Goal: Information Seeking & Learning: Learn about a topic

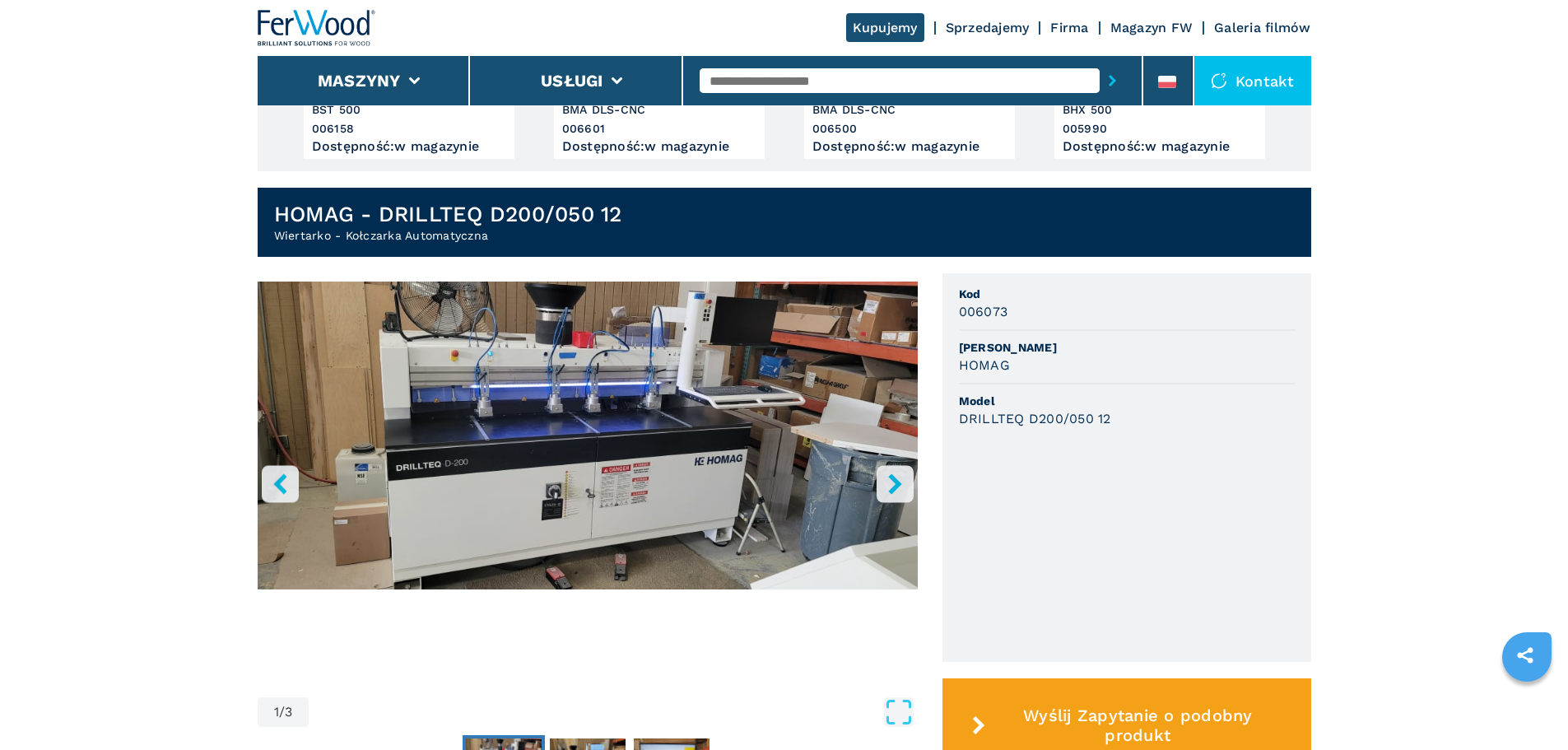
click at [895, 479] on icon "right-button" at bounding box center [894, 483] width 13 height 20
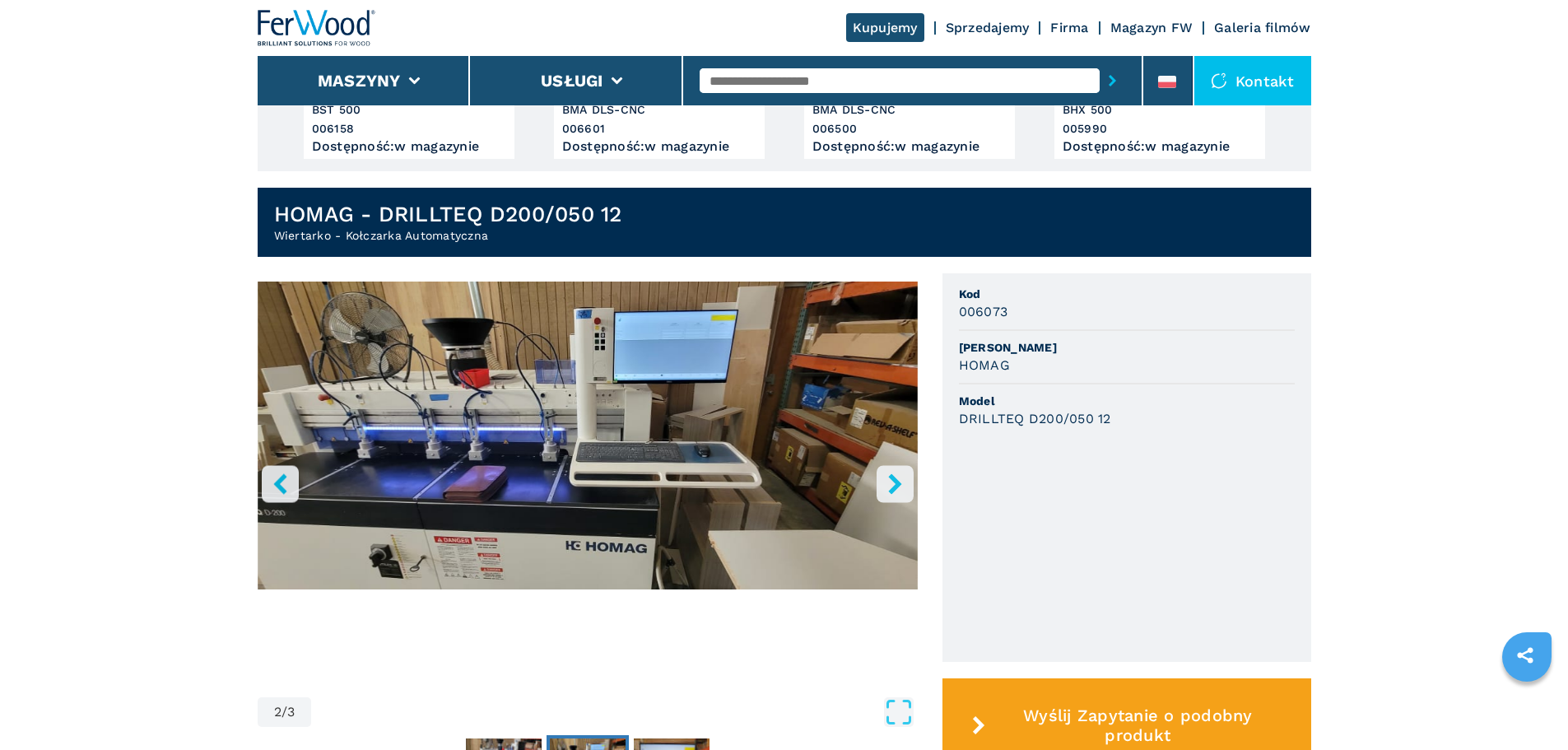
click at [895, 479] on icon "right-button" at bounding box center [894, 483] width 13 height 20
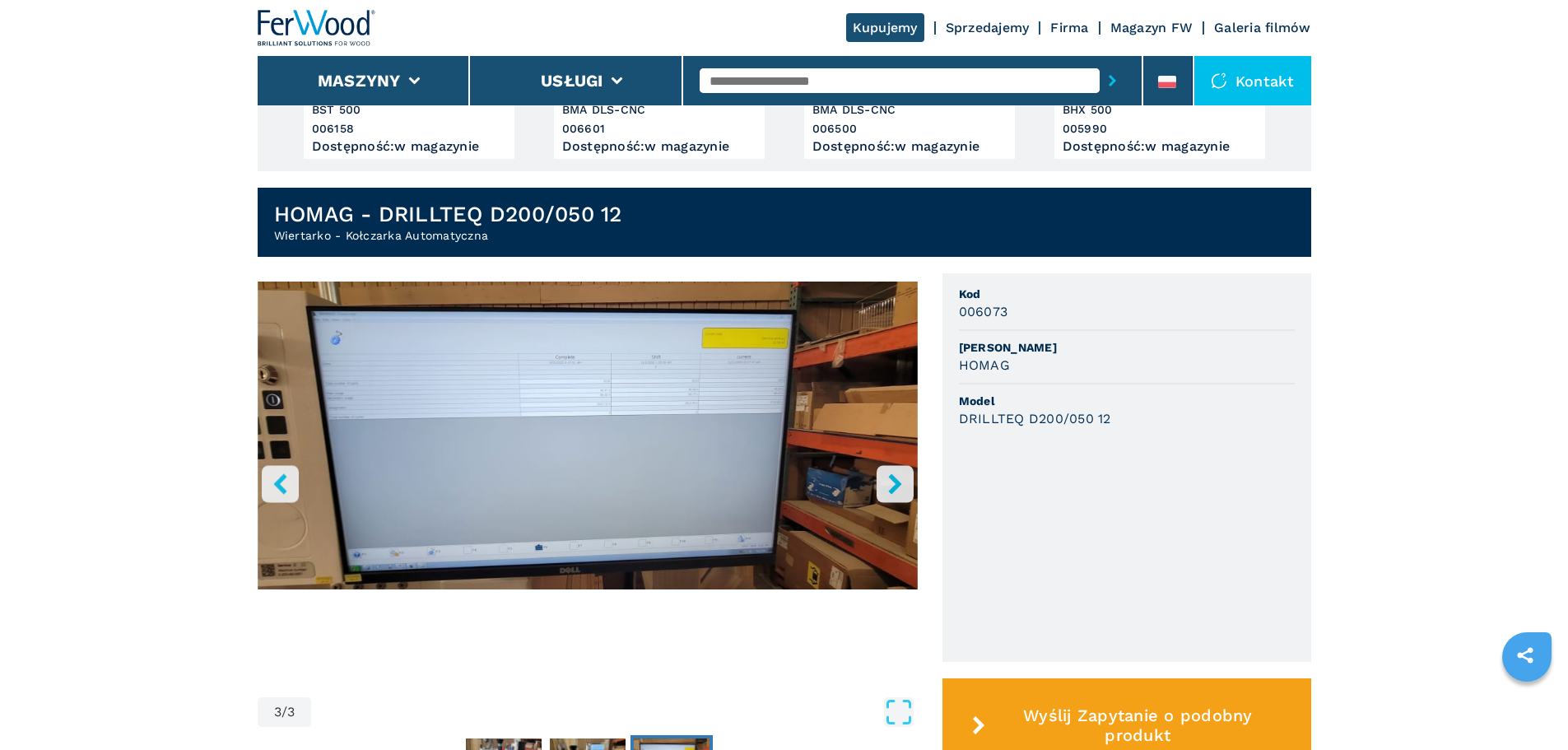
click at [895, 479] on icon "right-button" at bounding box center [894, 483] width 13 height 20
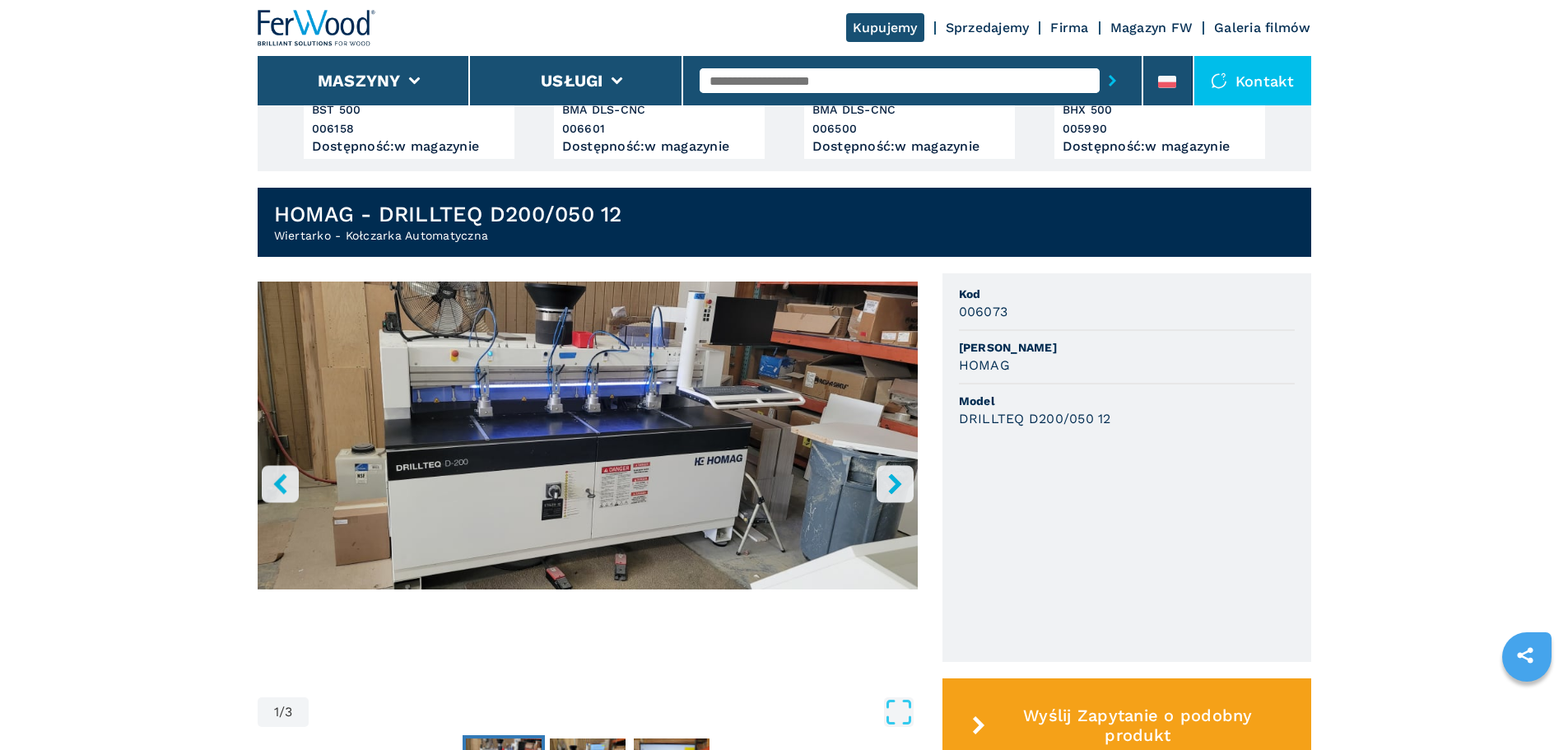
click at [895, 479] on icon "right-button" at bounding box center [894, 483] width 13 height 20
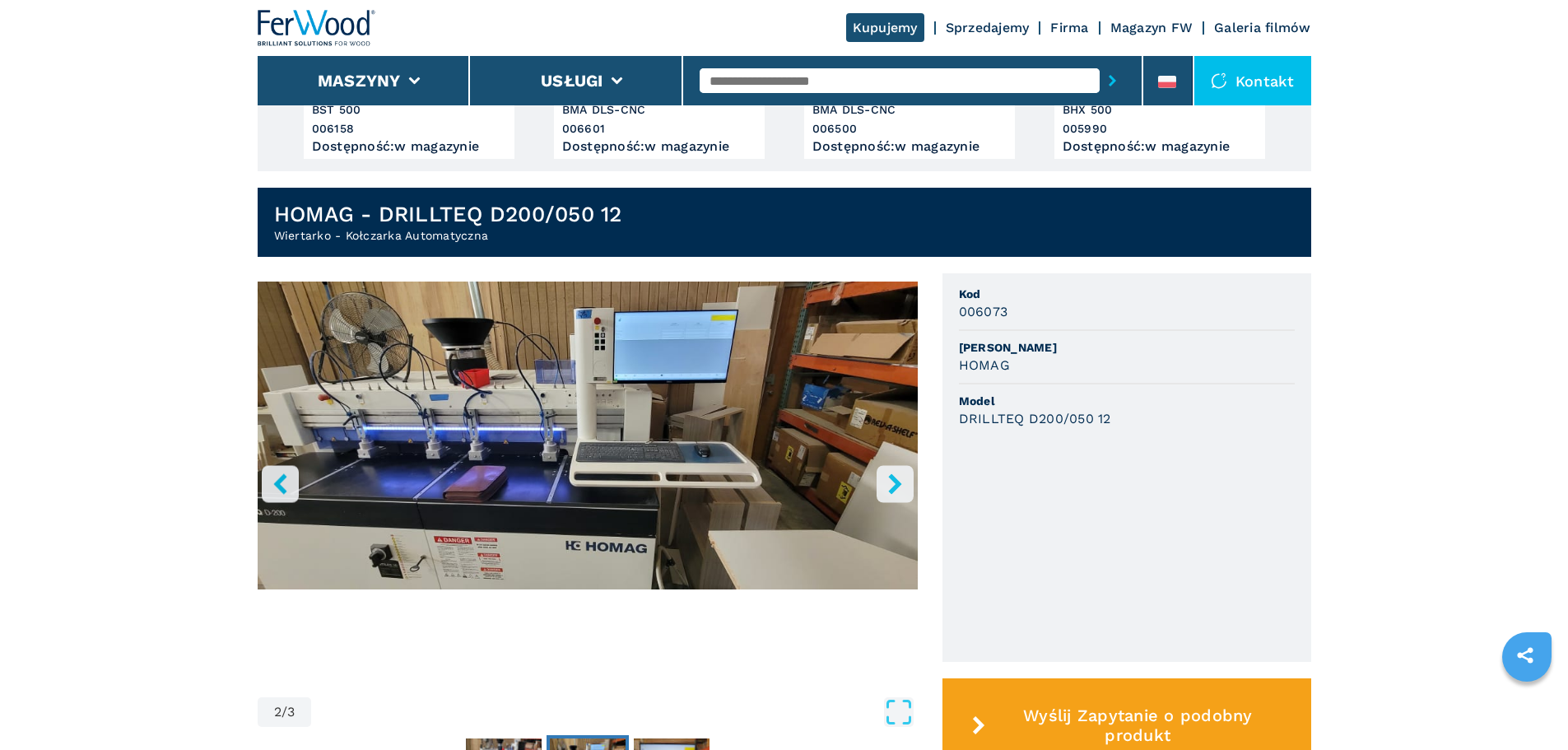
click at [895, 479] on icon "right-button" at bounding box center [894, 483] width 13 height 20
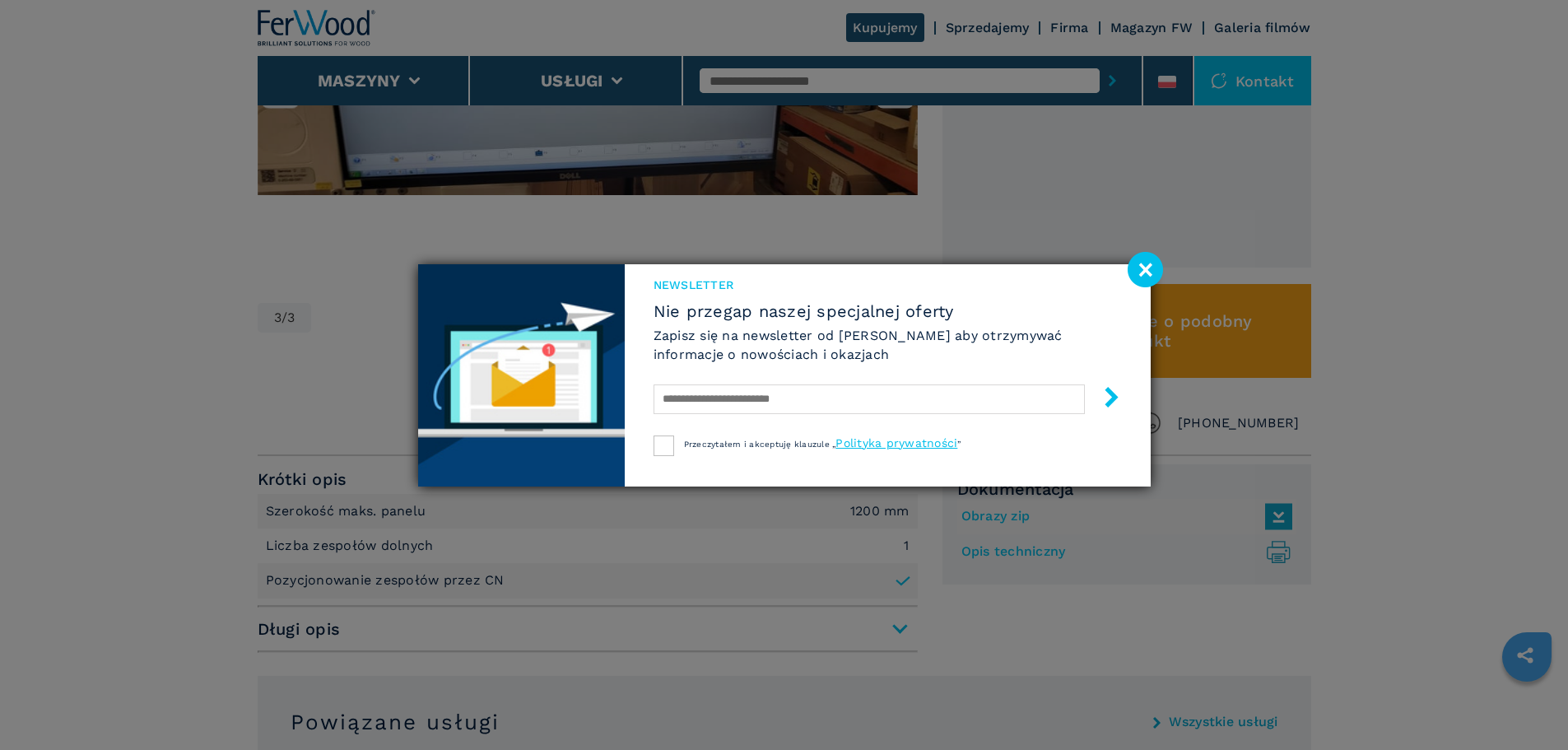
scroll to position [823, 0]
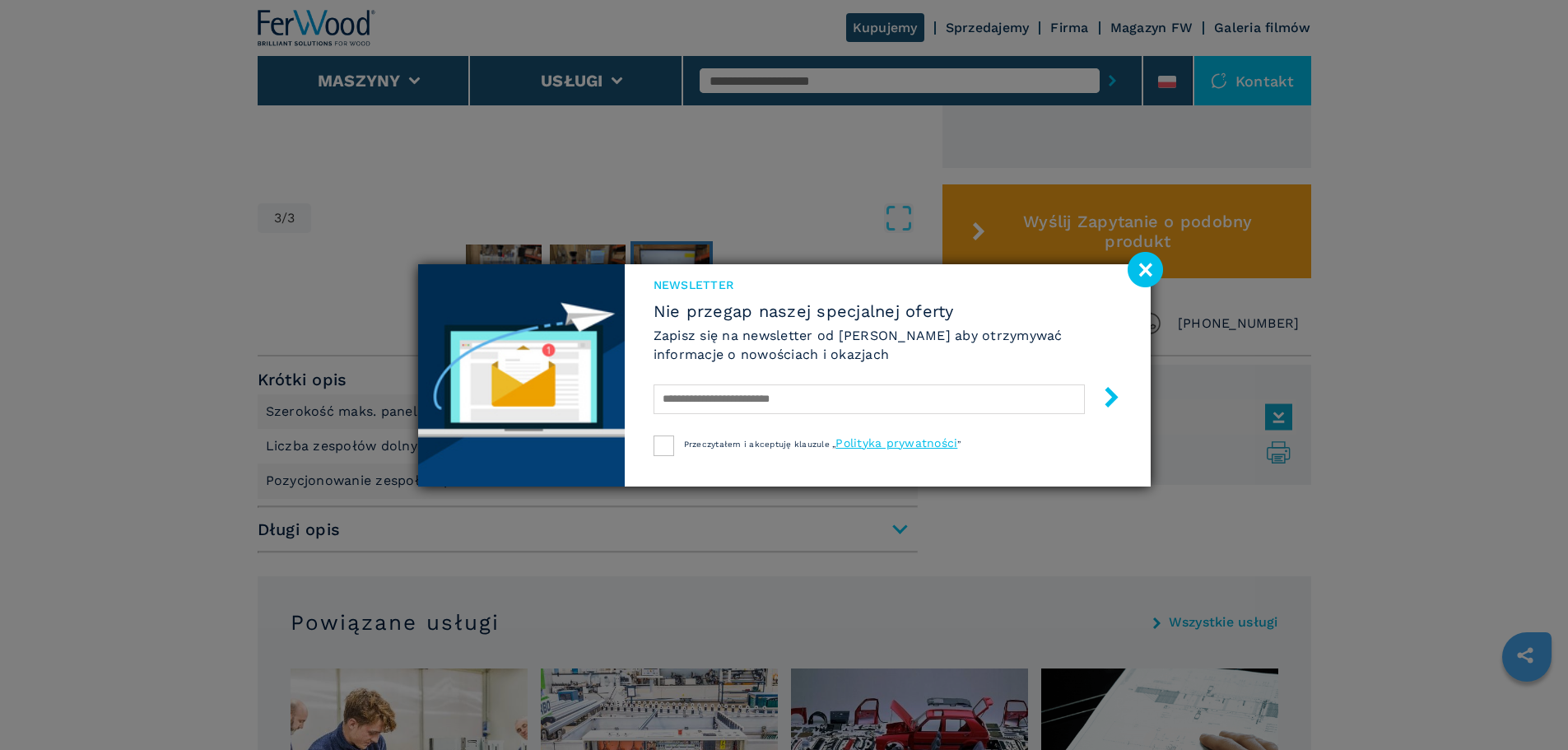
click at [1136, 289] on div "Newsletter Nie przegap naszej specjalnej oferty Zapisz się na newsletter od Fer…" at bounding box center [888, 350] width 526 height 173
click at [1147, 273] on image at bounding box center [1145, 269] width 35 height 35
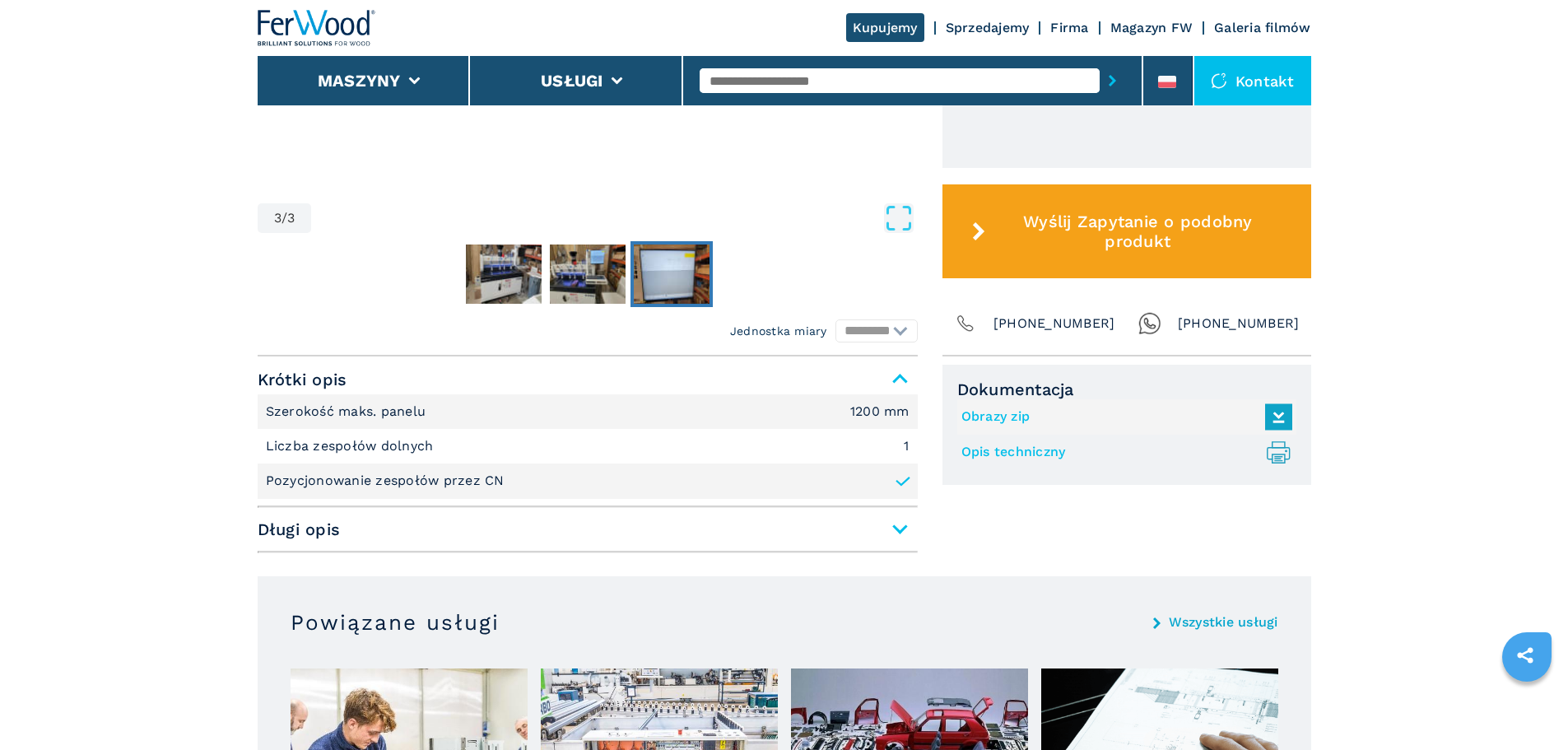
click at [894, 532] on span "Długi opis" at bounding box center [588, 530] width 660 height 30
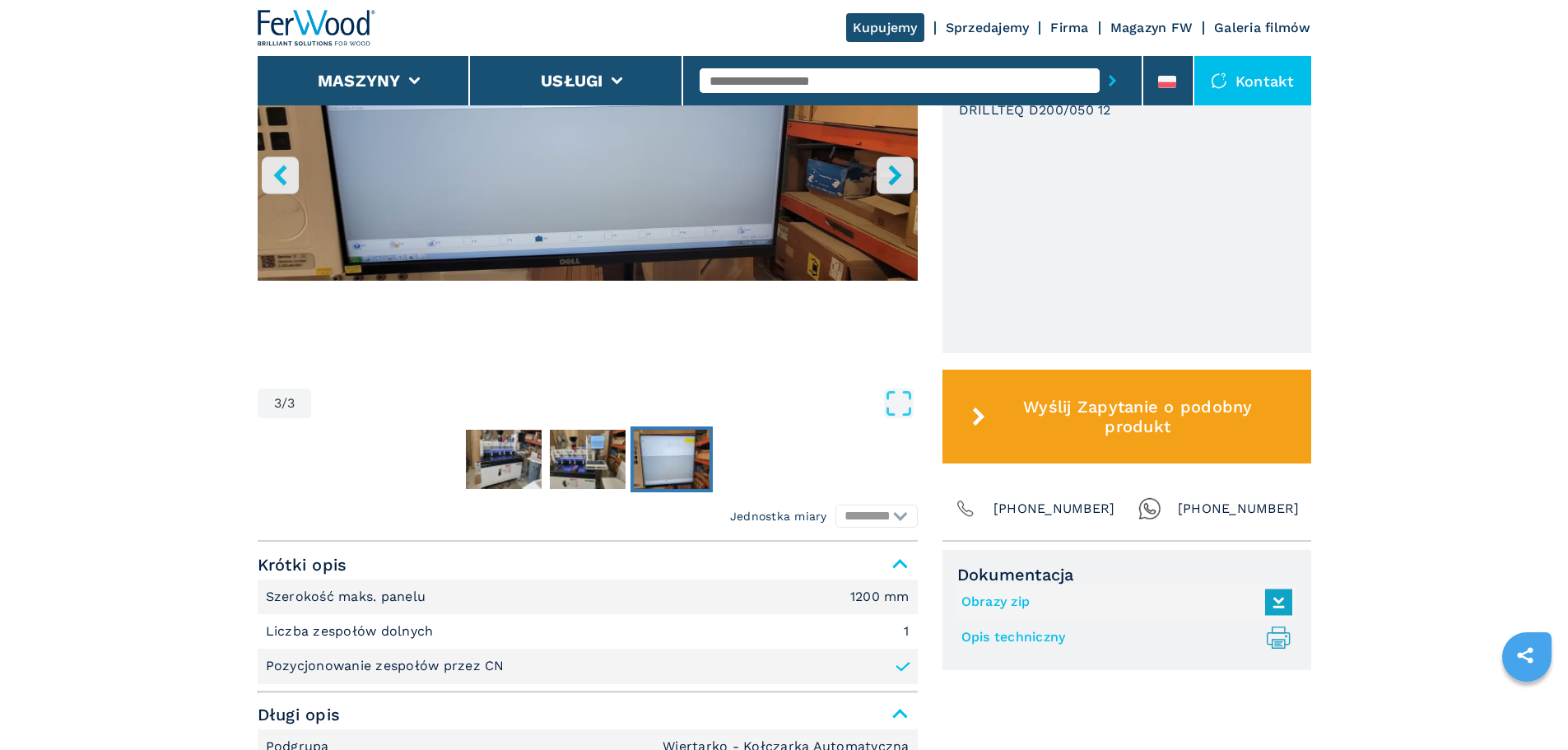
scroll to position [577, 0]
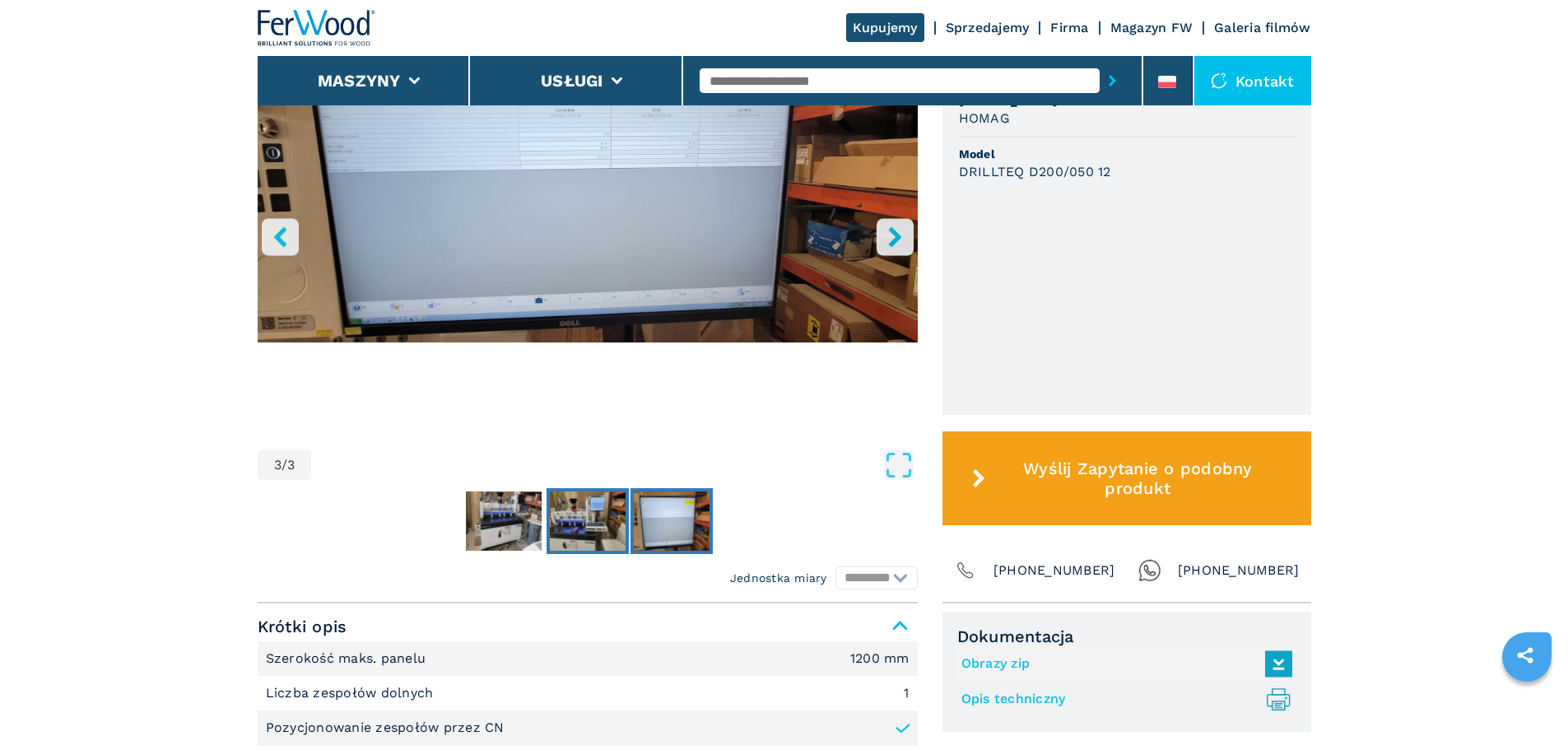
click at [604, 520] on img "Go to Slide 2" at bounding box center [588, 520] width 76 height 59
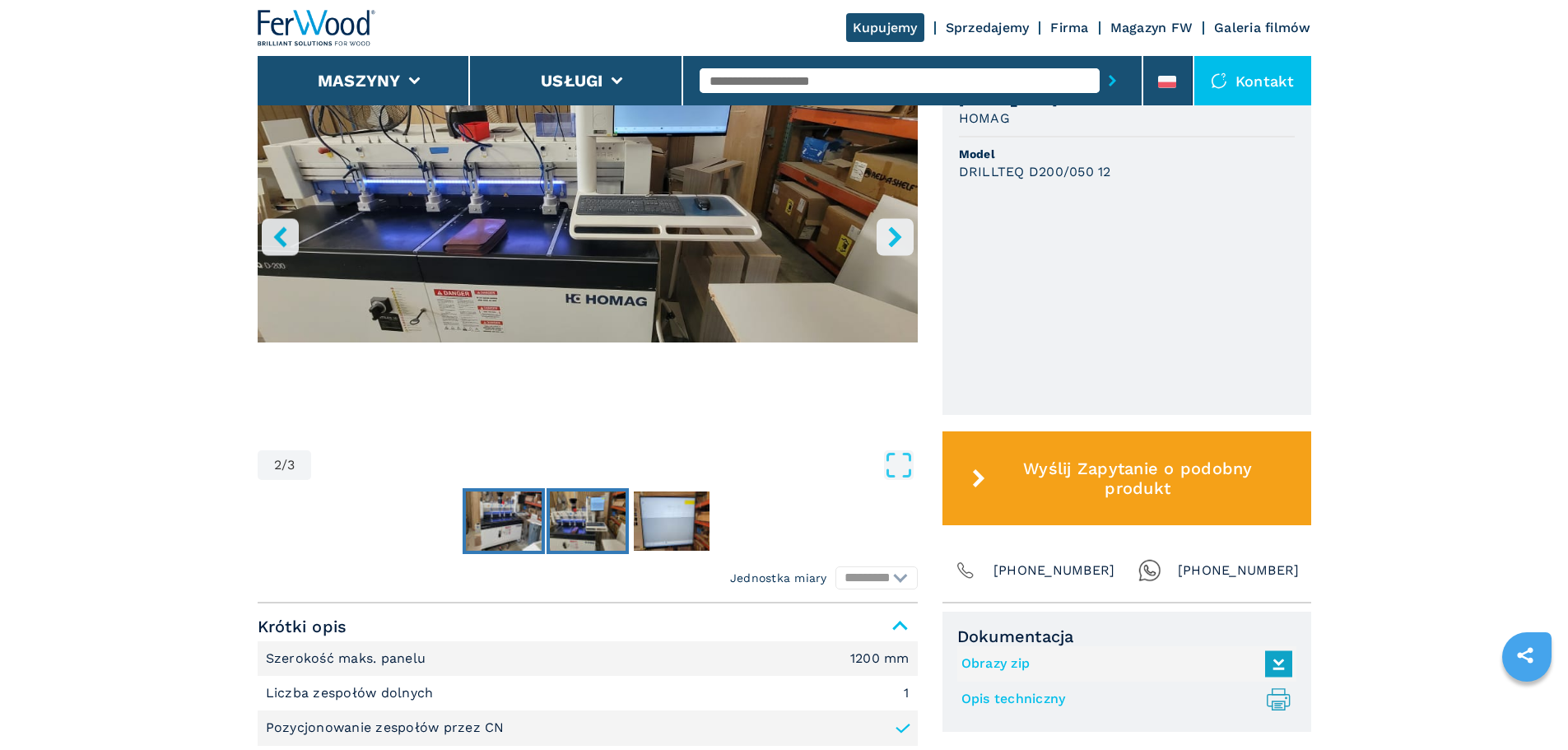
click at [515, 522] on img "Go to Slide 1" at bounding box center [503, 520] width 76 height 59
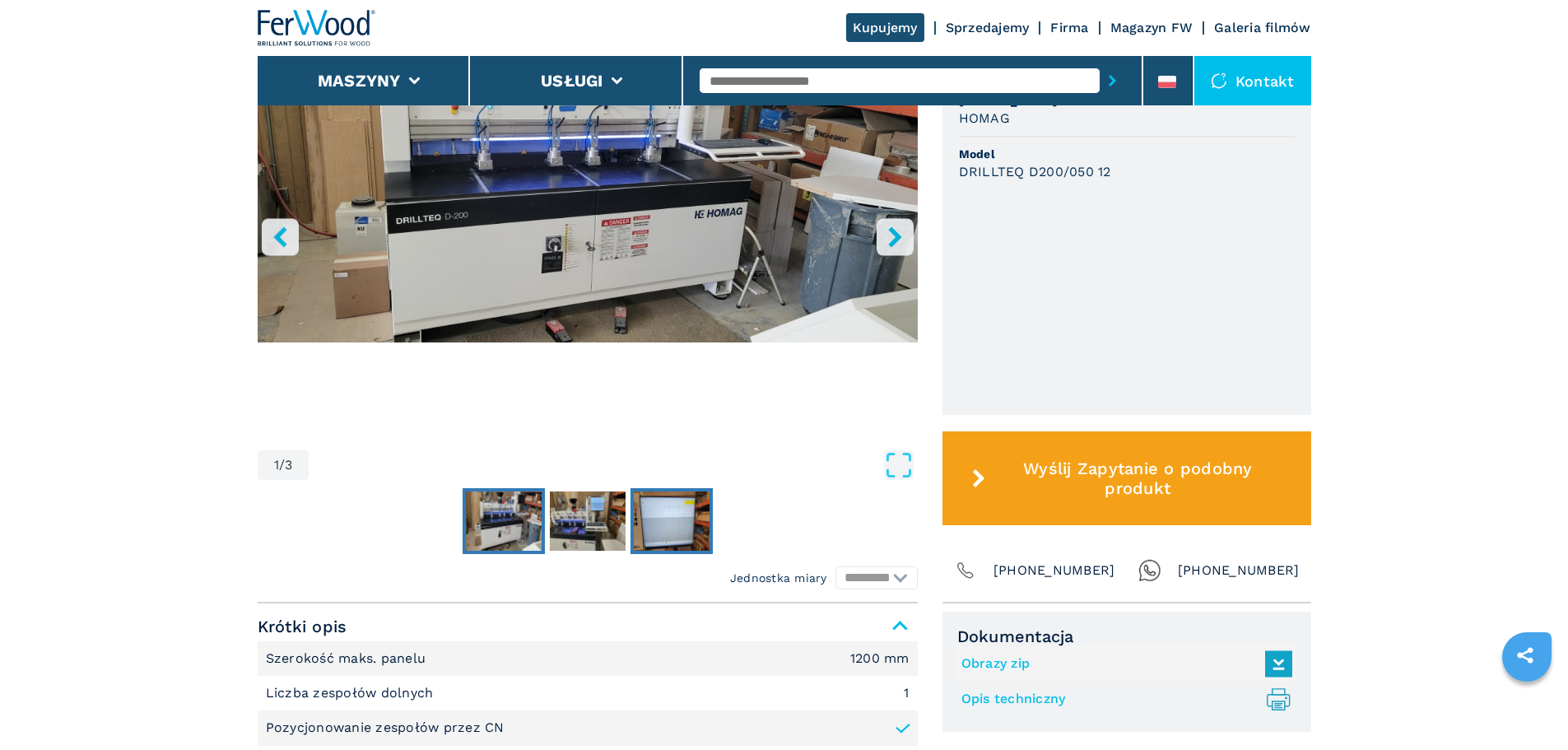
click at [689, 518] on img "Go to Slide 3" at bounding box center [671, 520] width 76 height 59
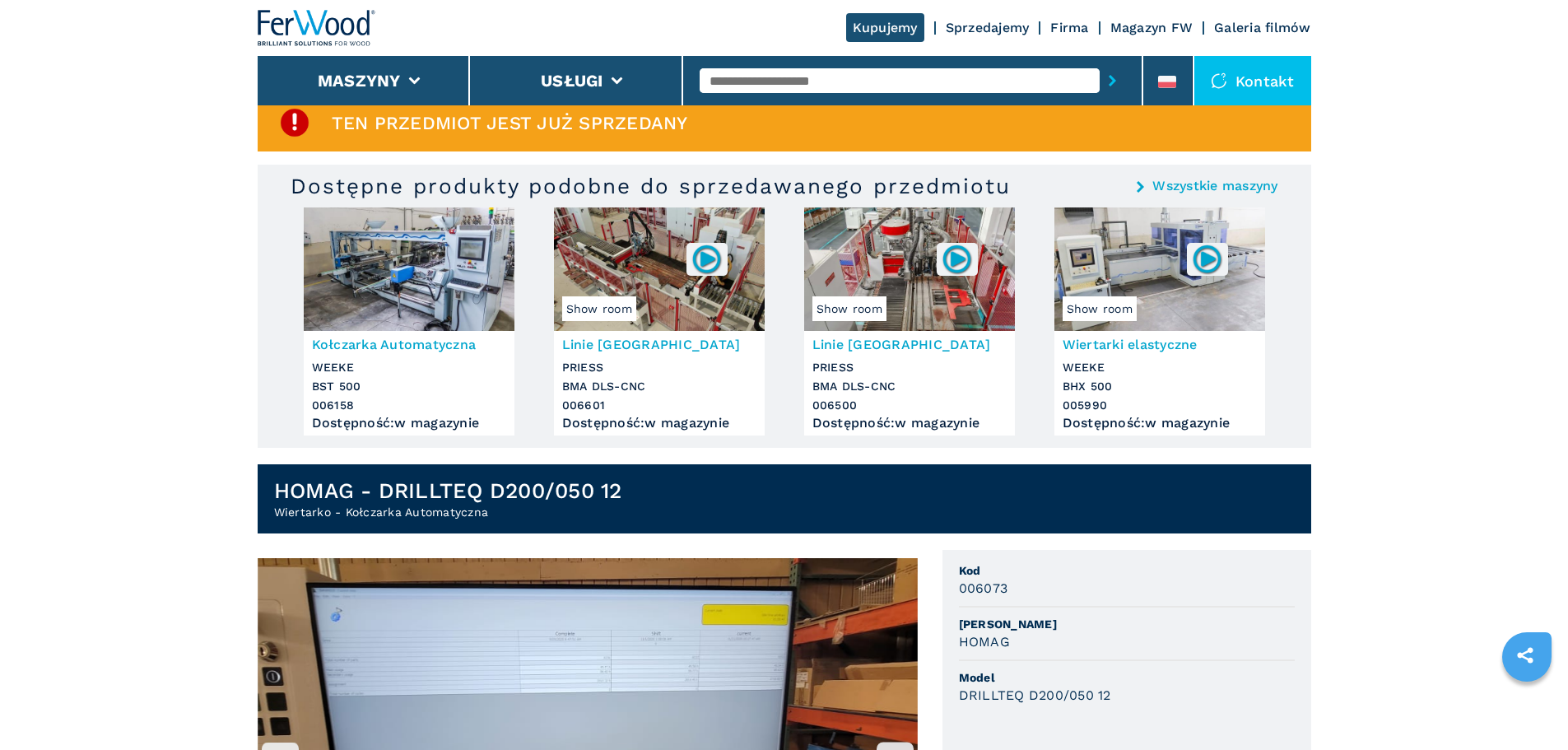
scroll to position [0, 0]
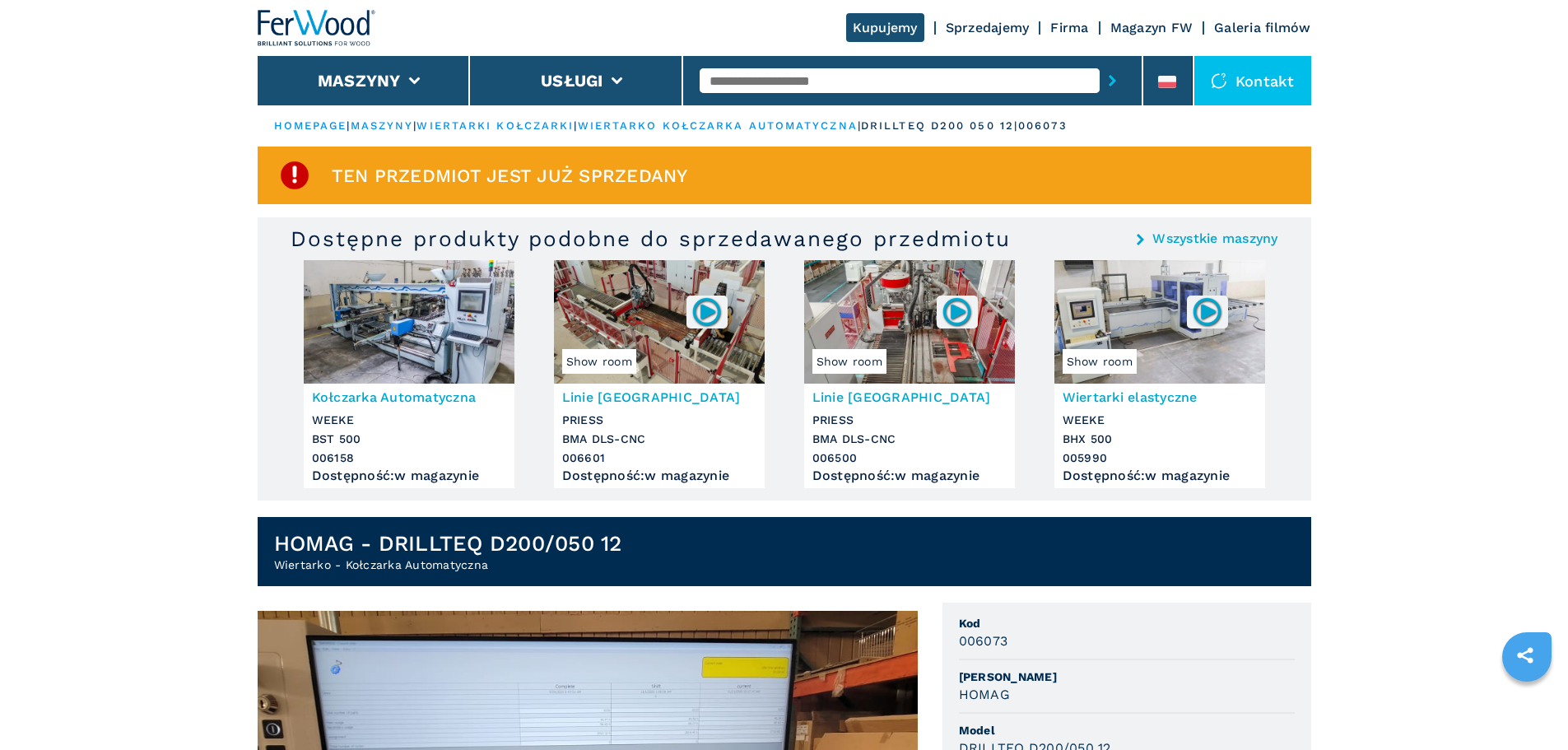
click at [1253, 75] on div "Kontakt" at bounding box center [1252, 81] width 117 height 49
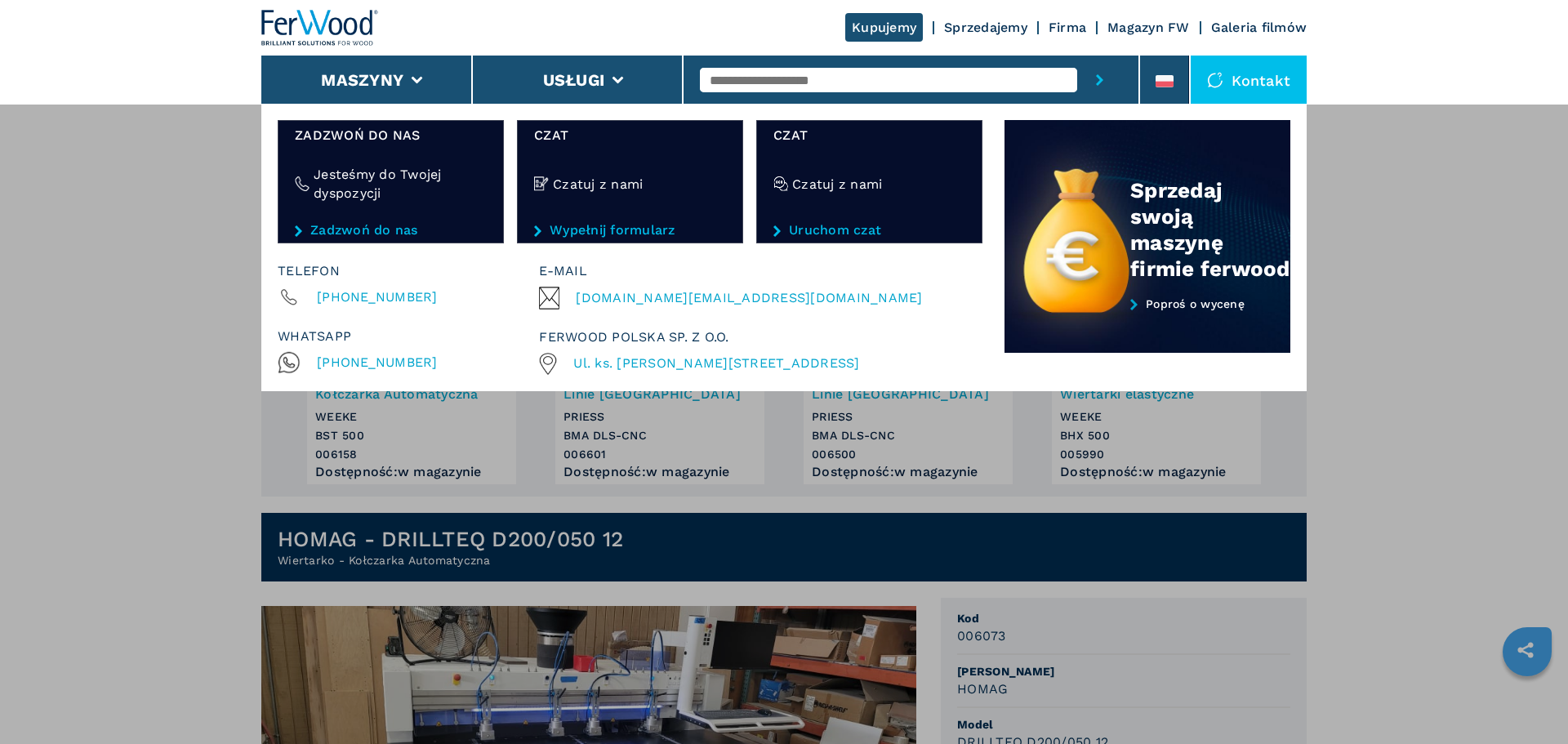
click at [112, 375] on div "**********" at bounding box center [784, 476] width 1568 height 744
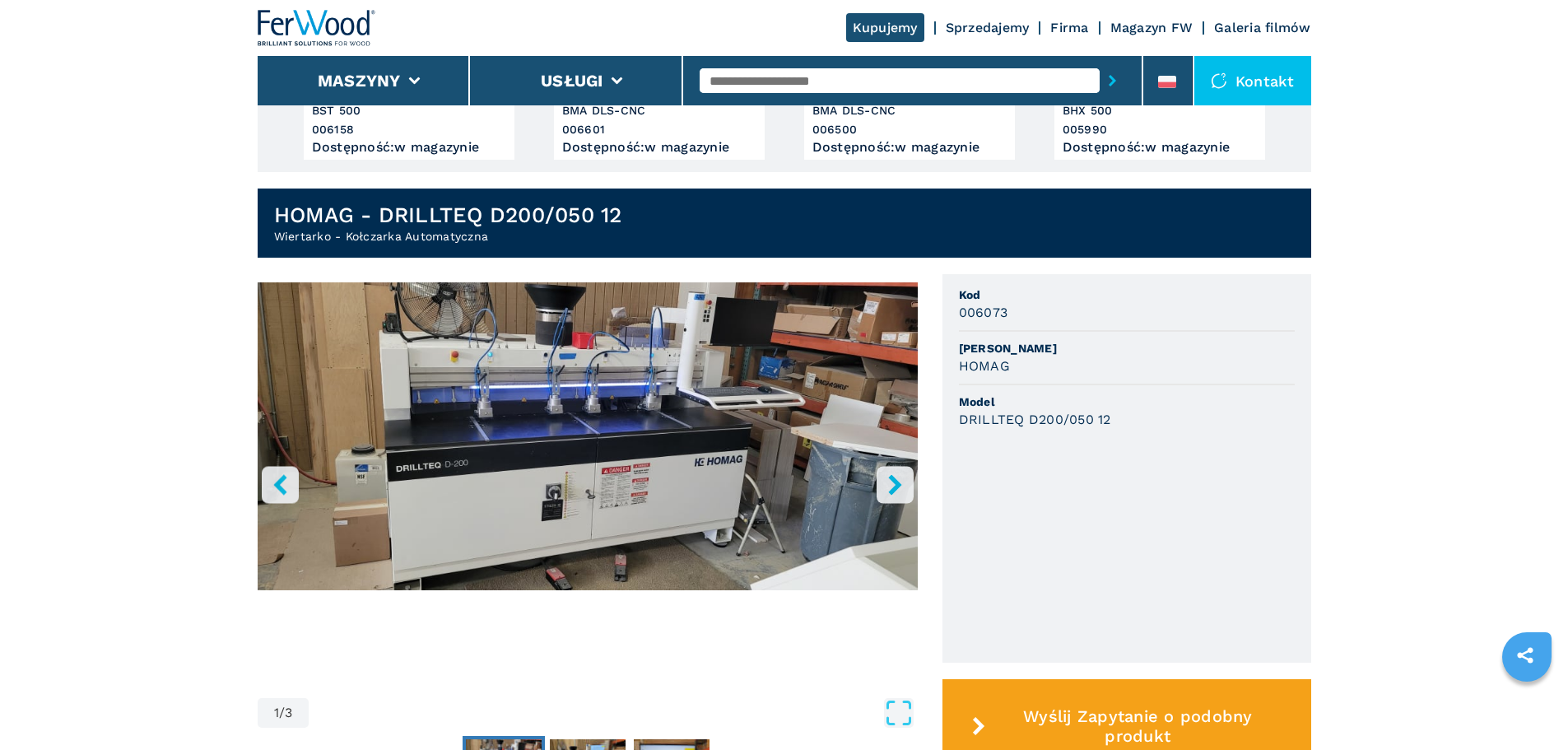
scroll to position [329, 0]
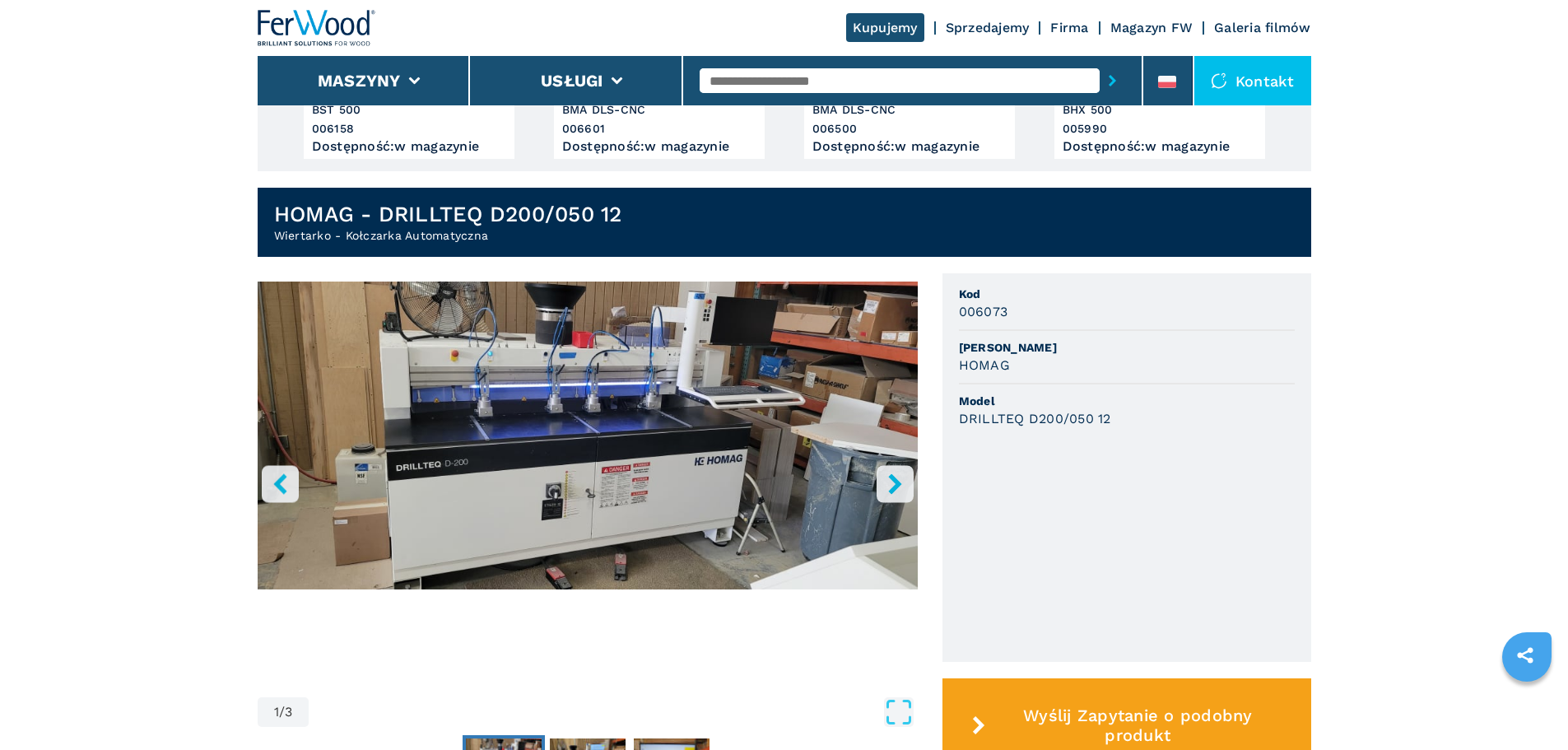
drag, startPoint x: 947, startPoint y: 395, endPoint x: 921, endPoint y: 536, distance: 143.4
click at [921, 516] on div "**********" at bounding box center [784, 562] width 1053 height 577
click at [900, 489] on icon "right-button" at bounding box center [894, 483] width 20 height 20
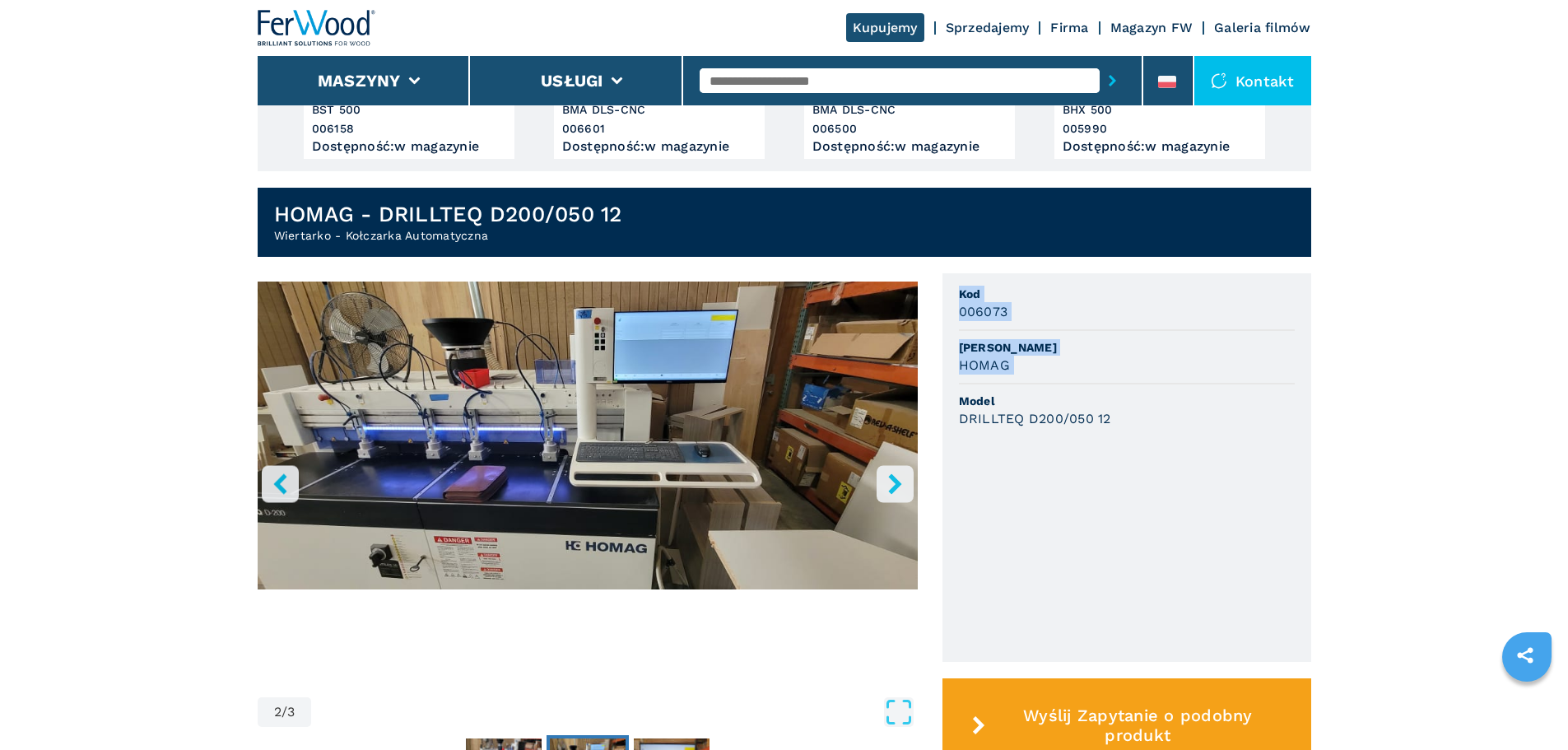
click at [900, 489] on icon "right-button" at bounding box center [894, 483] width 20 height 20
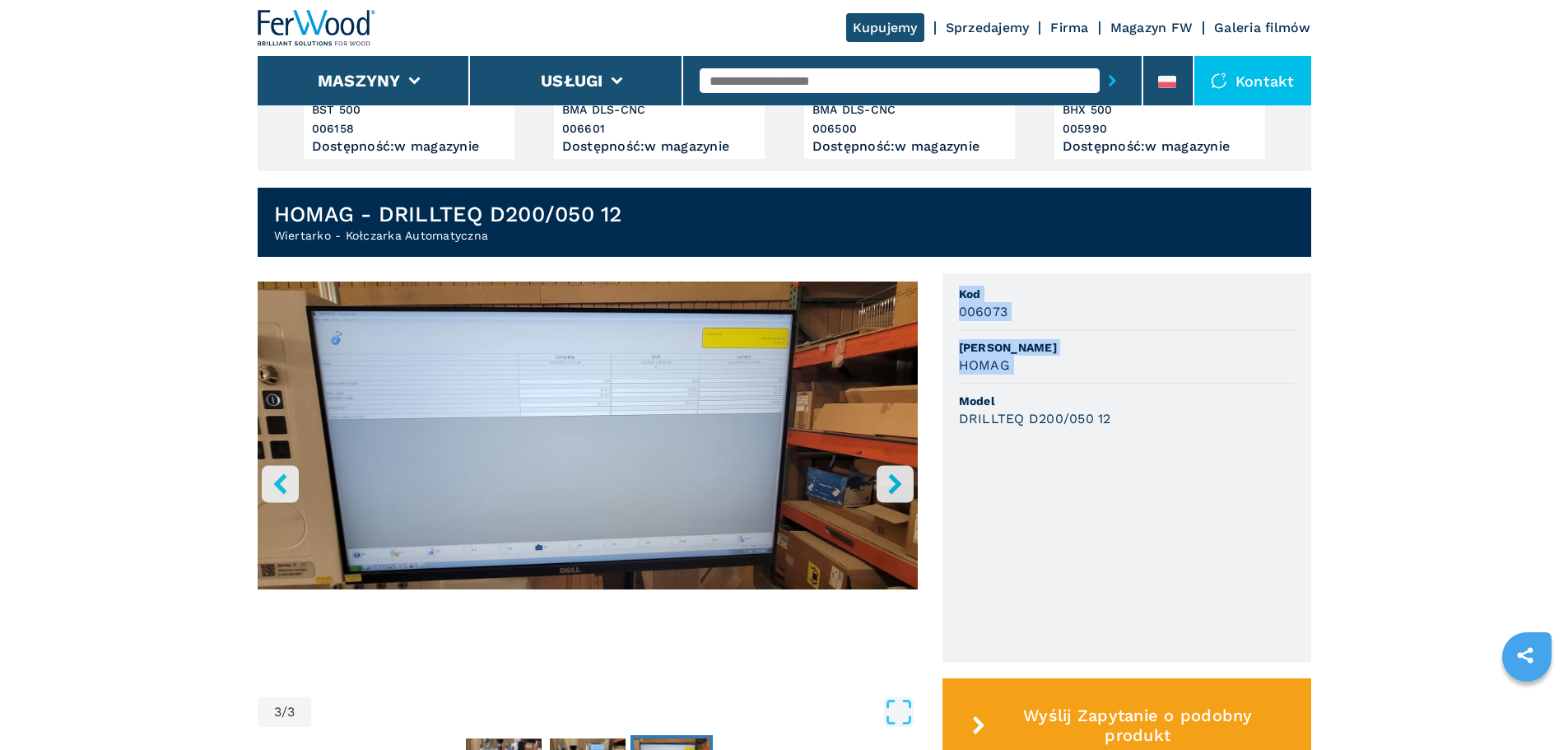
click at [900, 489] on icon "right-button" at bounding box center [894, 483] width 20 height 20
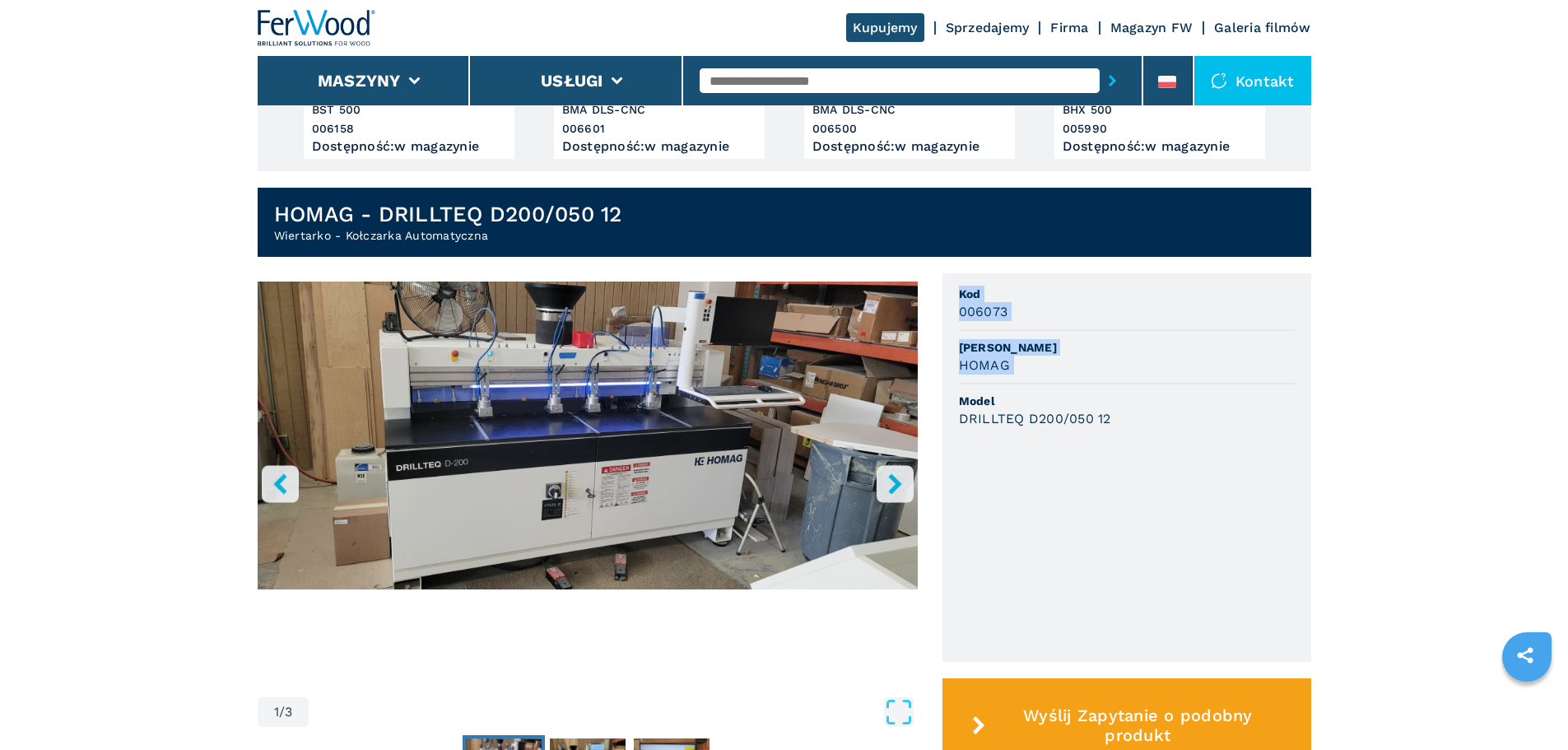
click at [900, 489] on icon "right-button" at bounding box center [894, 483] width 20 height 20
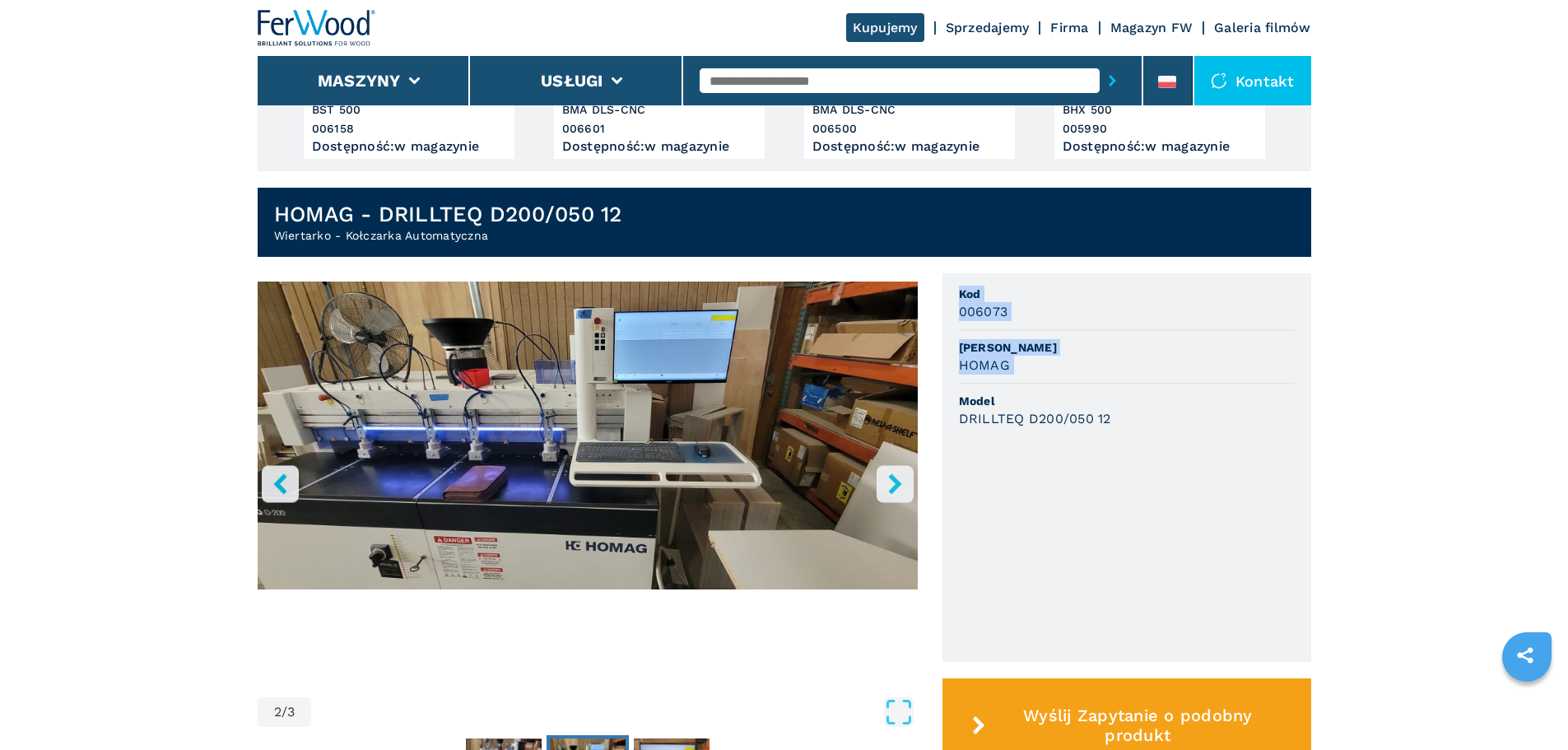
click at [900, 489] on icon "right-button" at bounding box center [894, 483] width 20 height 20
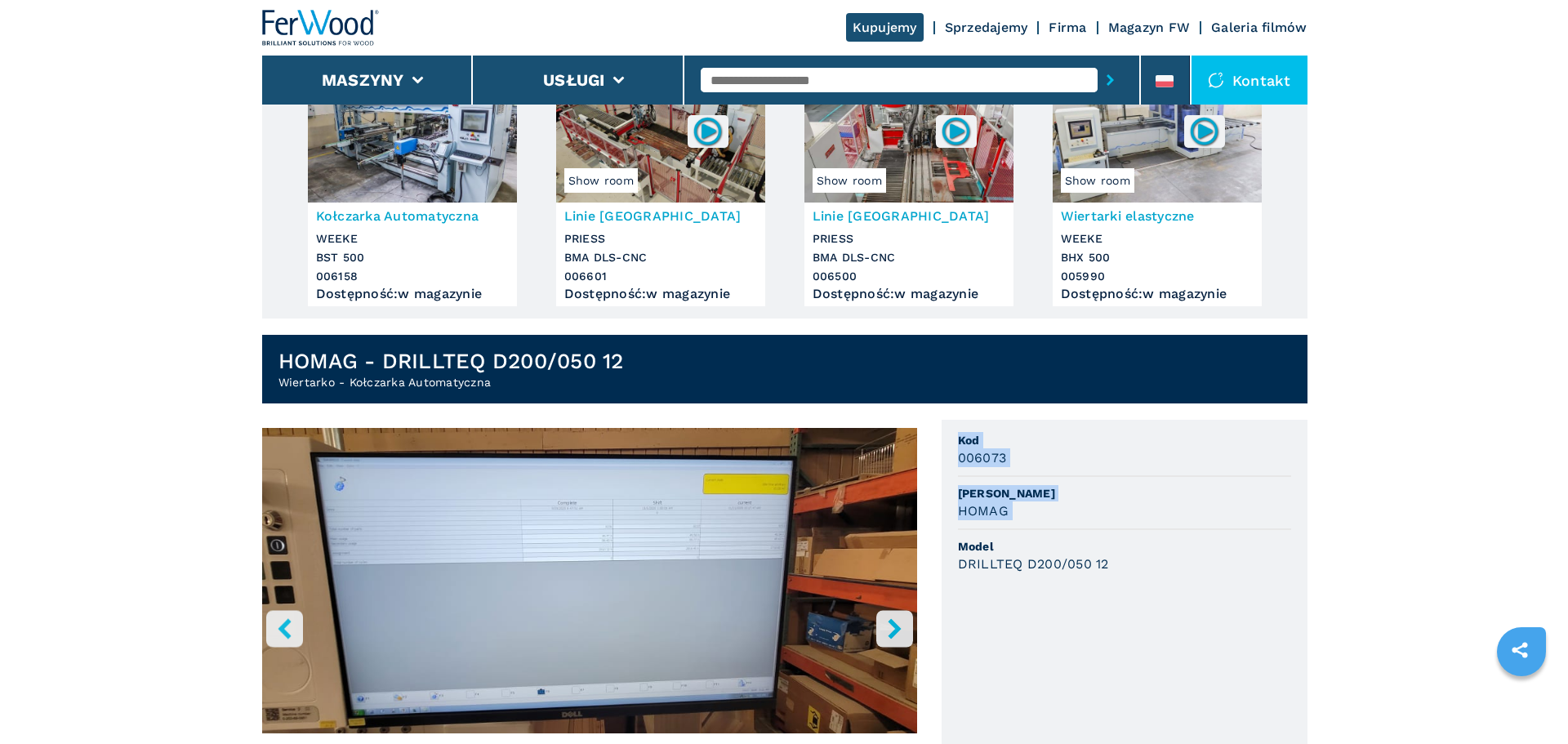
scroll to position [0, 0]
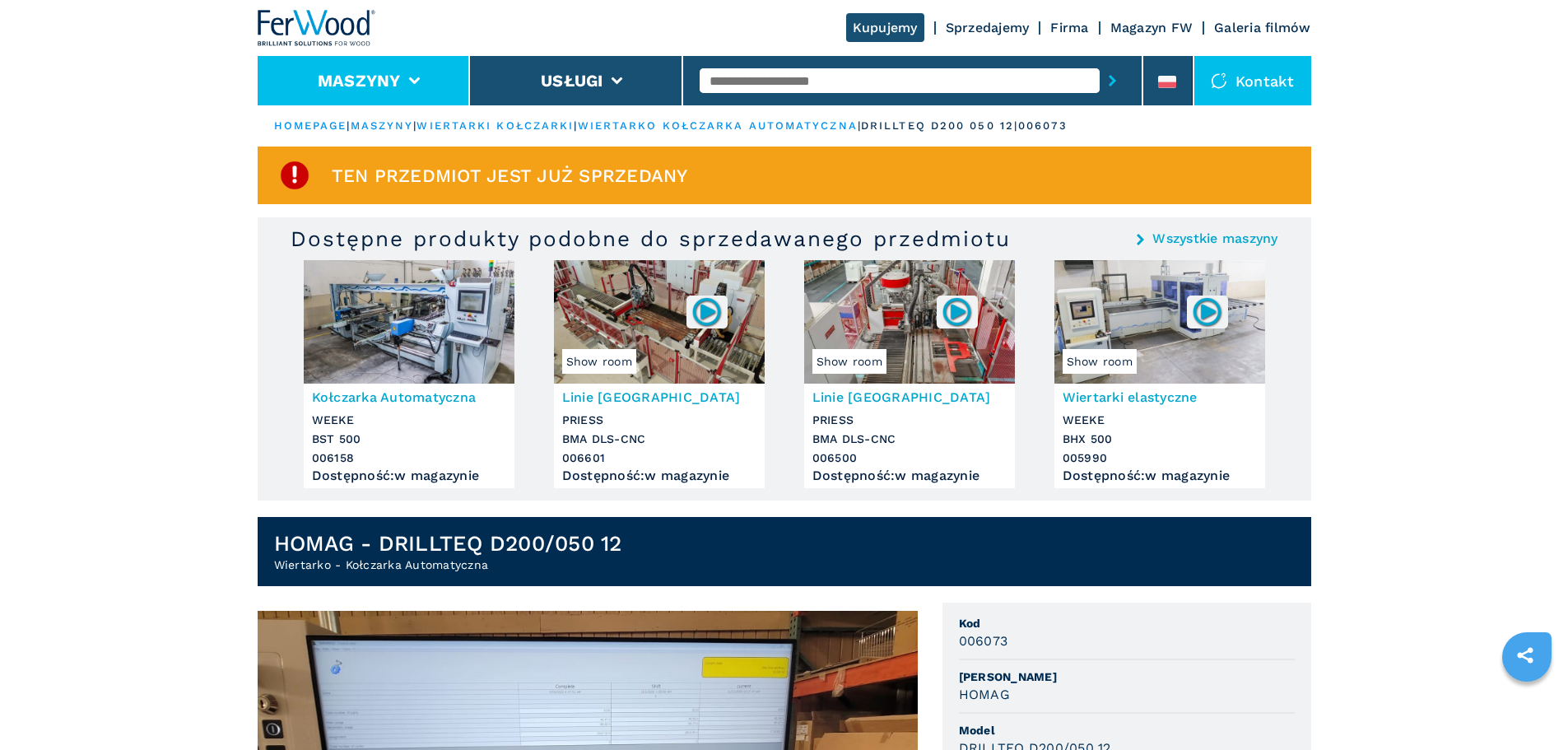
click at [427, 81] on li "Maszyny" at bounding box center [364, 81] width 213 height 49
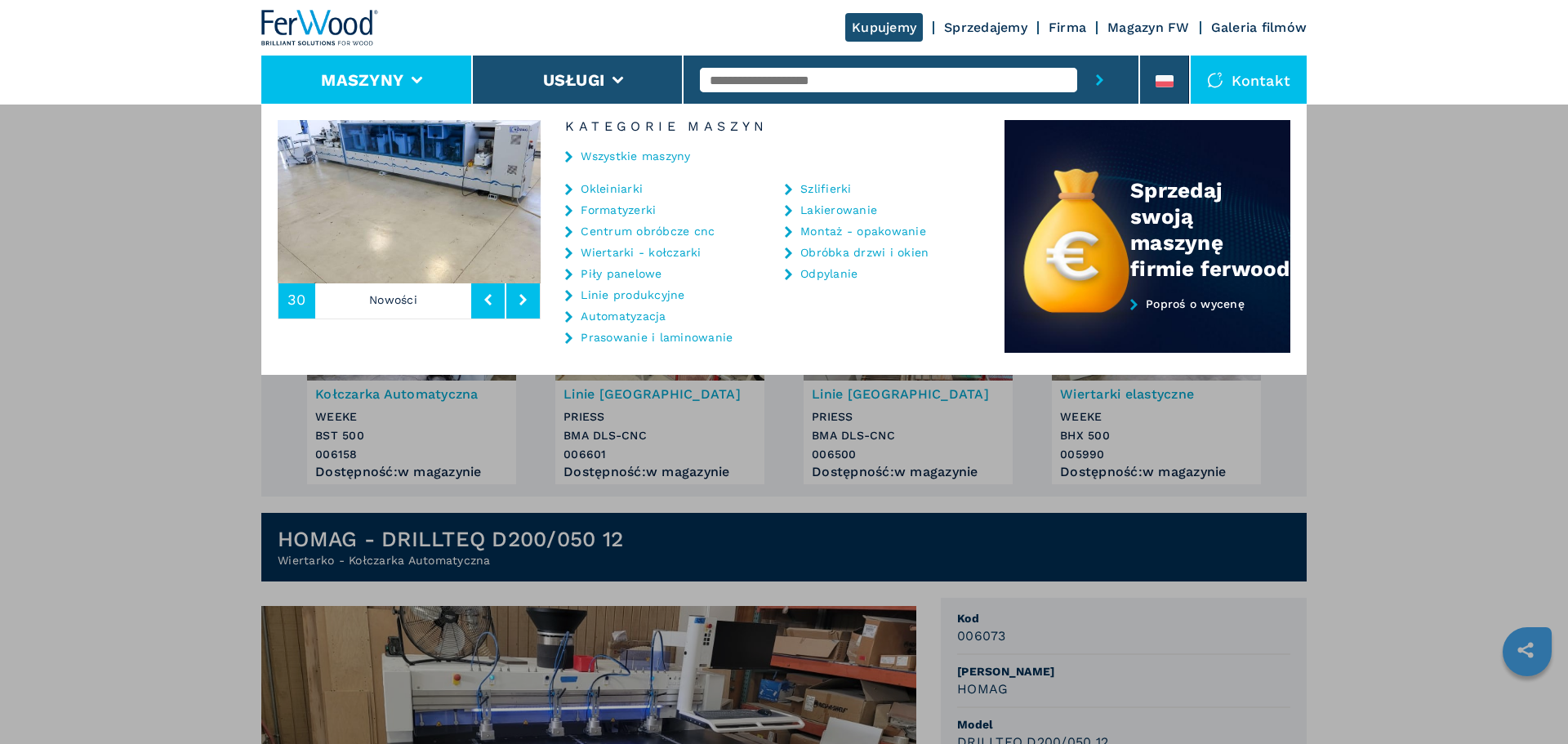
click at [654, 254] on link "Wiertarki - kołczarki" at bounding box center [640, 251] width 120 height 11
click at [609, 251] on link "Wiertarki - kołczarki" at bounding box center [640, 251] width 120 height 11
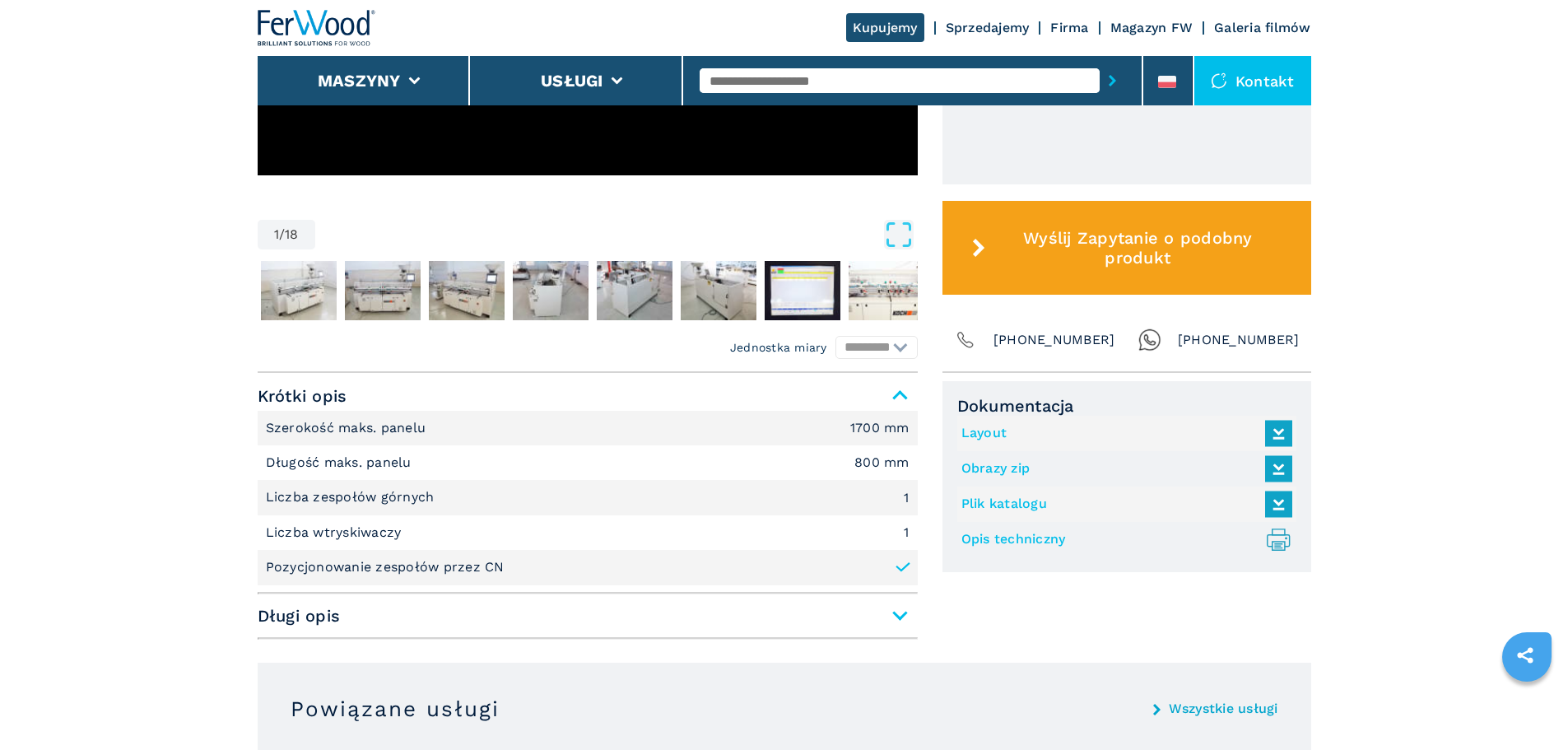
scroll to position [823, 0]
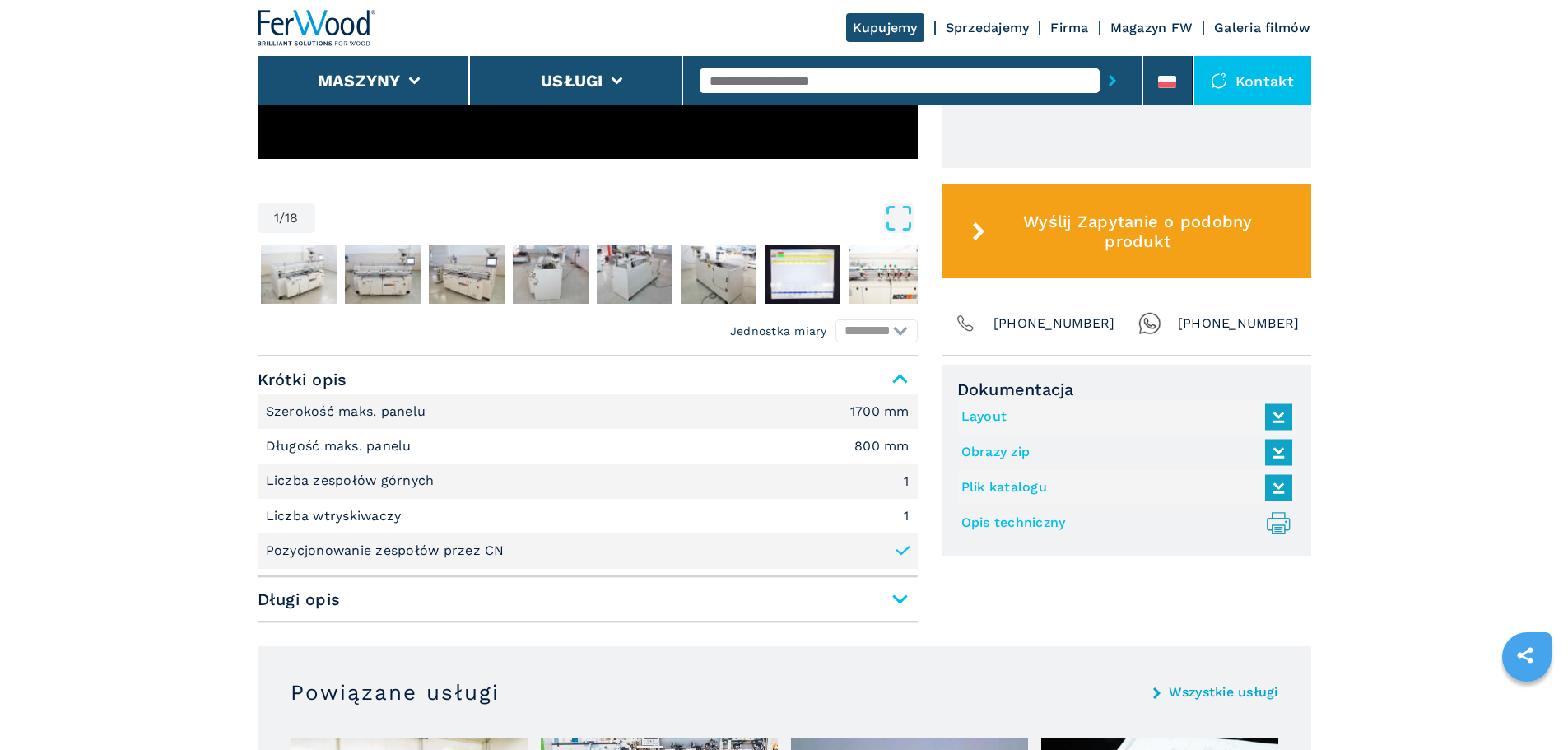
click at [907, 599] on span "Długi opis" at bounding box center [588, 599] width 660 height 30
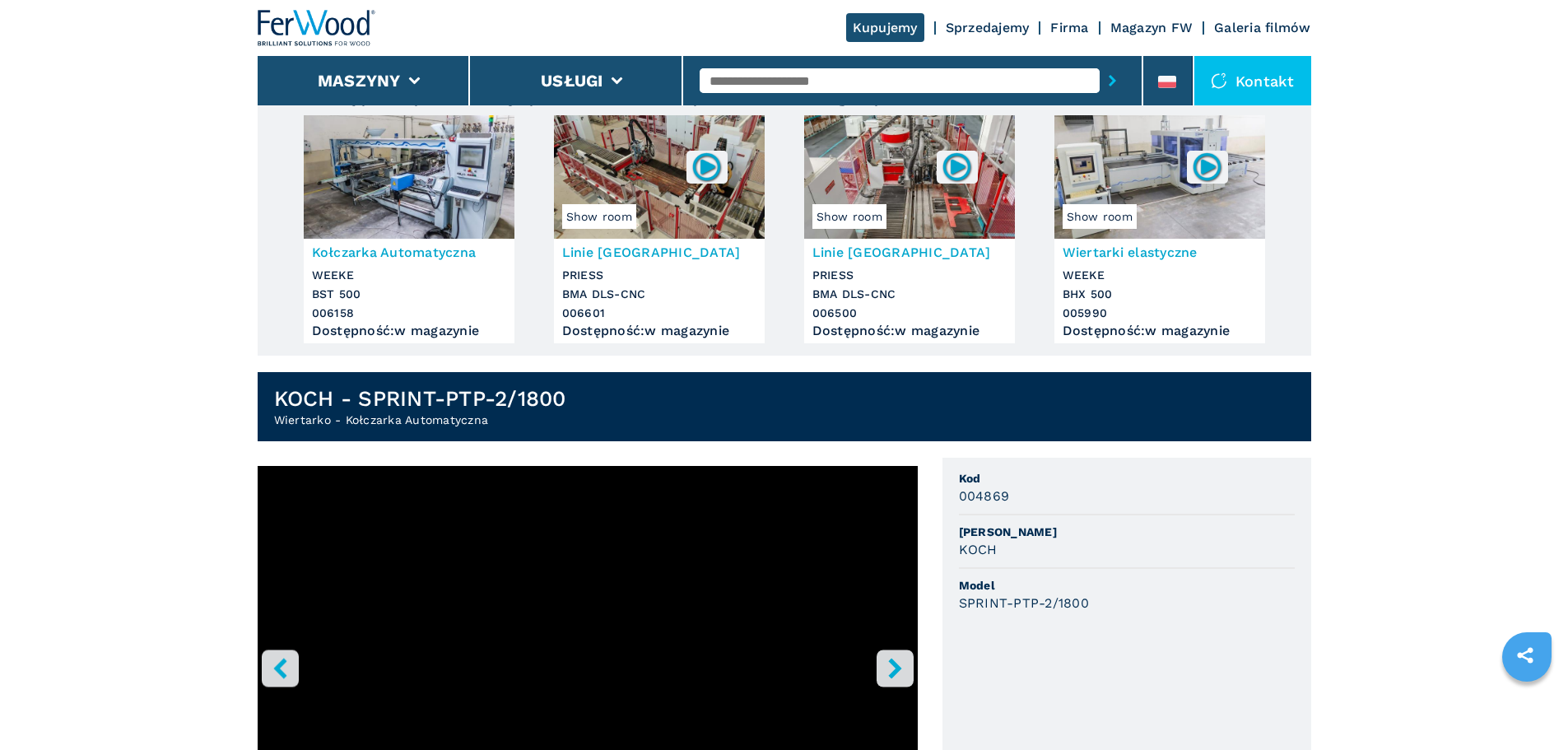
scroll to position [0, 0]
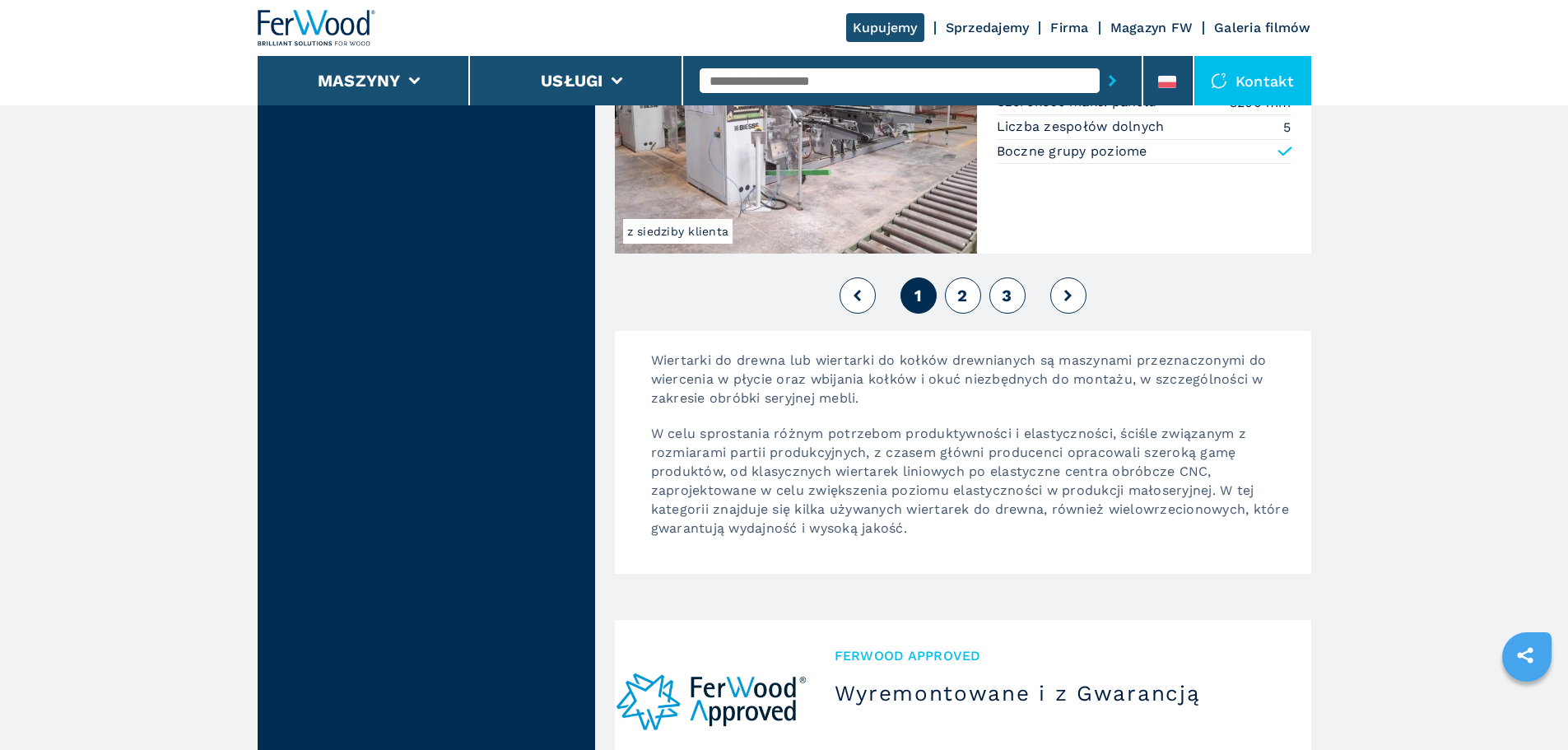
scroll to position [3705, 0]
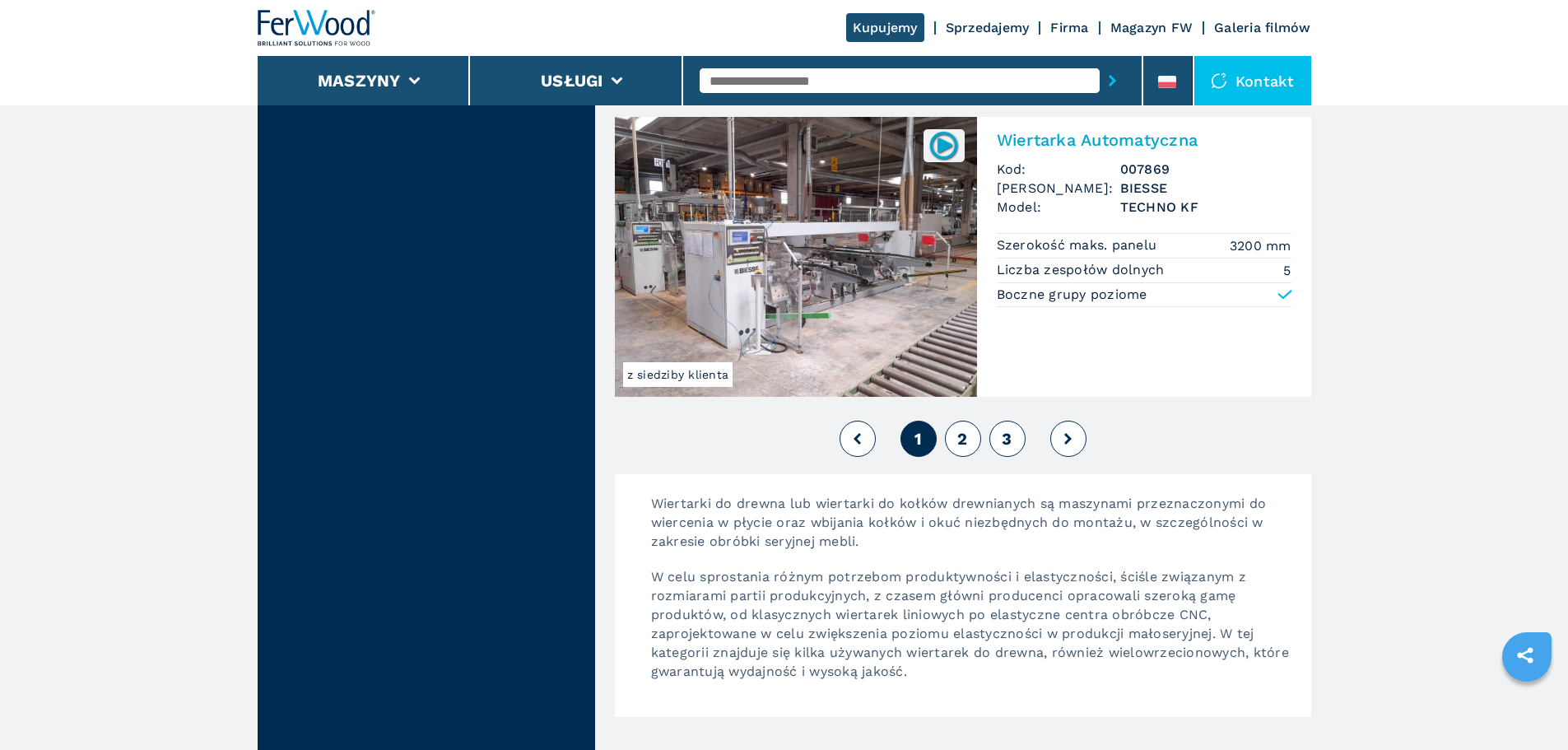
click at [963, 441] on span "2" at bounding box center [962, 438] width 10 height 19
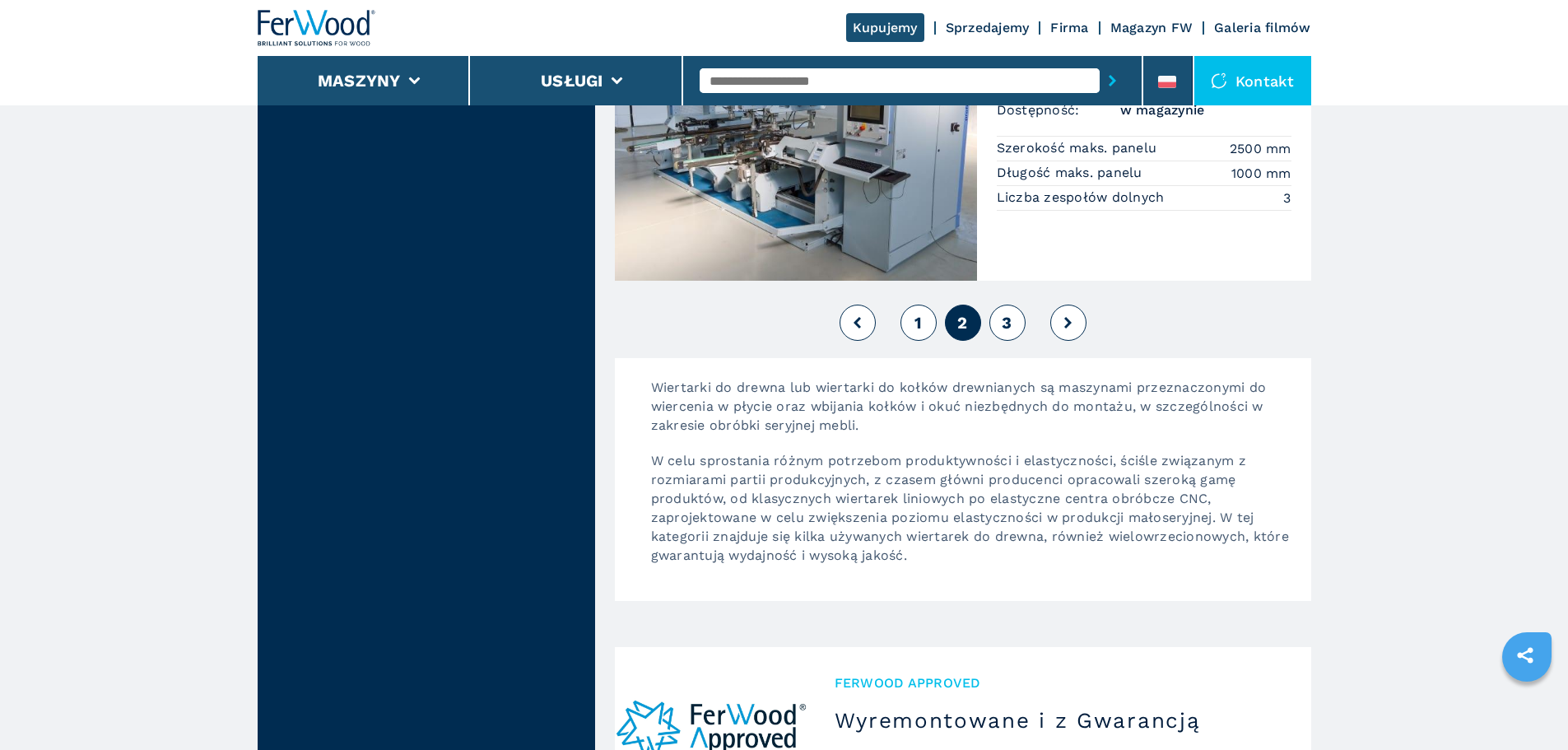
scroll to position [3952, 0]
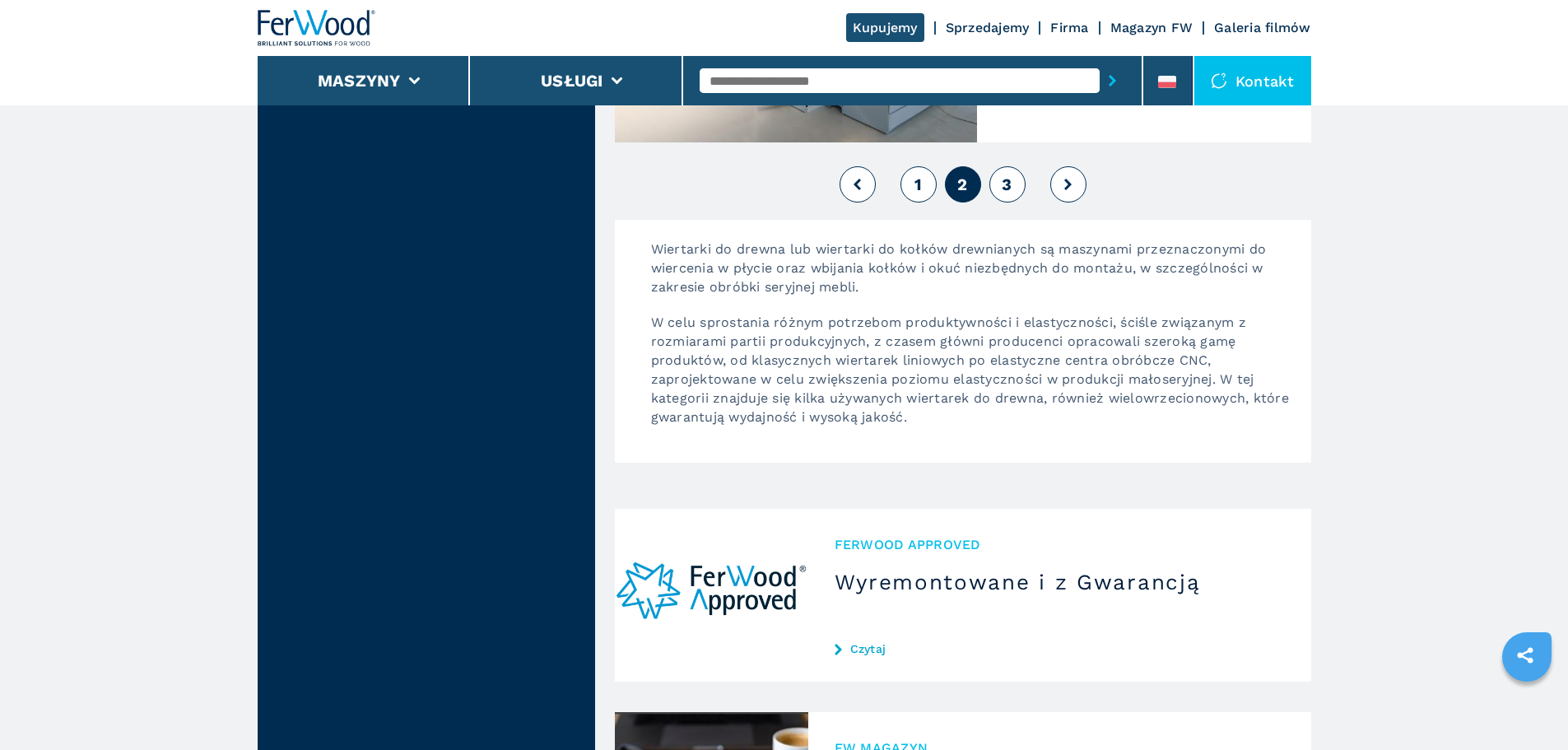
click at [1009, 180] on span "3" at bounding box center [1006, 184] width 10 height 19
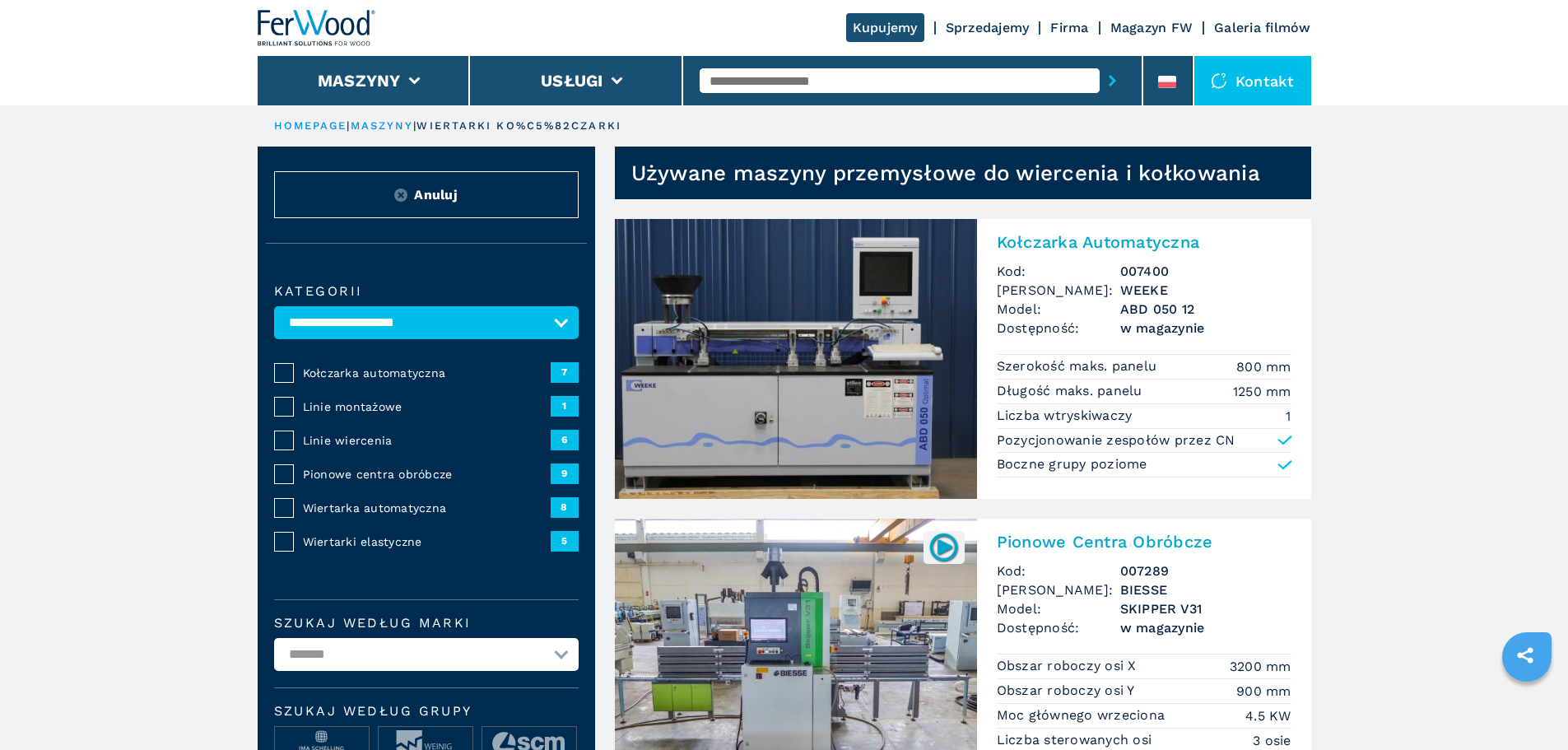
click at [787, 390] on img at bounding box center [796, 359] width 363 height 280
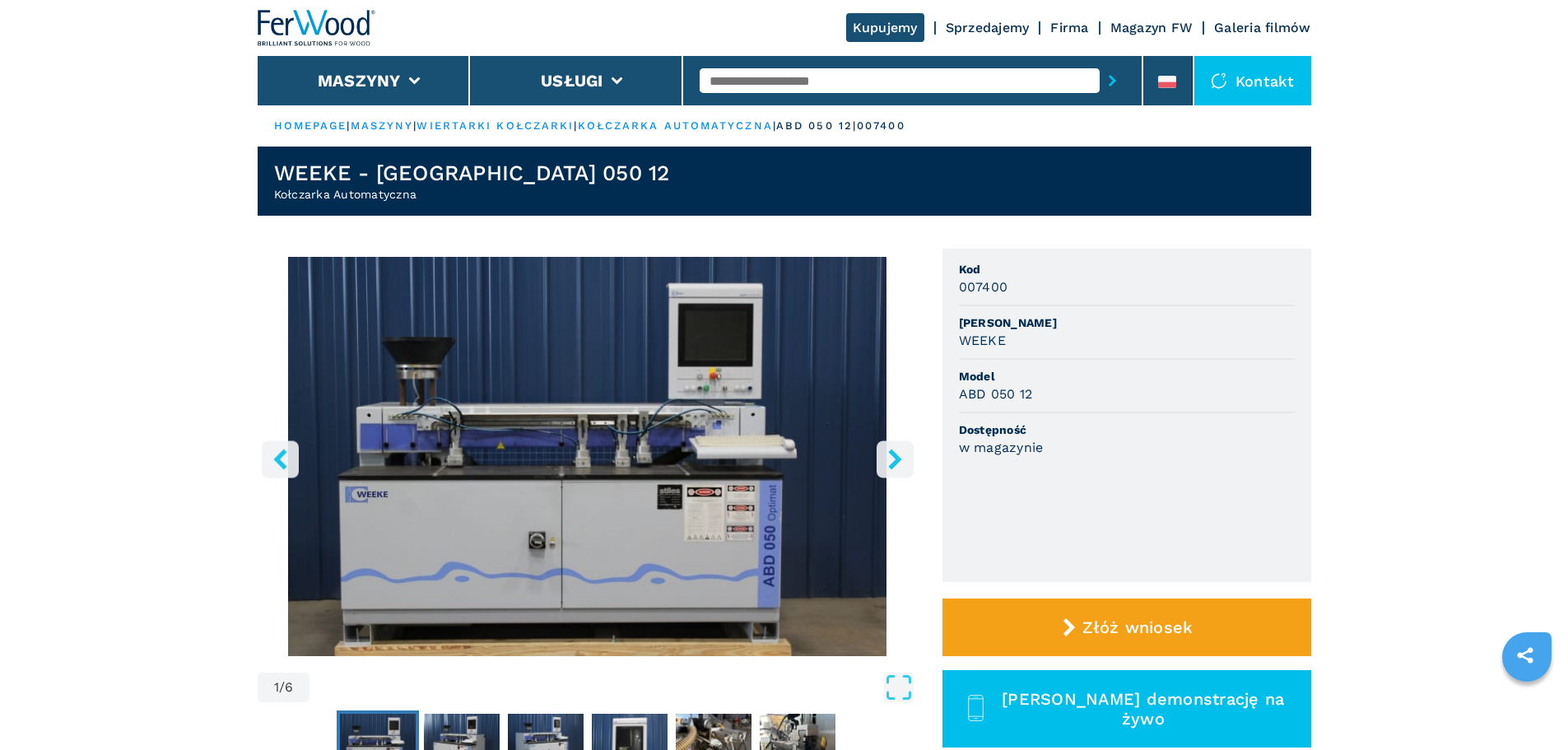
click at [890, 456] on icon "right-button" at bounding box center [894, 459] width 20 height 20
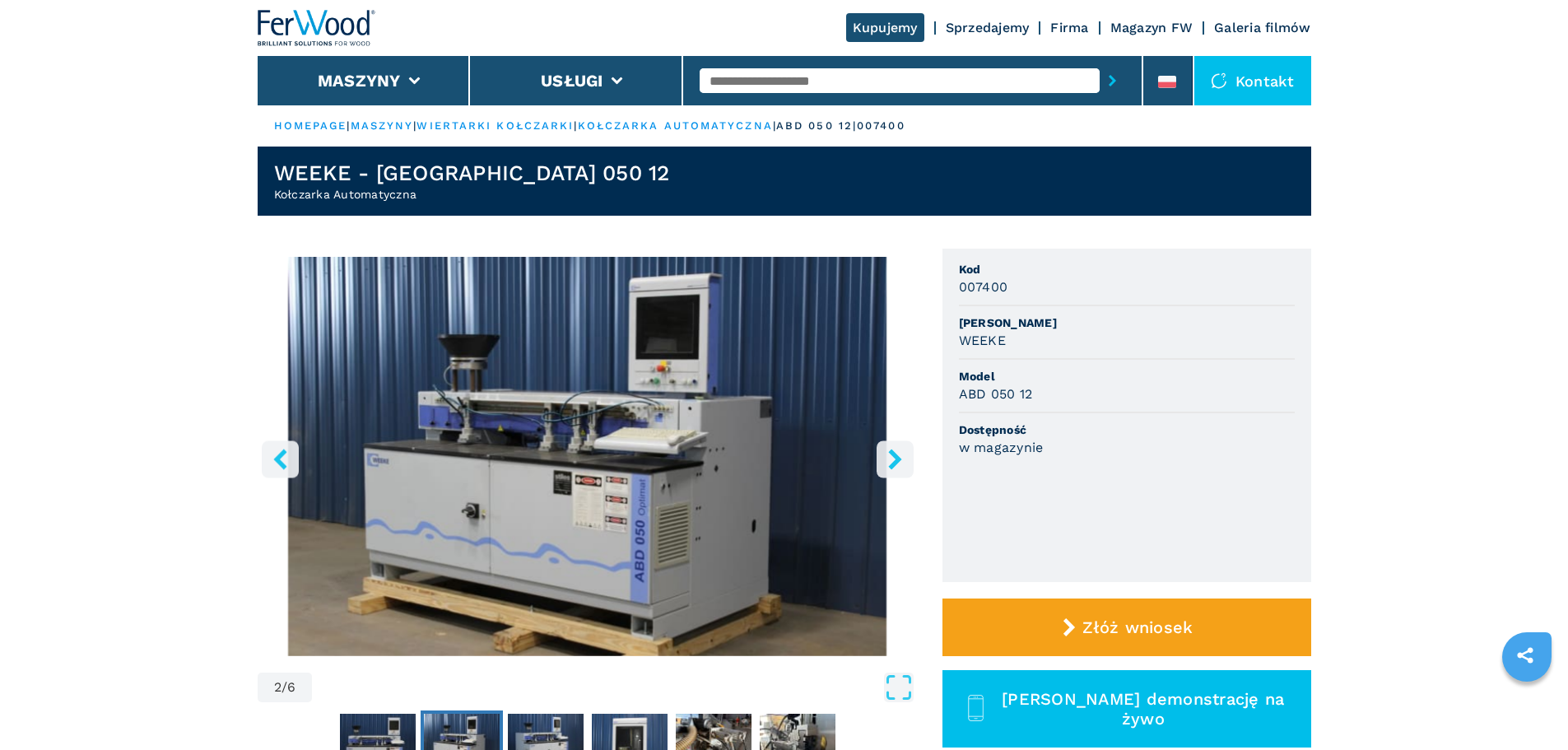
click at [890, 456] on icon "right-button" at bounding box center [894, 459] width 20 height 20
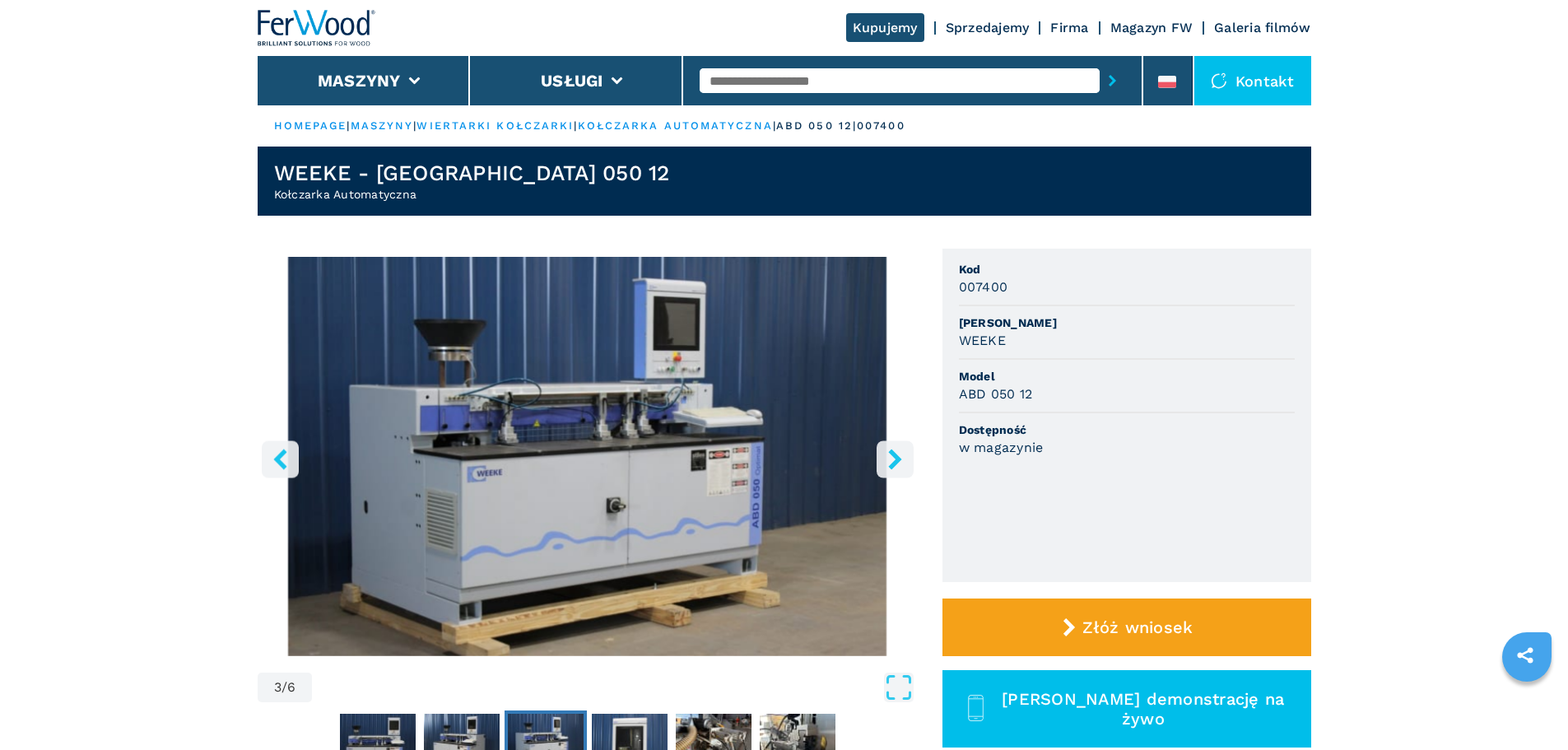
click at [890, 456] on icon "right-button" at bounding box center [894, 459] width 20 height 20
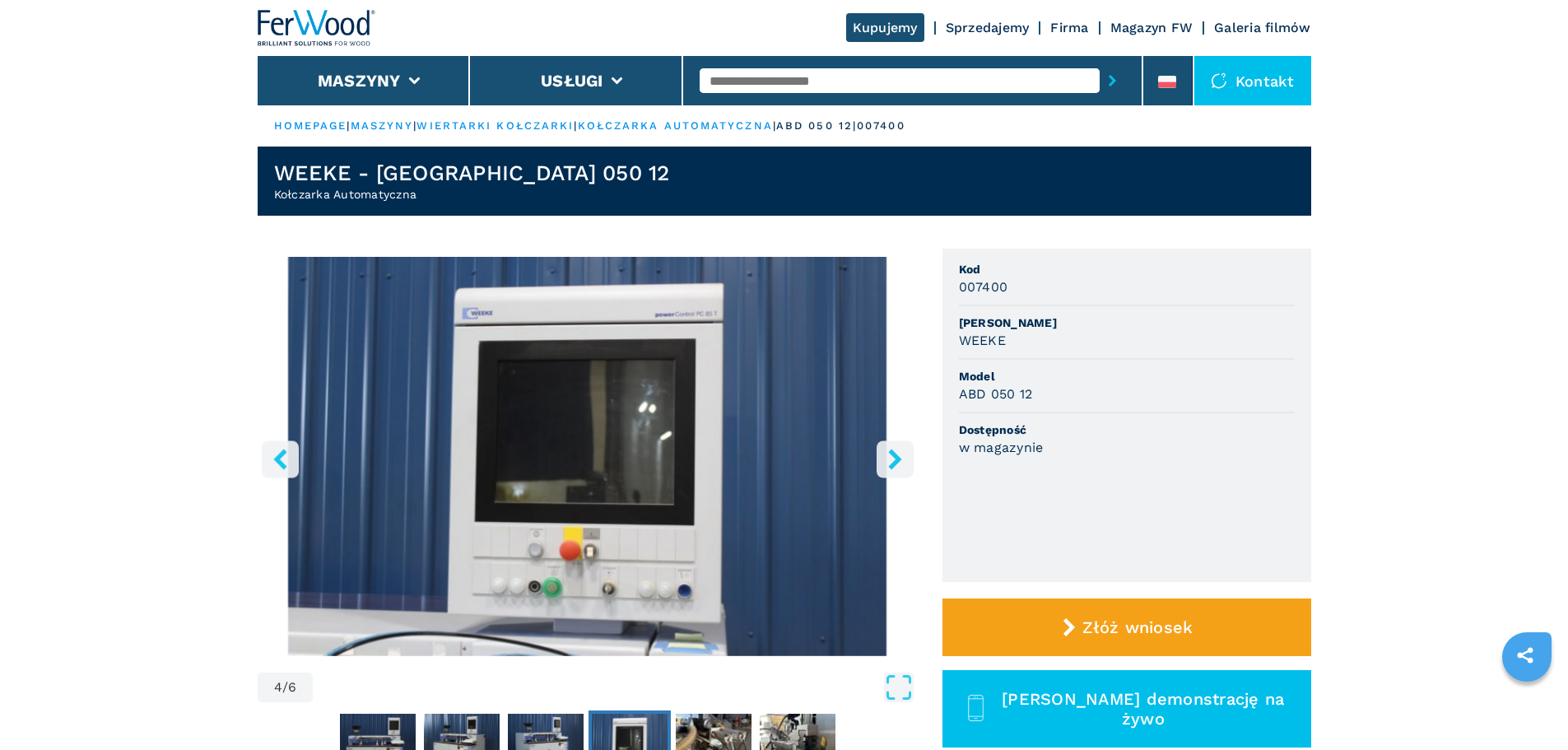
click at [890, 456] on icon "right-button" at bounding box center [894, 459] width 20 height 20
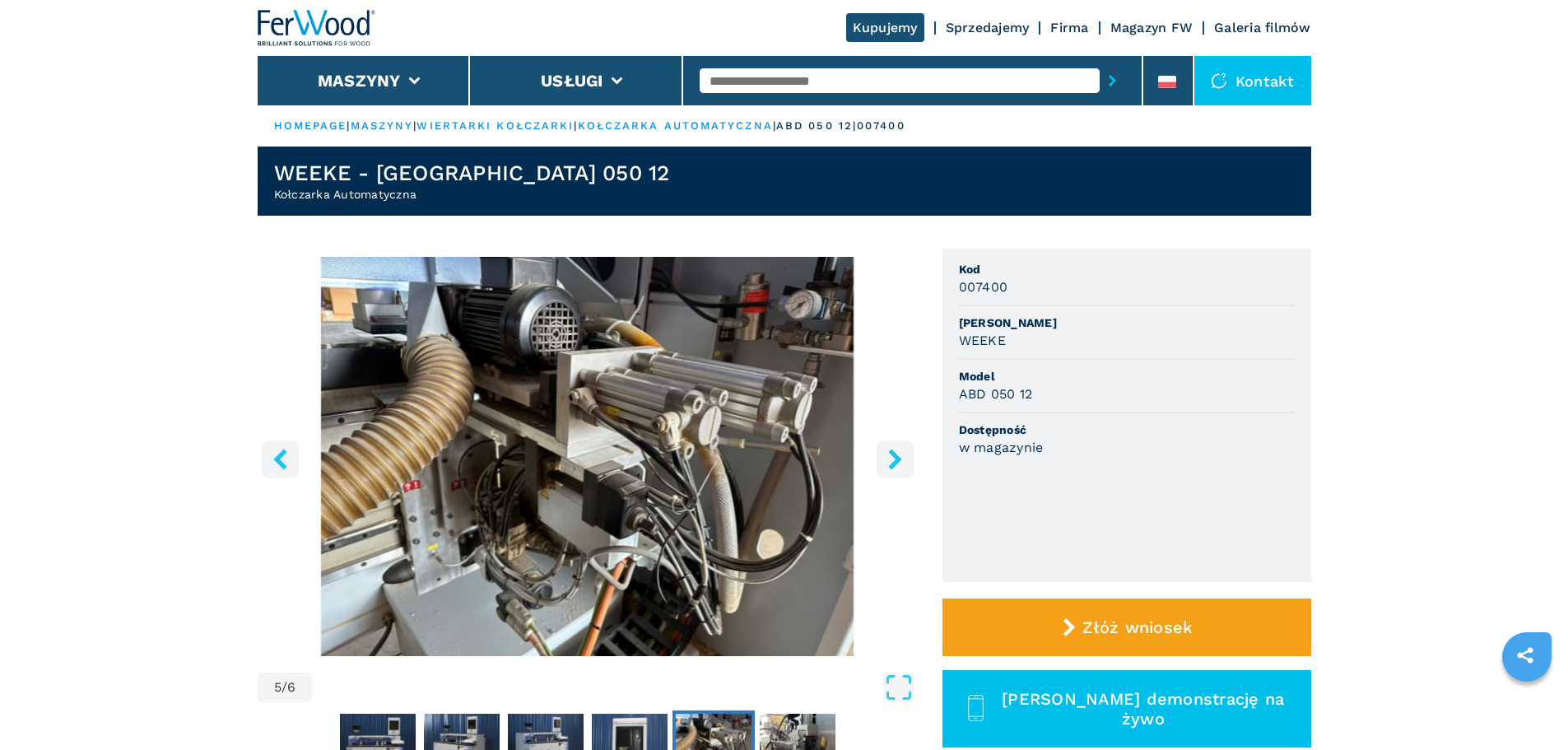
click at [889, 456] on icon "right-button" at bounding box center [894, 459] width 20 height 20
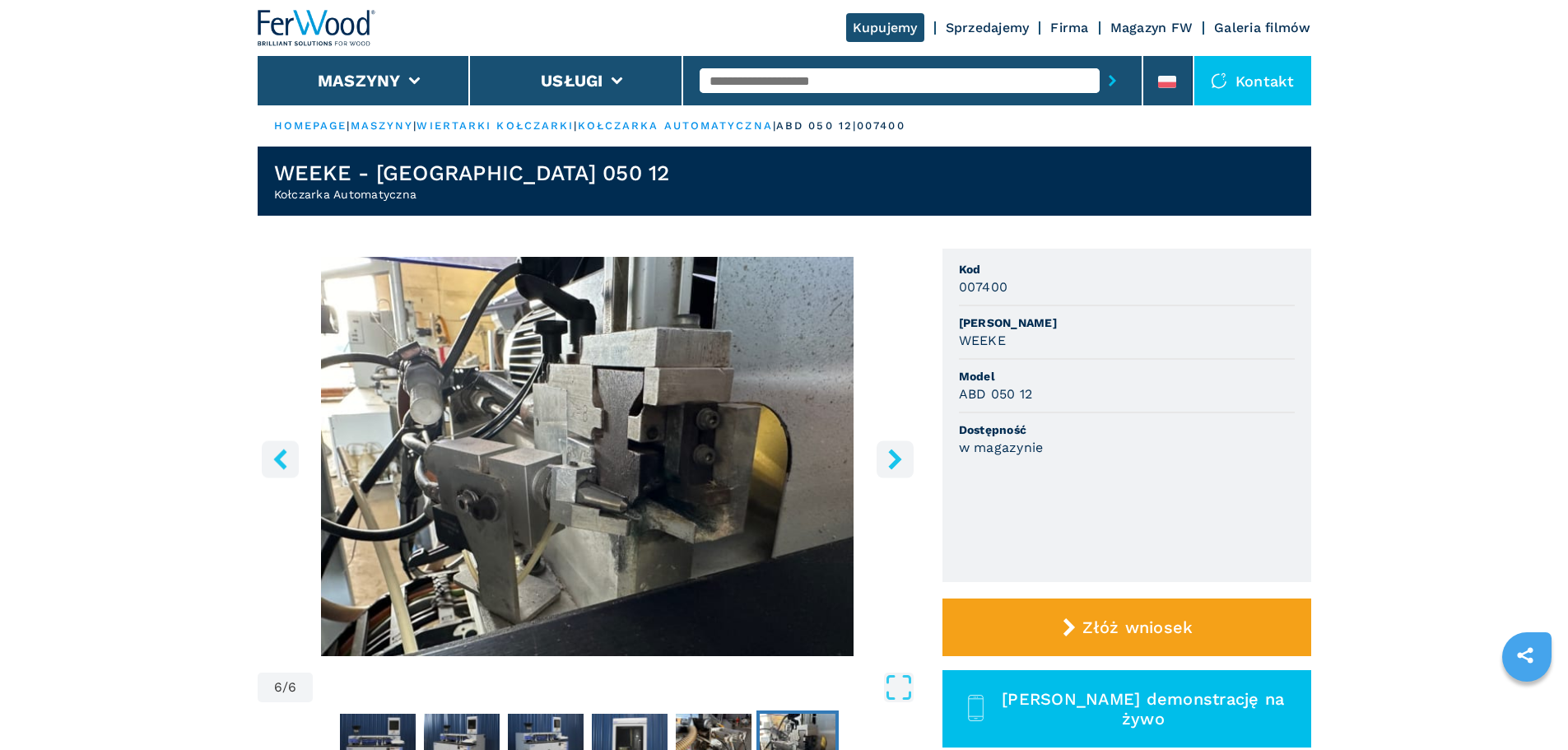
click at [889, 456] on icon "right-button" at bounding box center [894, 459] width 20 height 20
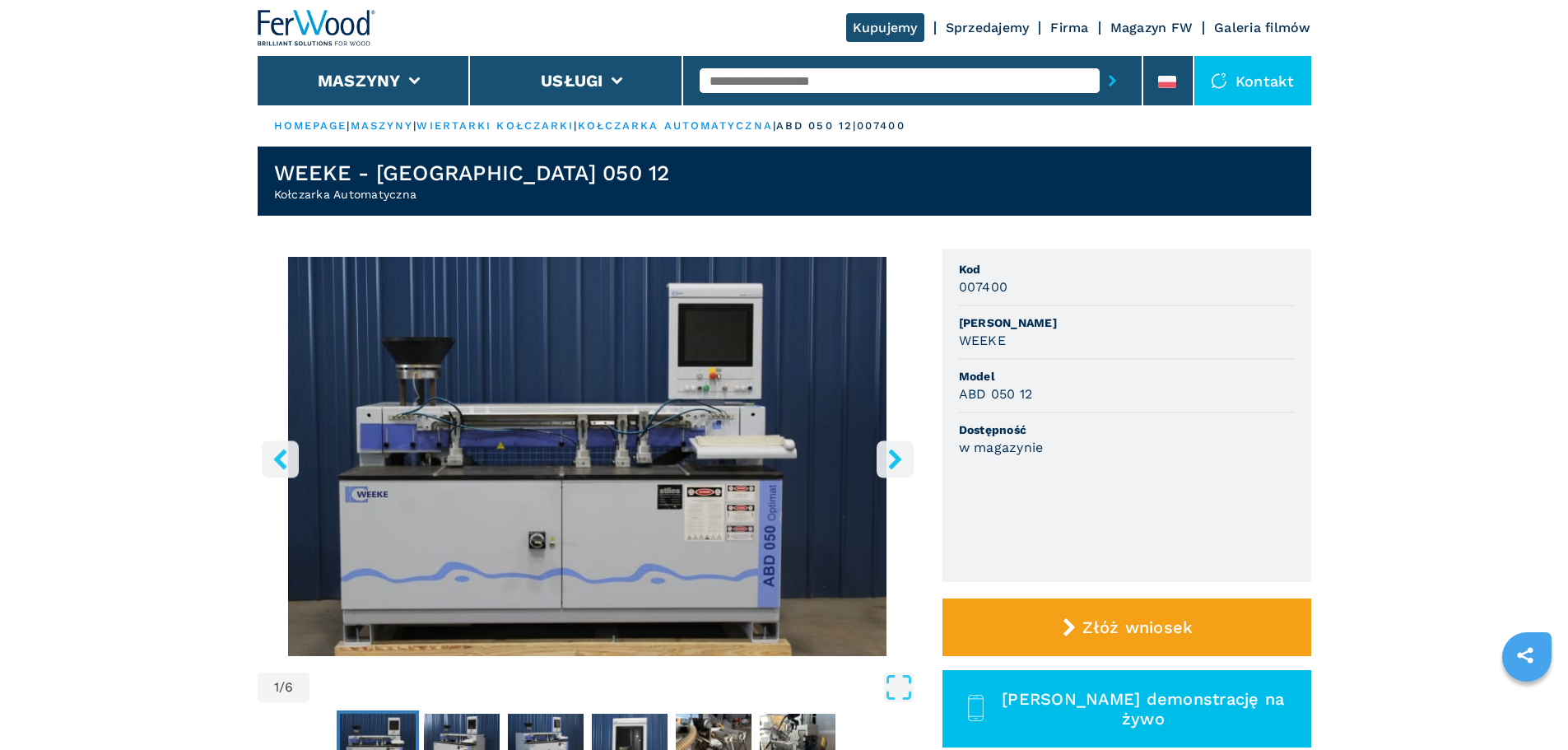
click at [889, 456] on icon "right-button" at bounding box center [894, 459] width 20 height 20
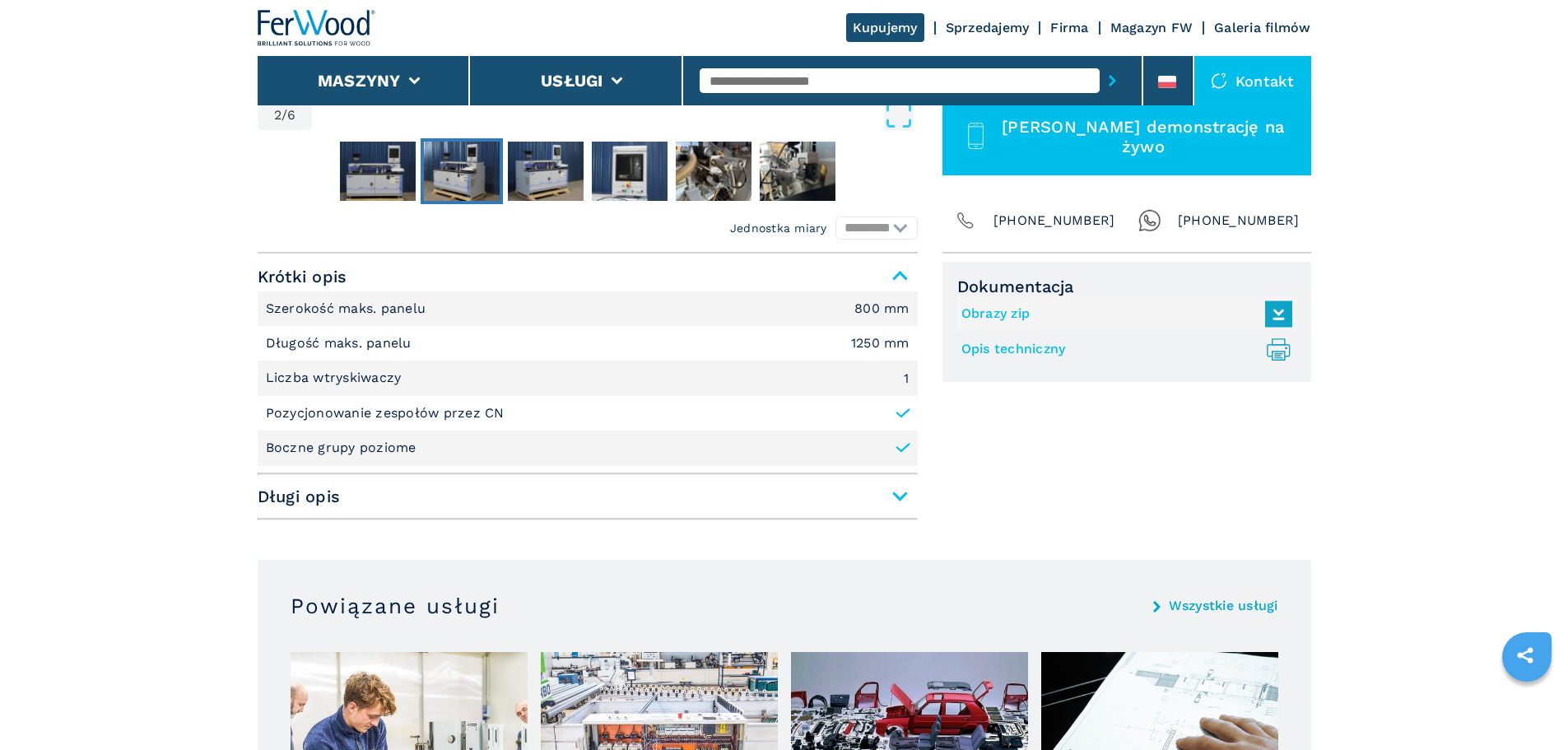
scroll to position [577, 0]
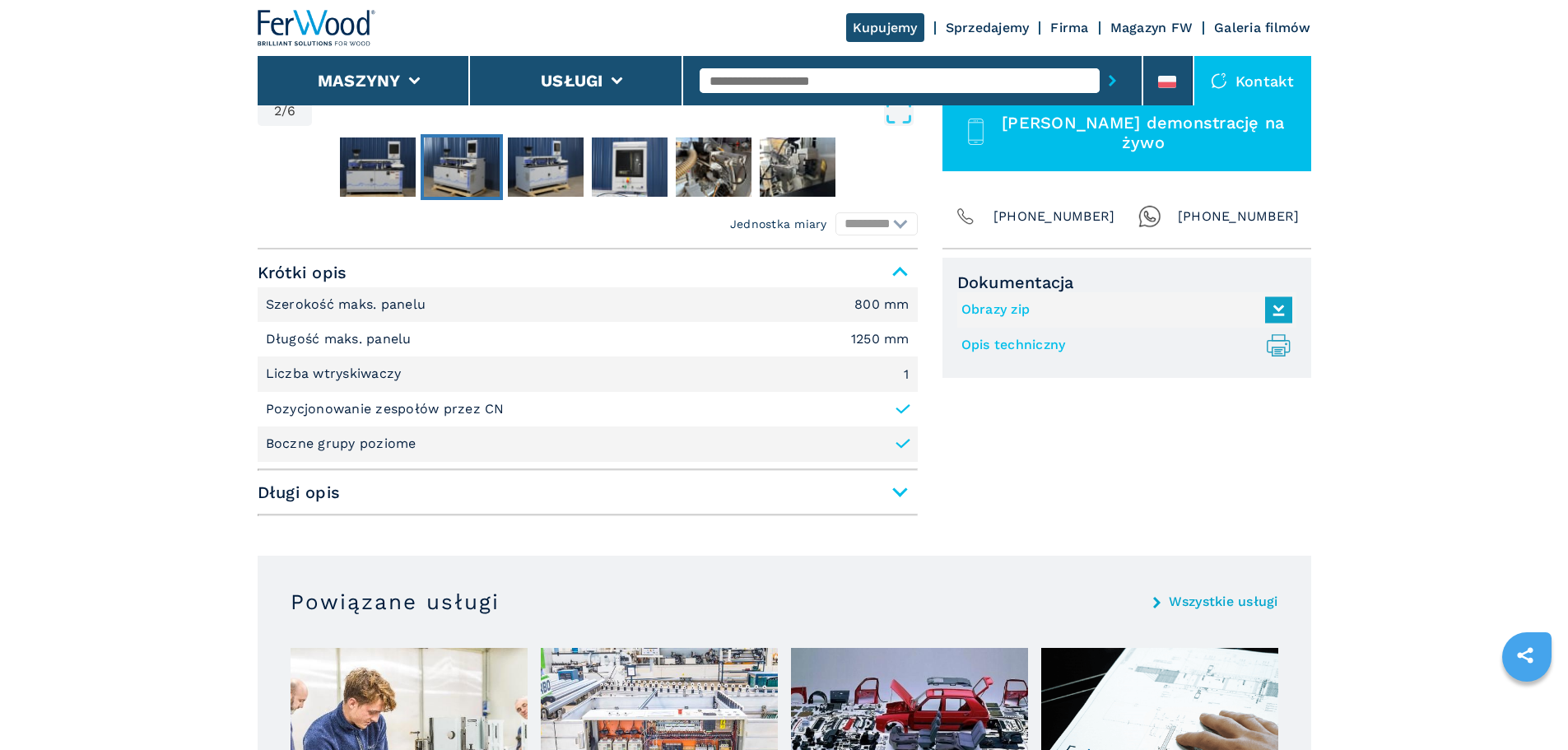
click at [896, 489] on span "Długi opis" at bounding box center [588, 492] width 660 height 30
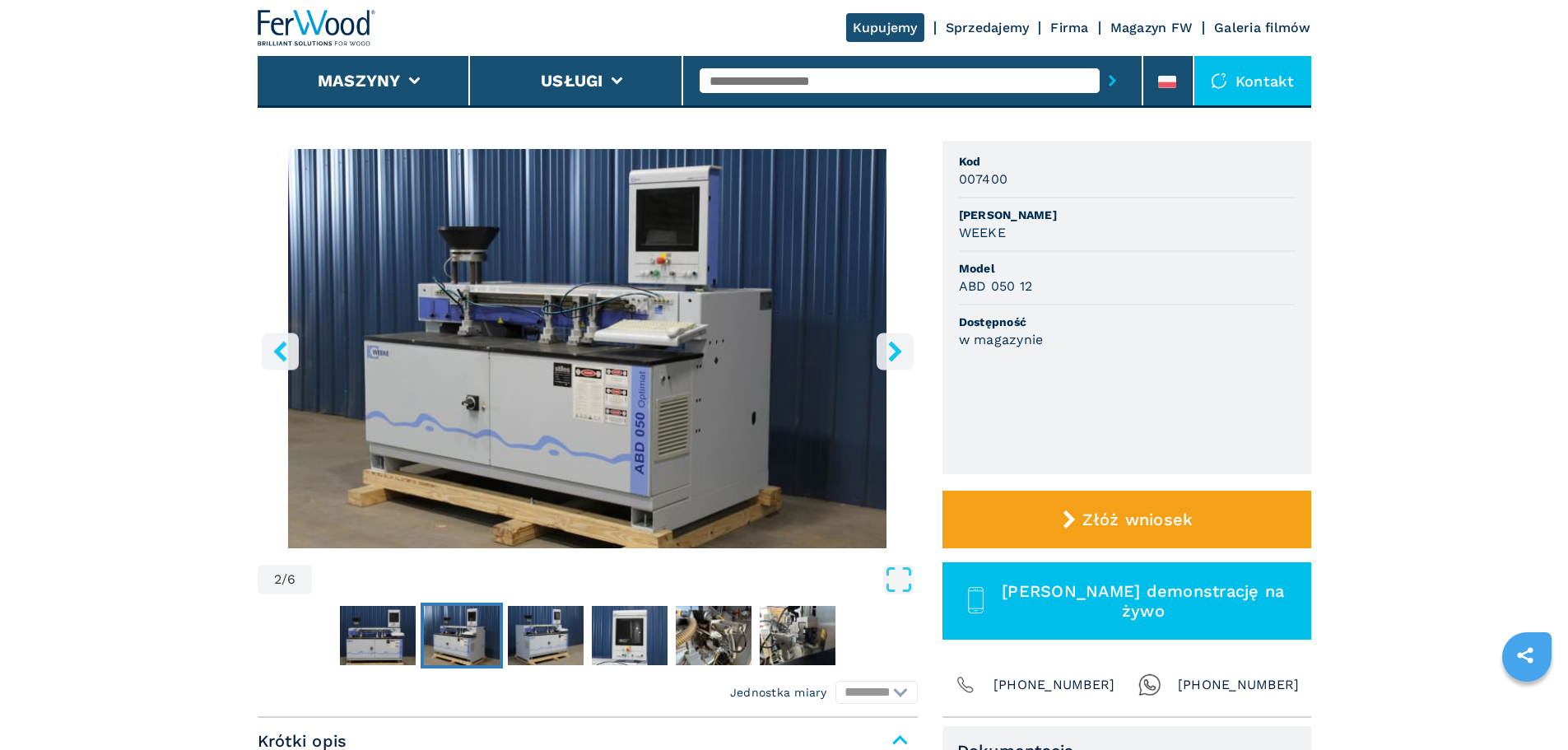
scroll to position [0, 0]
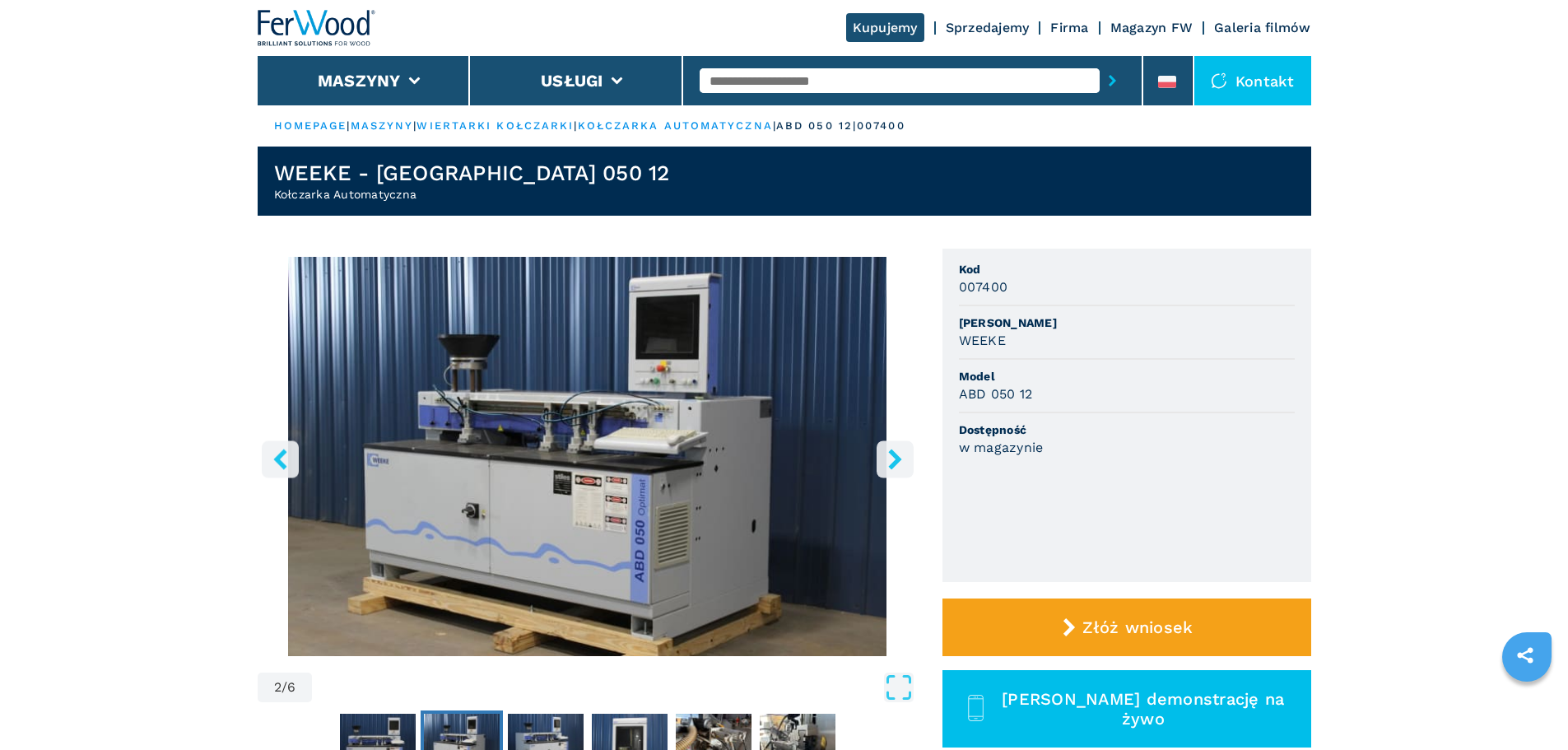
click at [884, 459] on icon "right-button" at bounding box center [894, 459] width 20 height 20
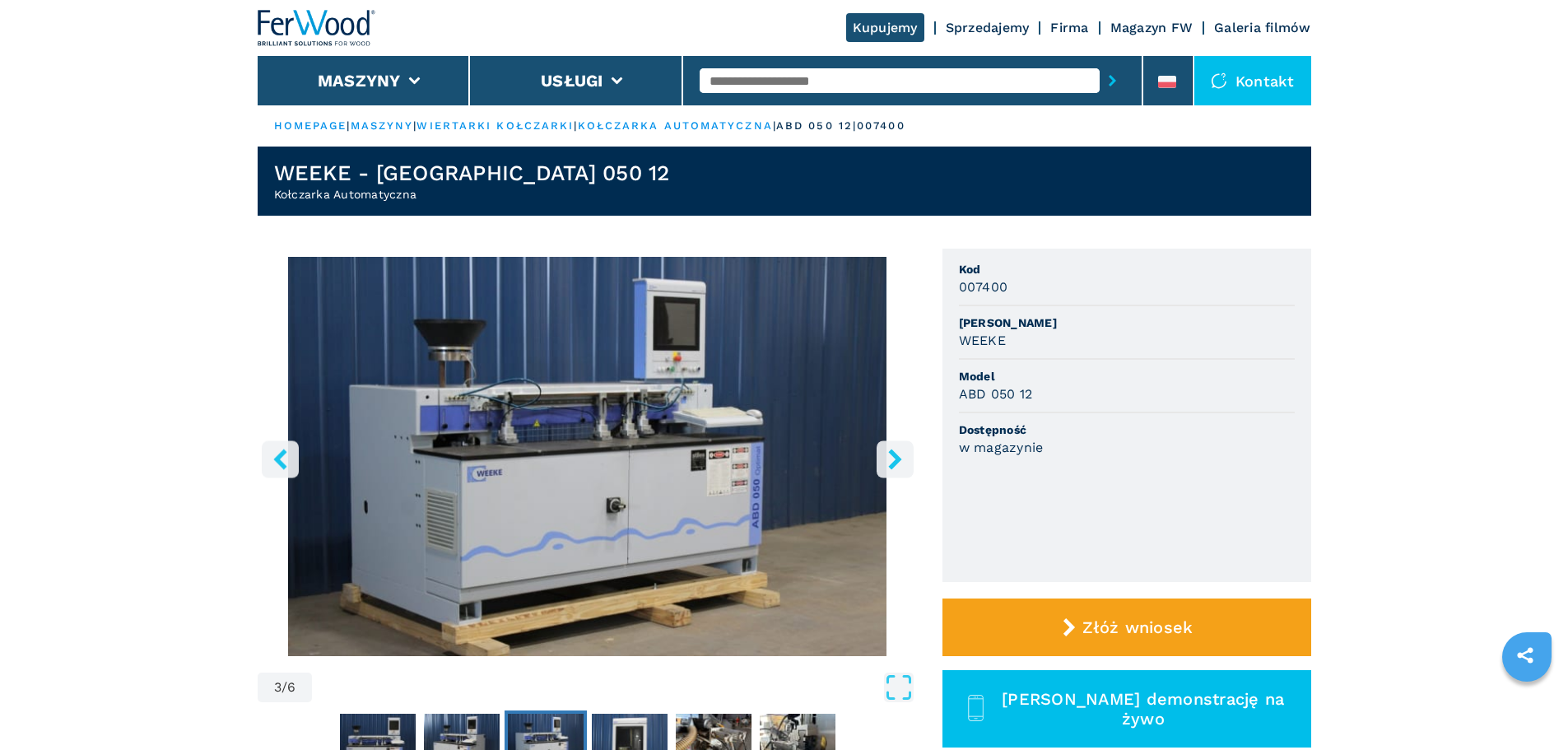
click at [883, 459] on button "right-button" at bounding box center [895, 459] width 37 height 37
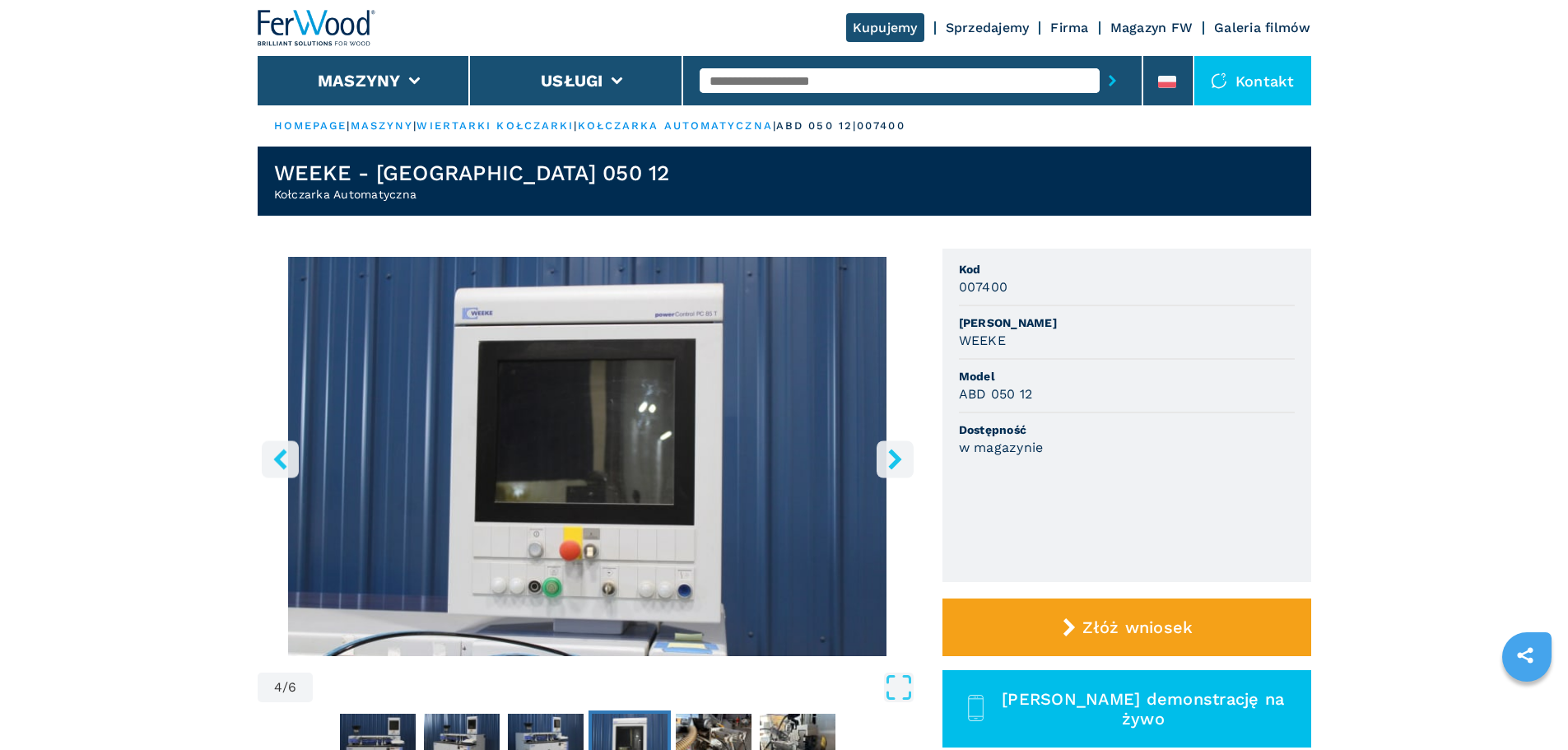
click at [883, 459] on button "right-button" at bounding box center [895, 459] width 37 height 37
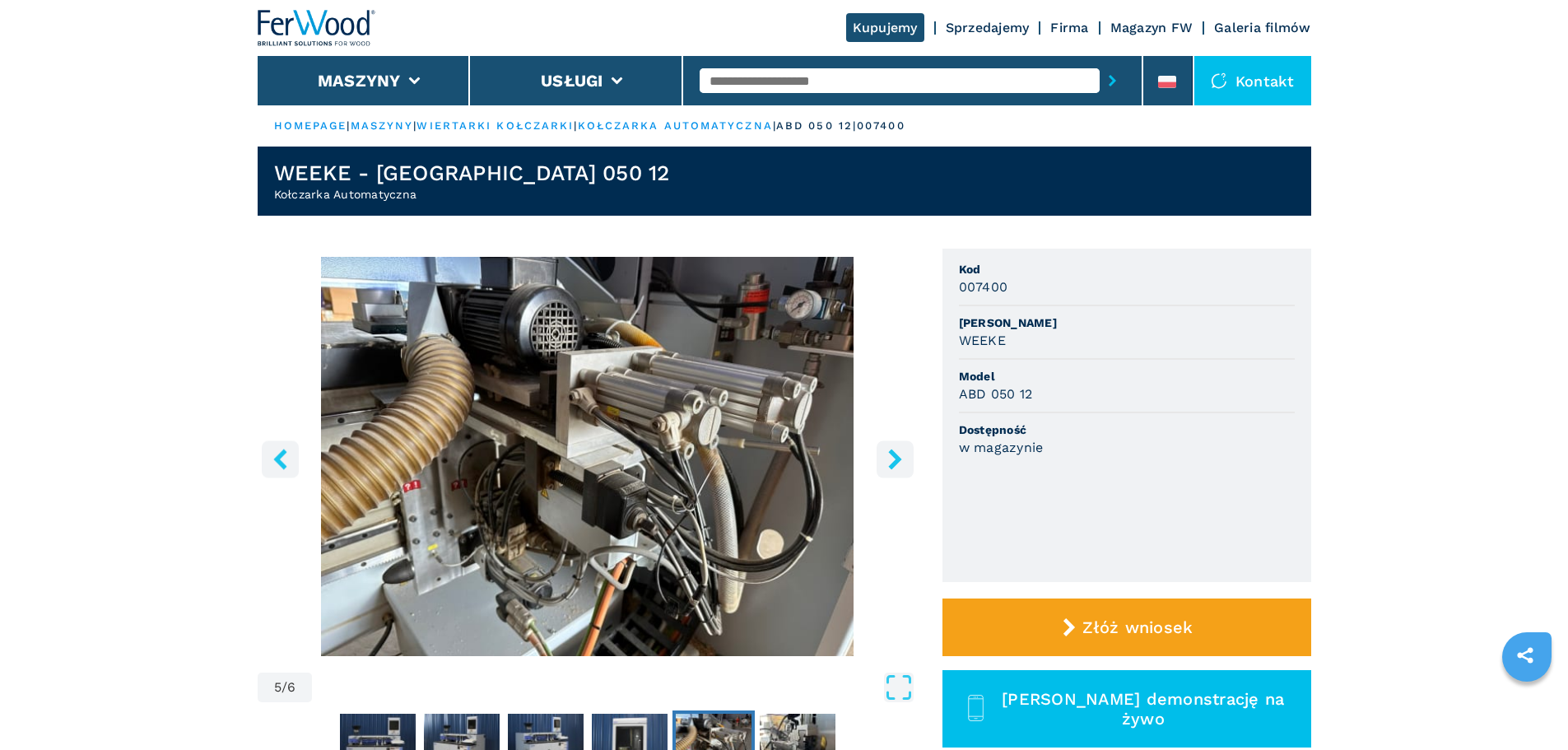
click at [883, 459] on button "right-button" at bounding box center [895, 459] width 37 height 37
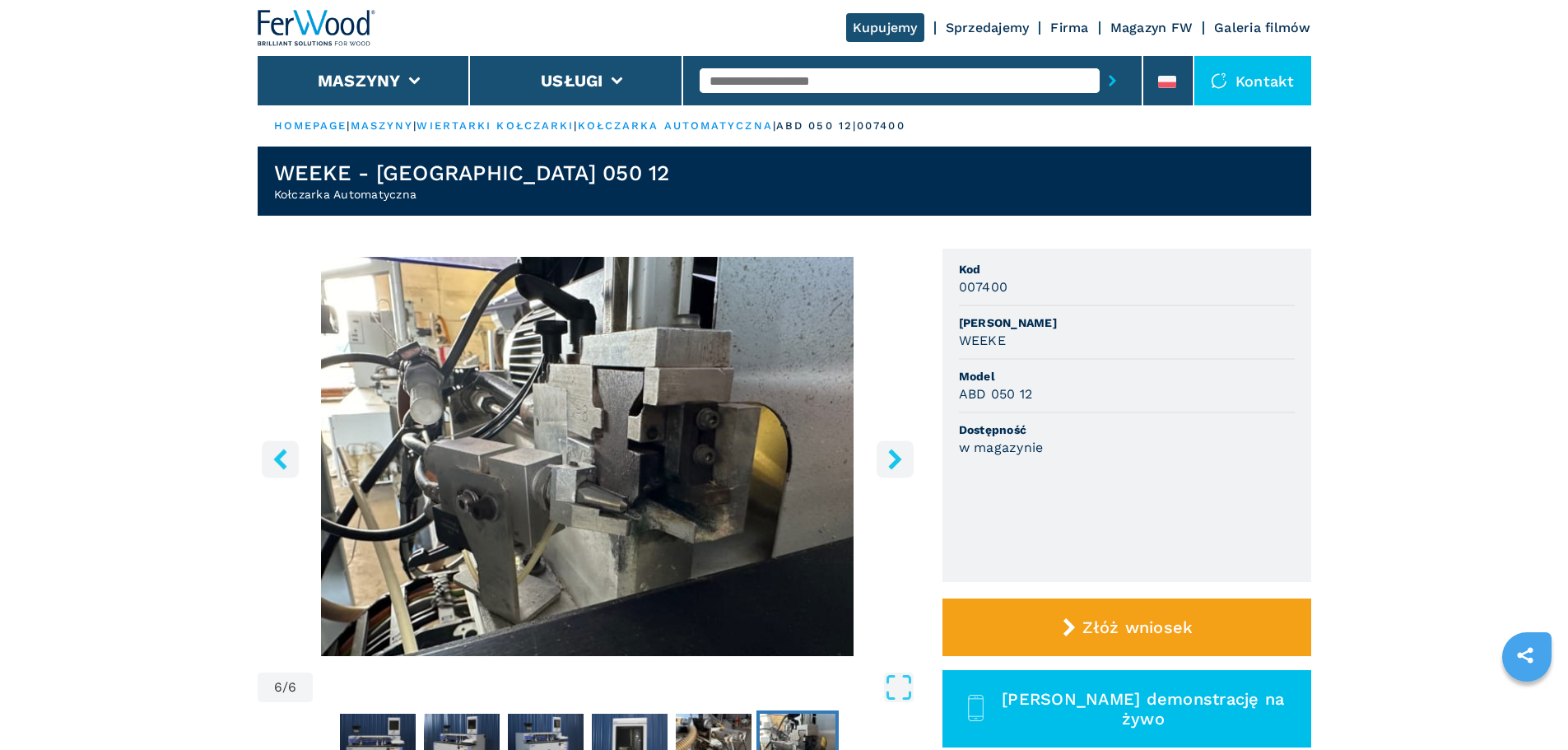
click at [895, 456] on icon "right-button" at bounding box center [894, 459] width 13 height 20
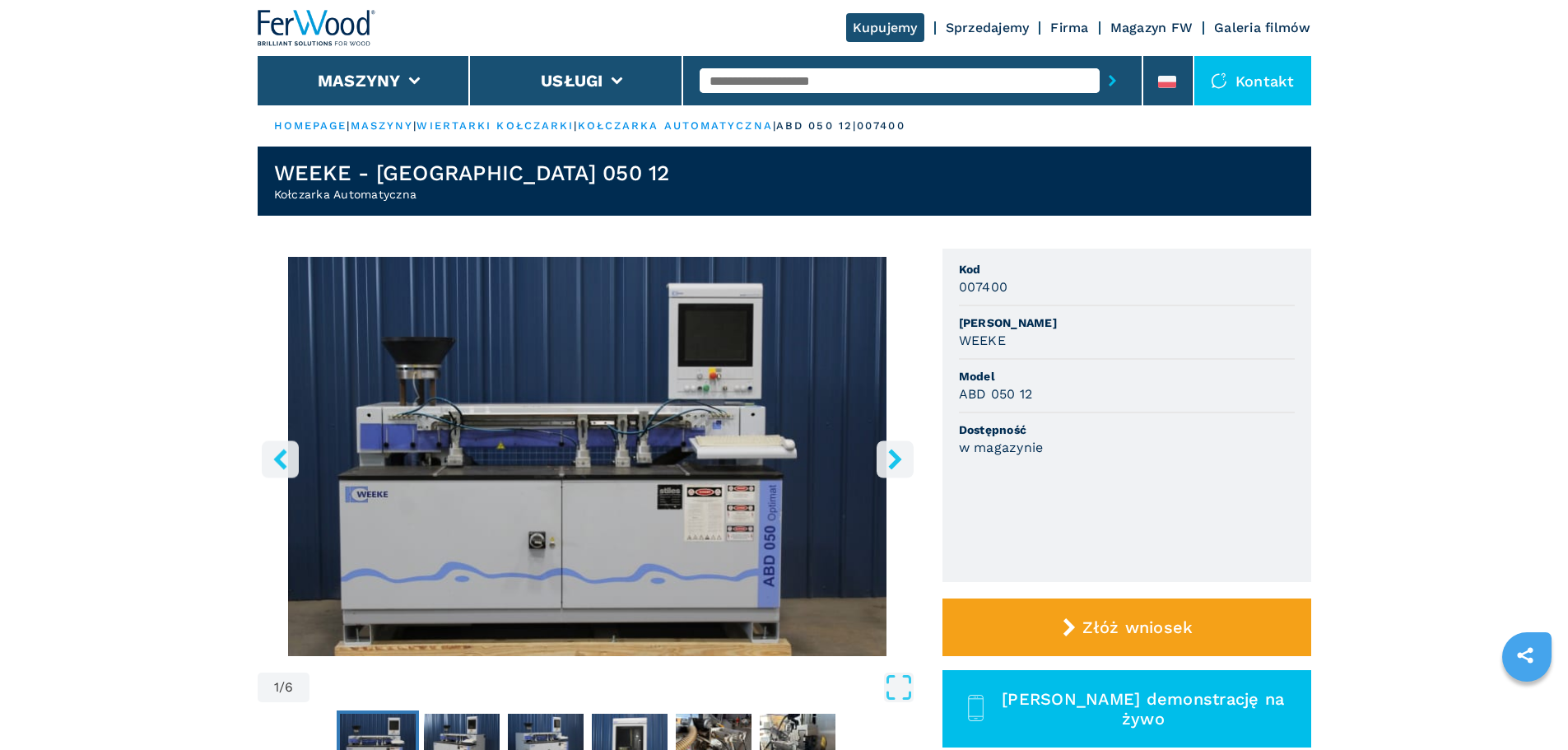
click at [884, 456] on icon "right-button" at bounding box center [894, 459] width 20 height 20
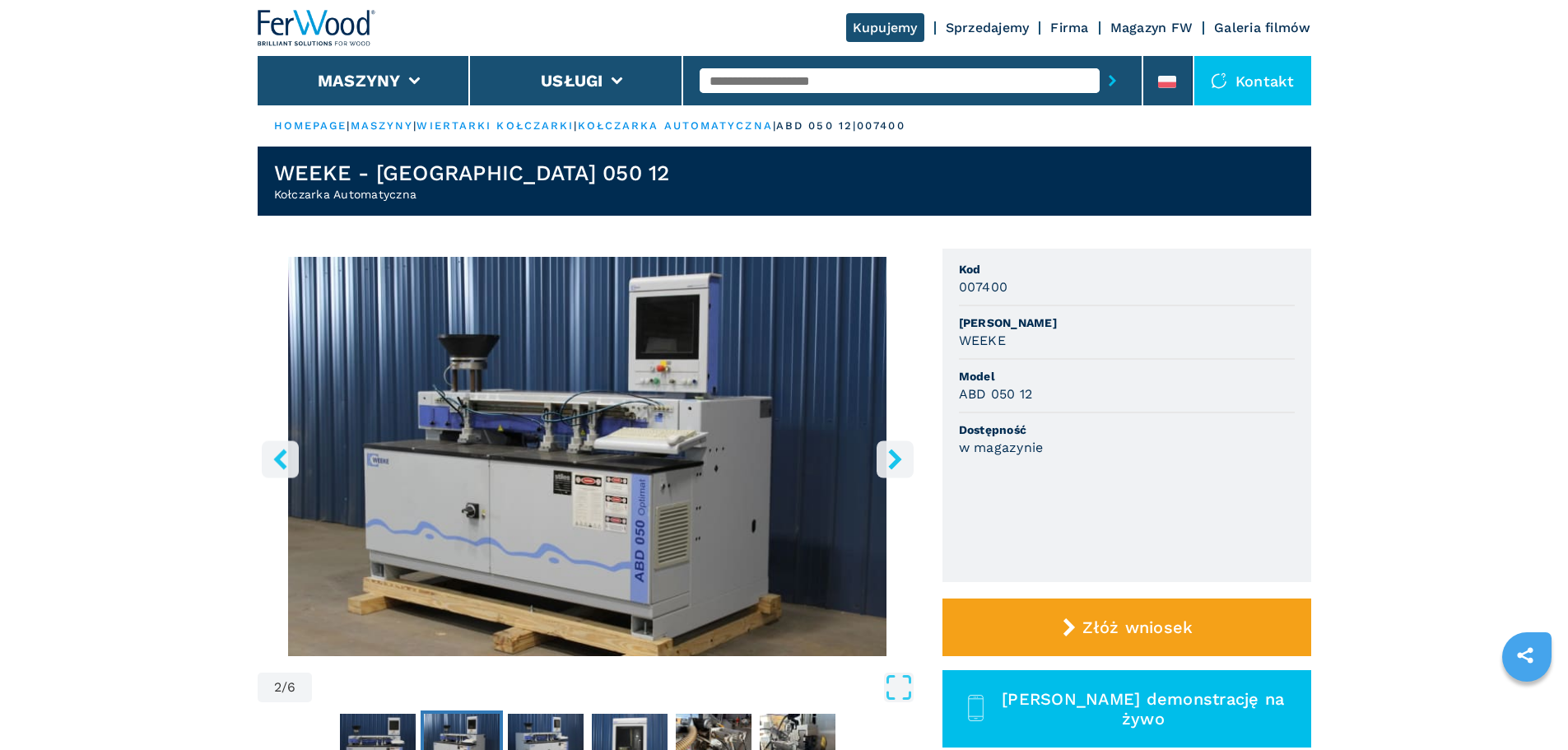
click at [884, 456] on icon "right-button" at bounding box center [894, 459] width 20 height 20
click at [884, 458] on icon "right-button" at bounding box center [894, 459] width 20 height 20
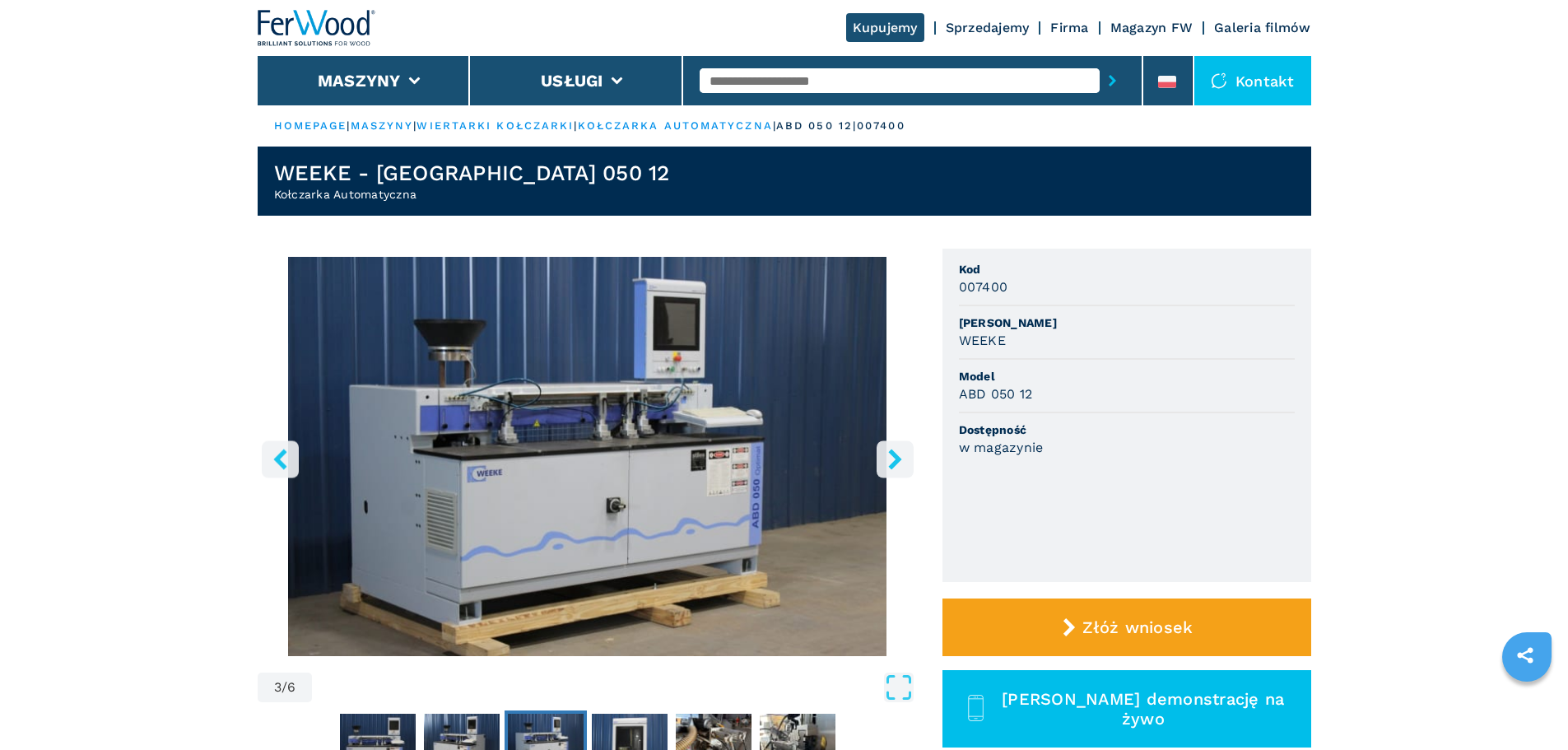
click at [884, 458] on icon "right-button" at bounding box center [894, 459] width 20 height 20
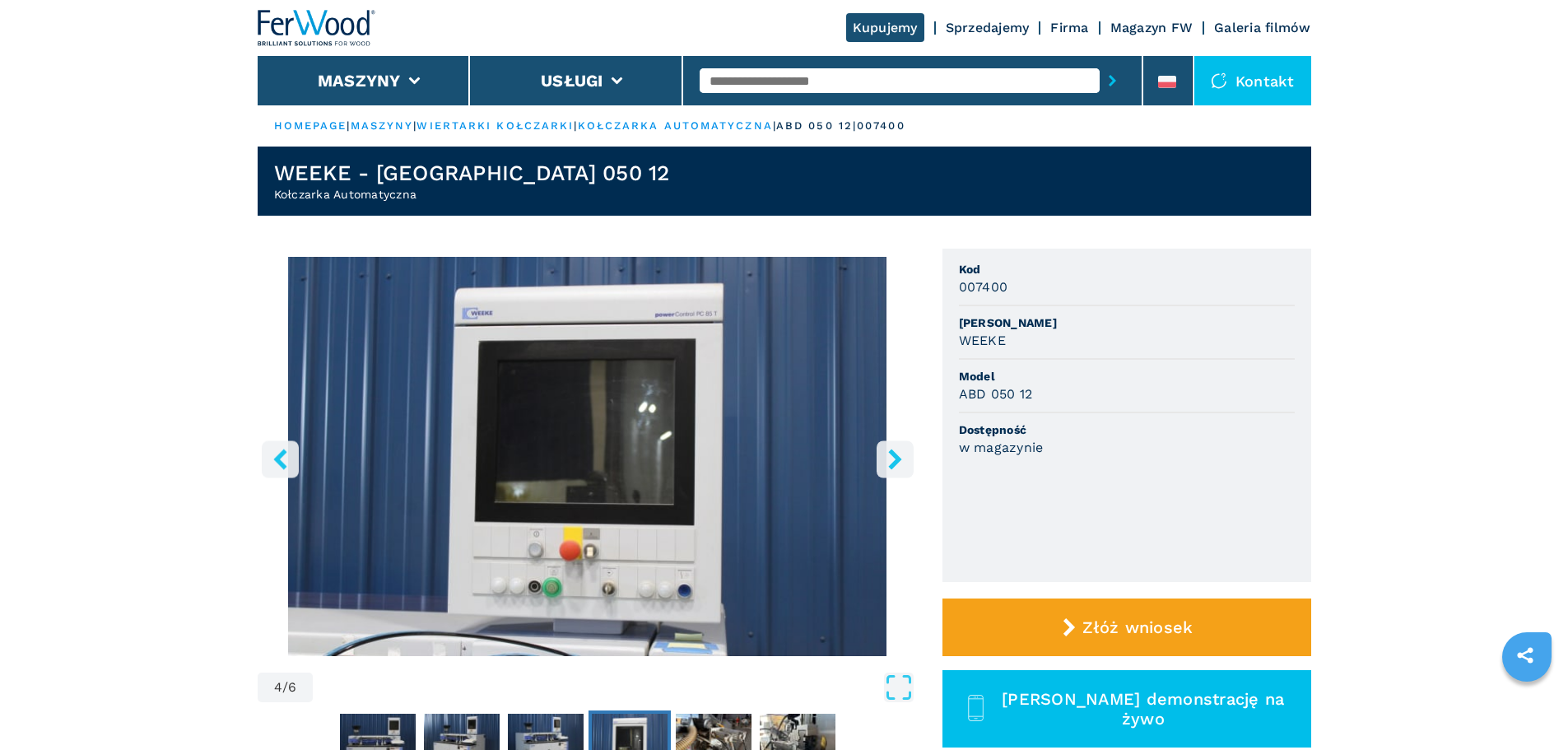
click at [884, 458] on icon "right-button" at bounding box center [894, 459] width 20 height 20
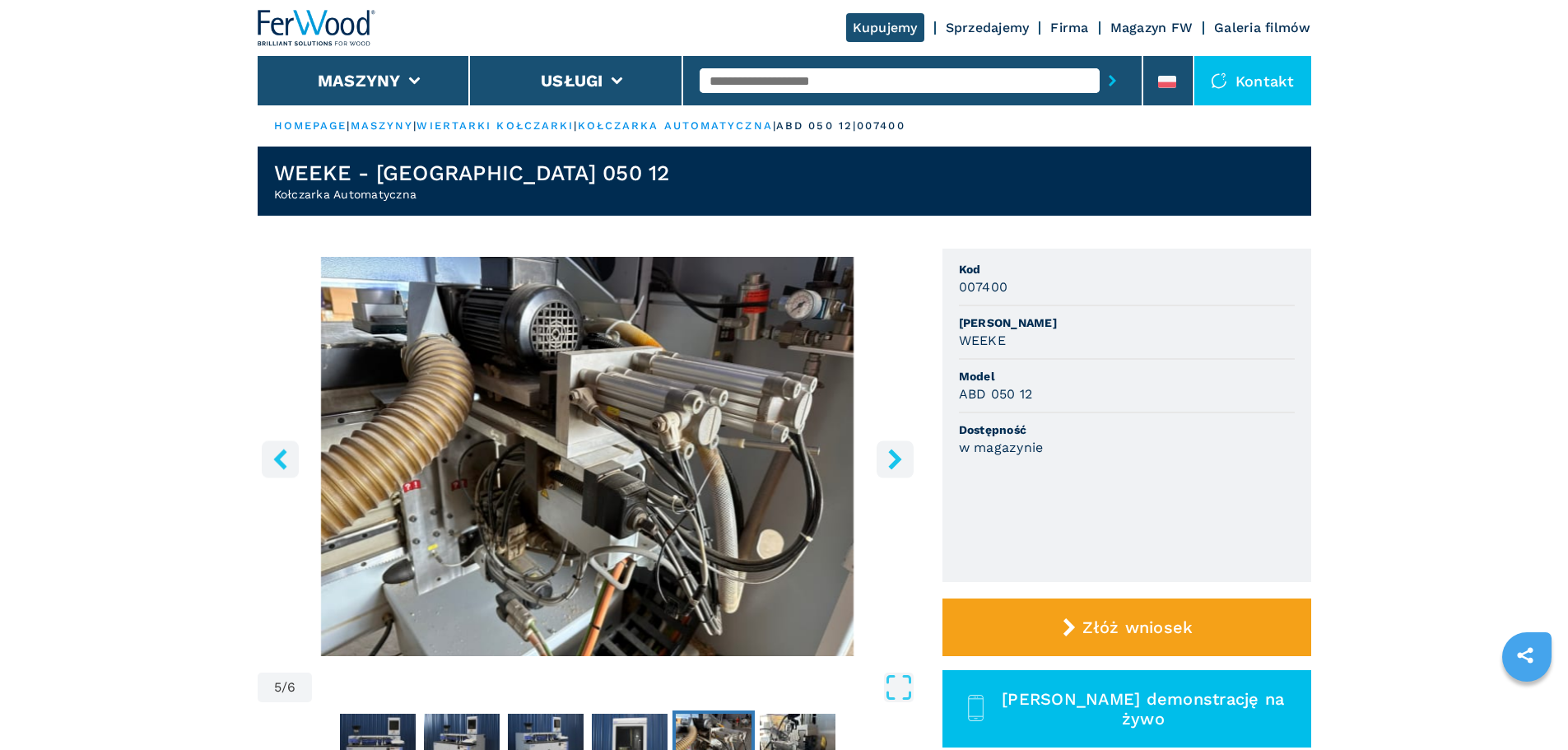
click at [879, 460] on button "right-button" at bounding box center [895, 459] width 37 height 37
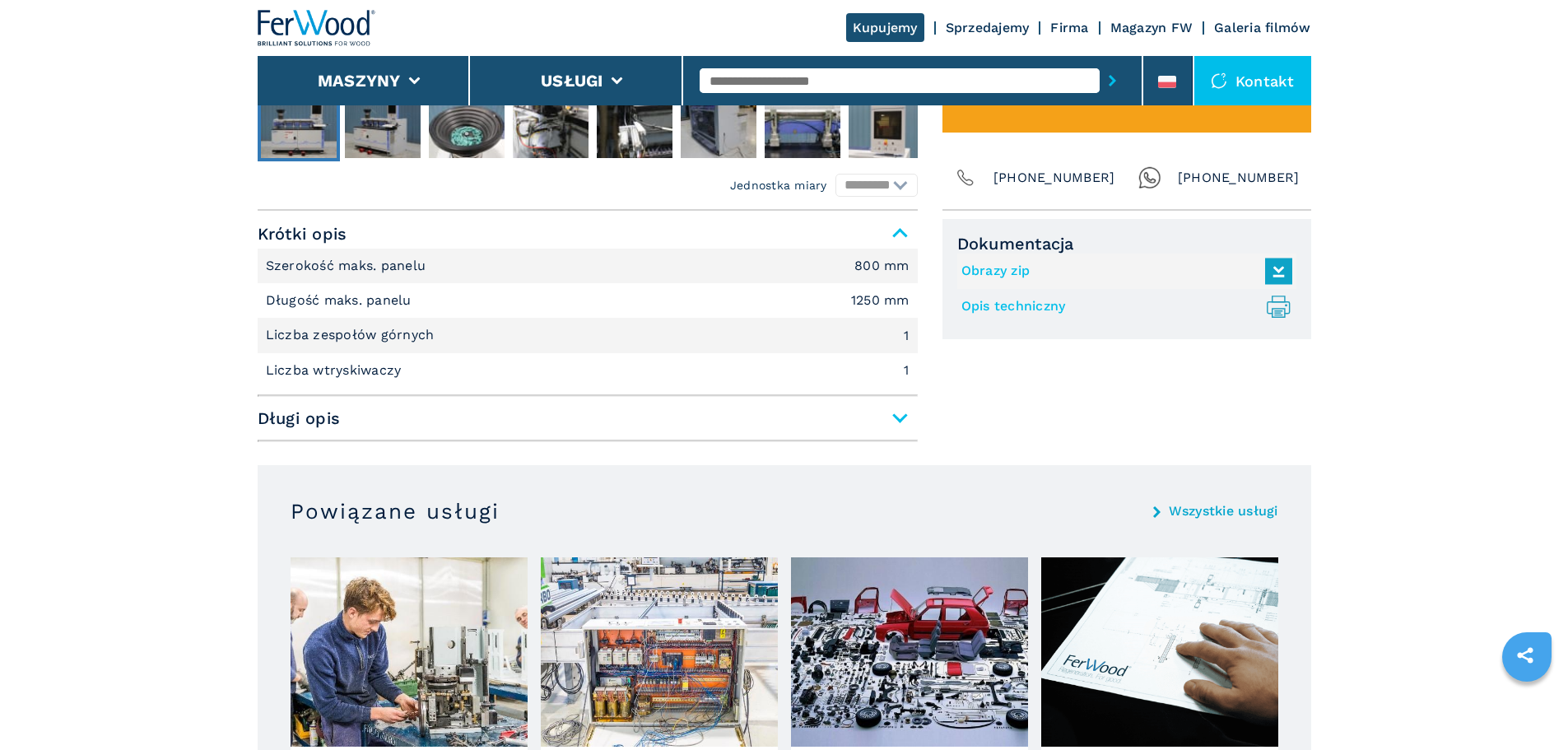
scroll to position [988, 0]
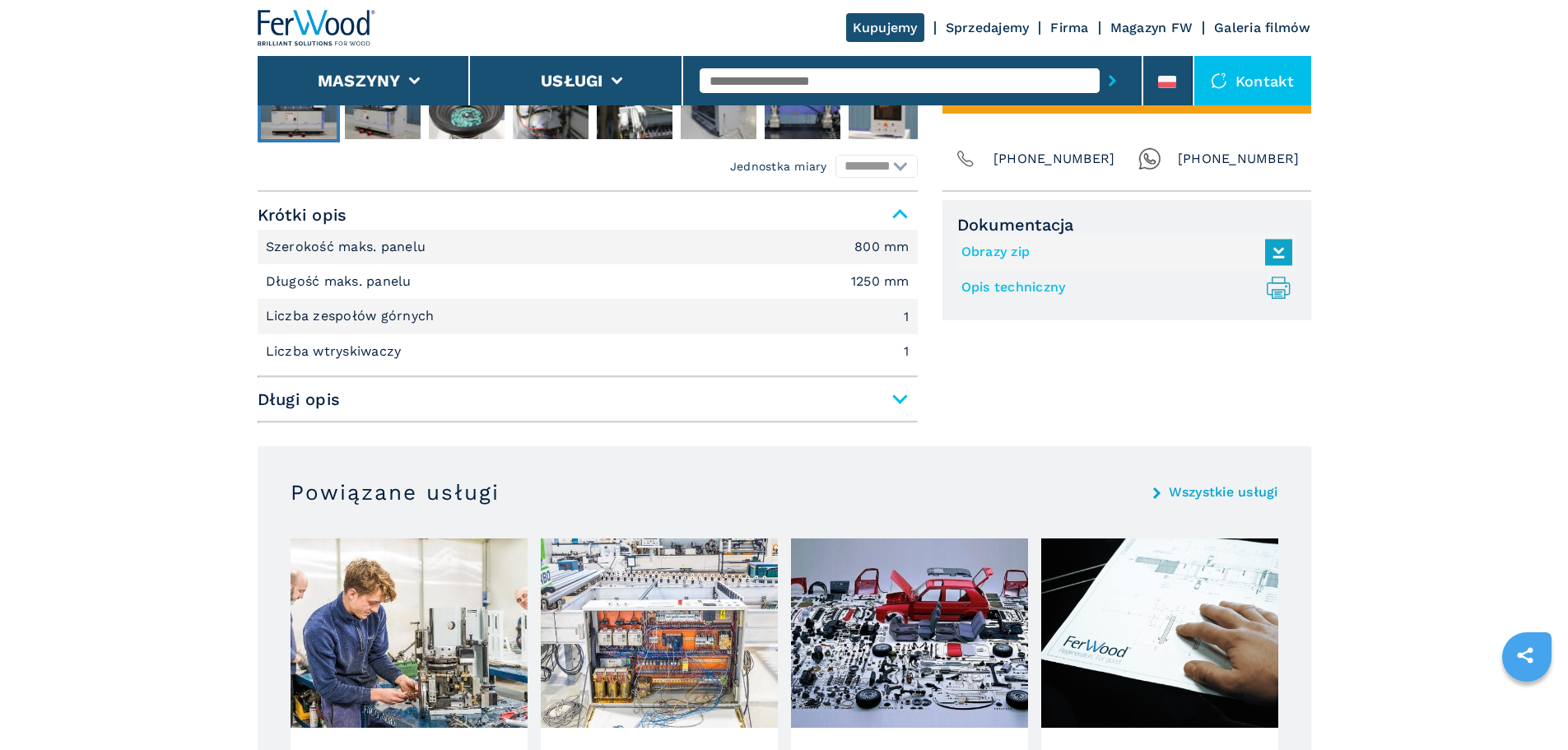
click at [899, 397] on span "Długi opis" at bounding box center [588, 400] width 660 height 30
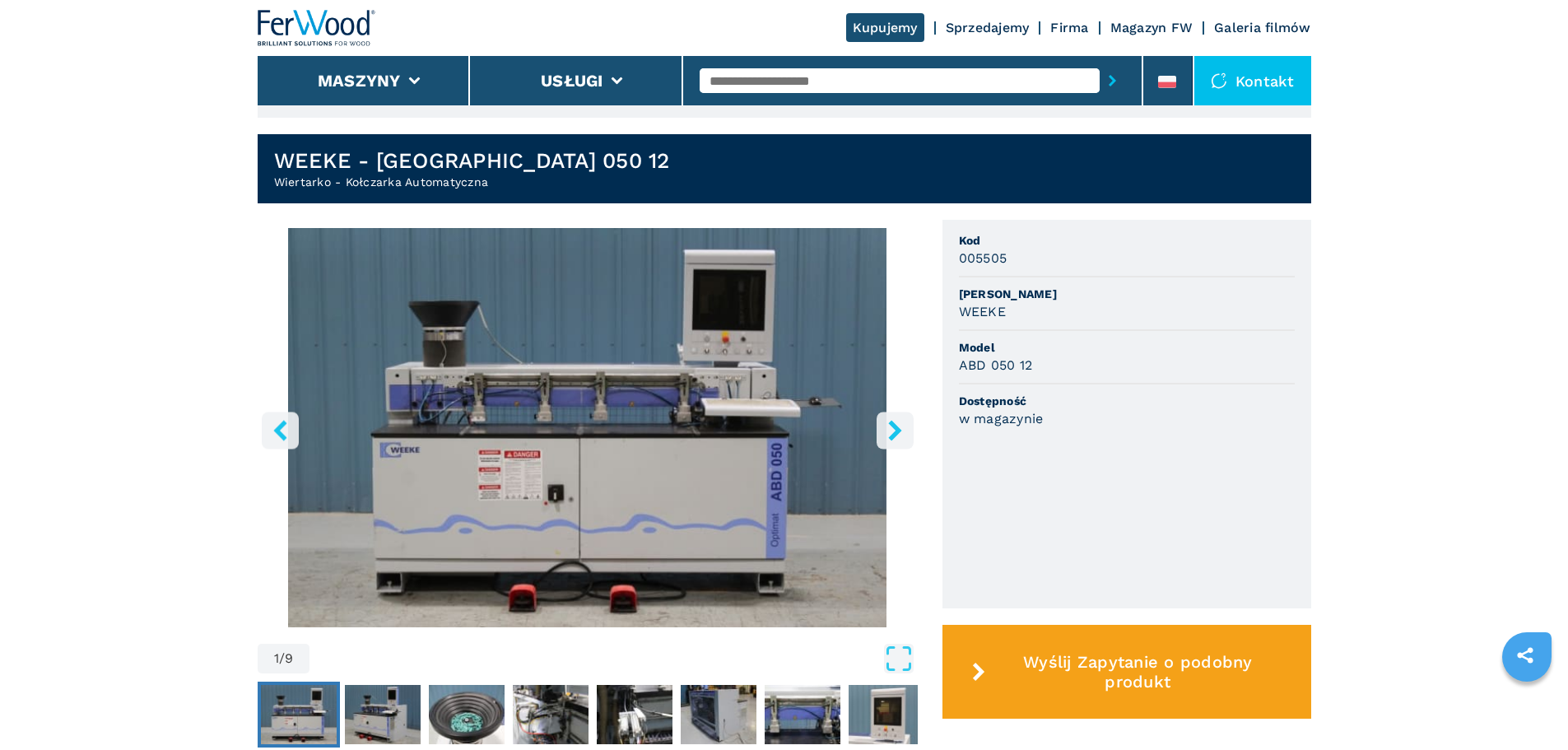
scroll to position [371, 0]
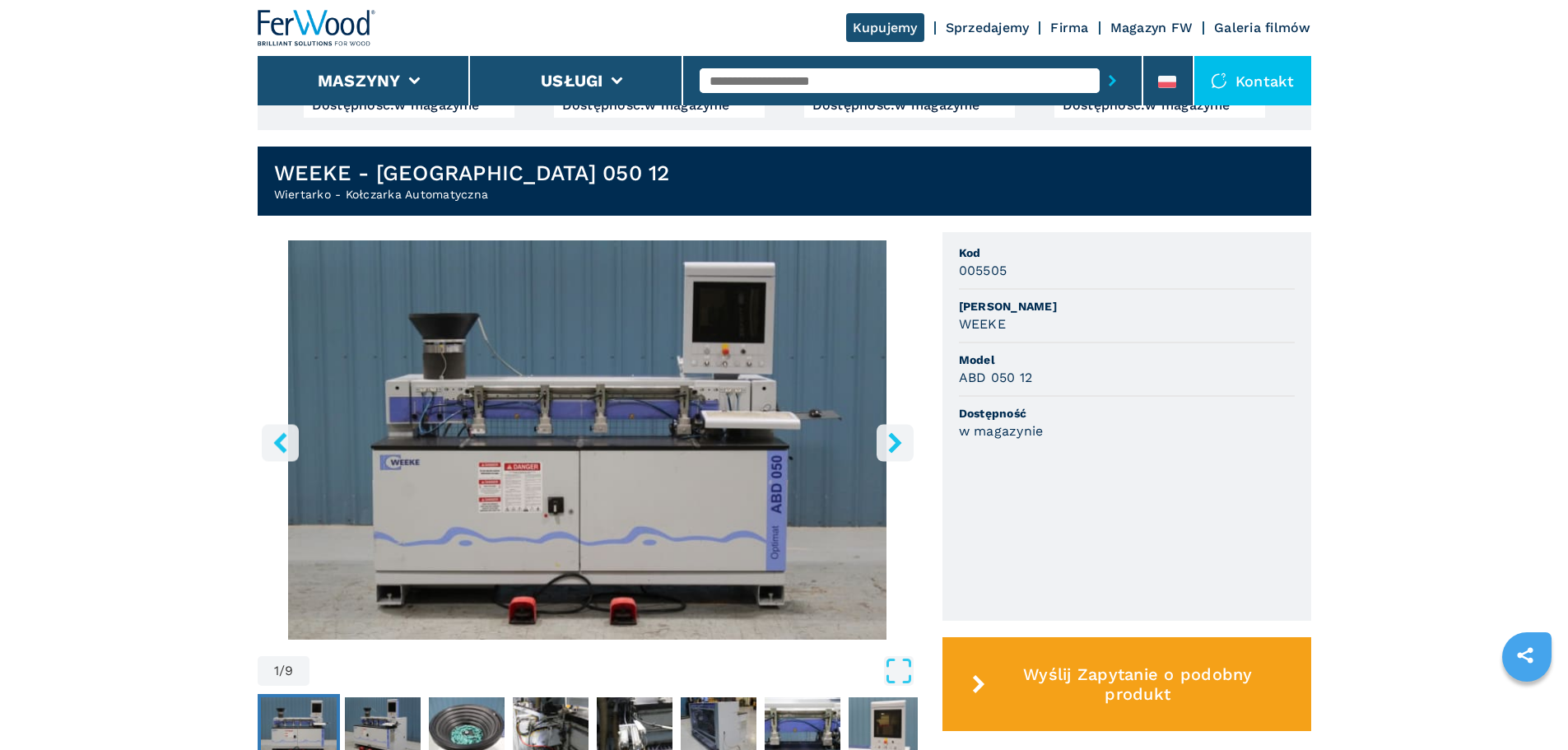
click at [889, 444] on icon "right-button" at bounding box center [894, 442] width 20 height 20
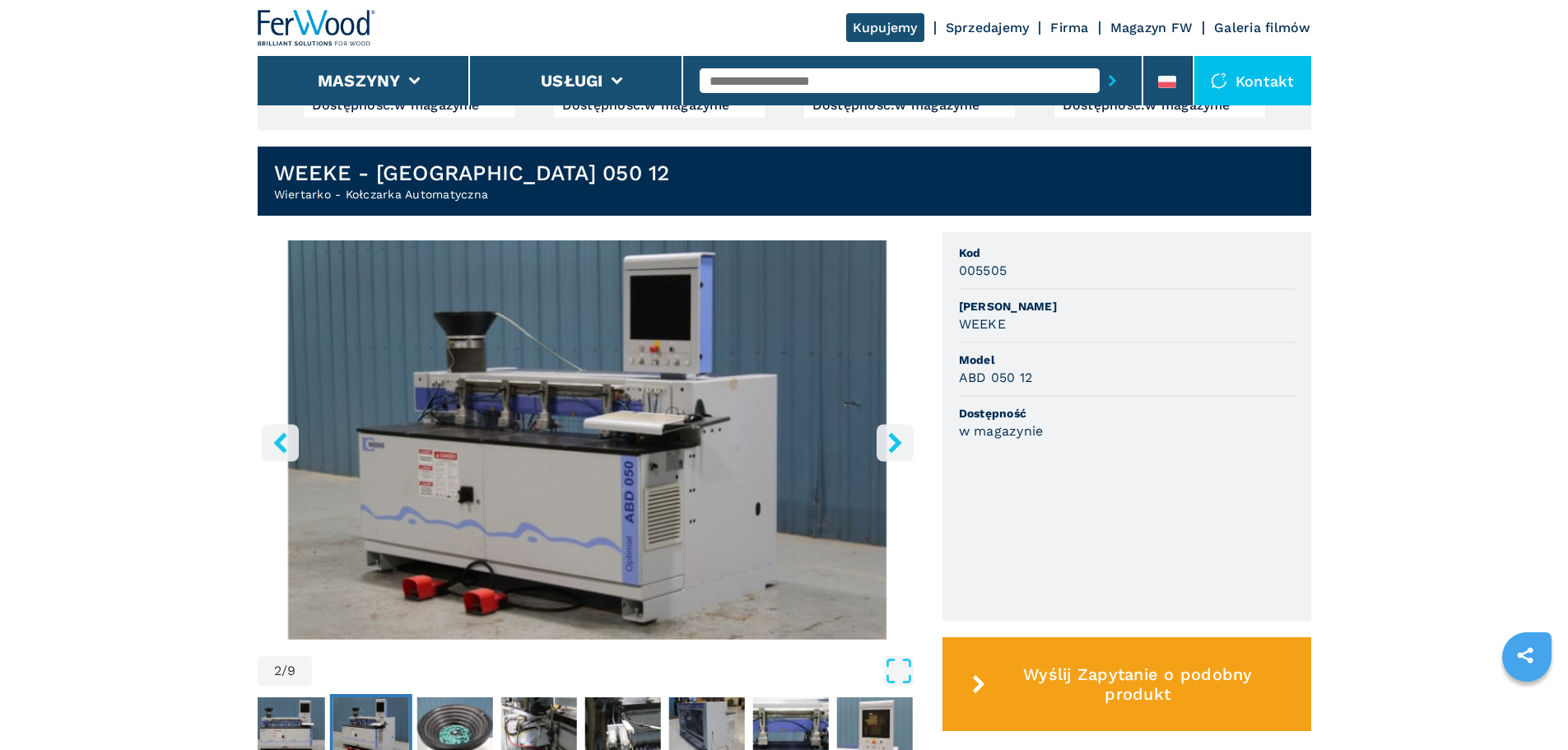
click at [889, 444] on icon "right-button" at bounding box center [894, 442] width 20 height 20
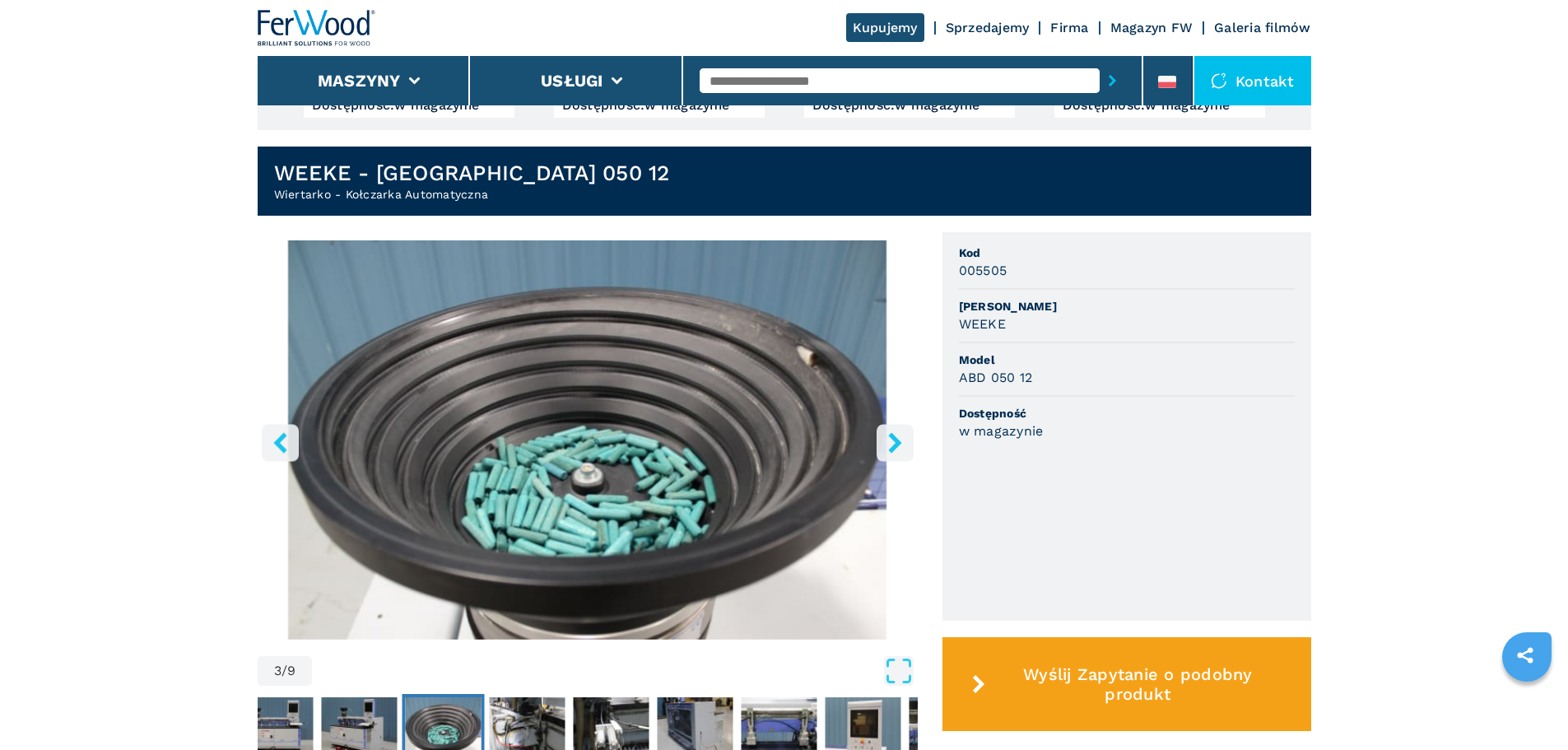
click at [888, 445] on icon "right-button" at bounding box center [894, 442] width 20 height 20
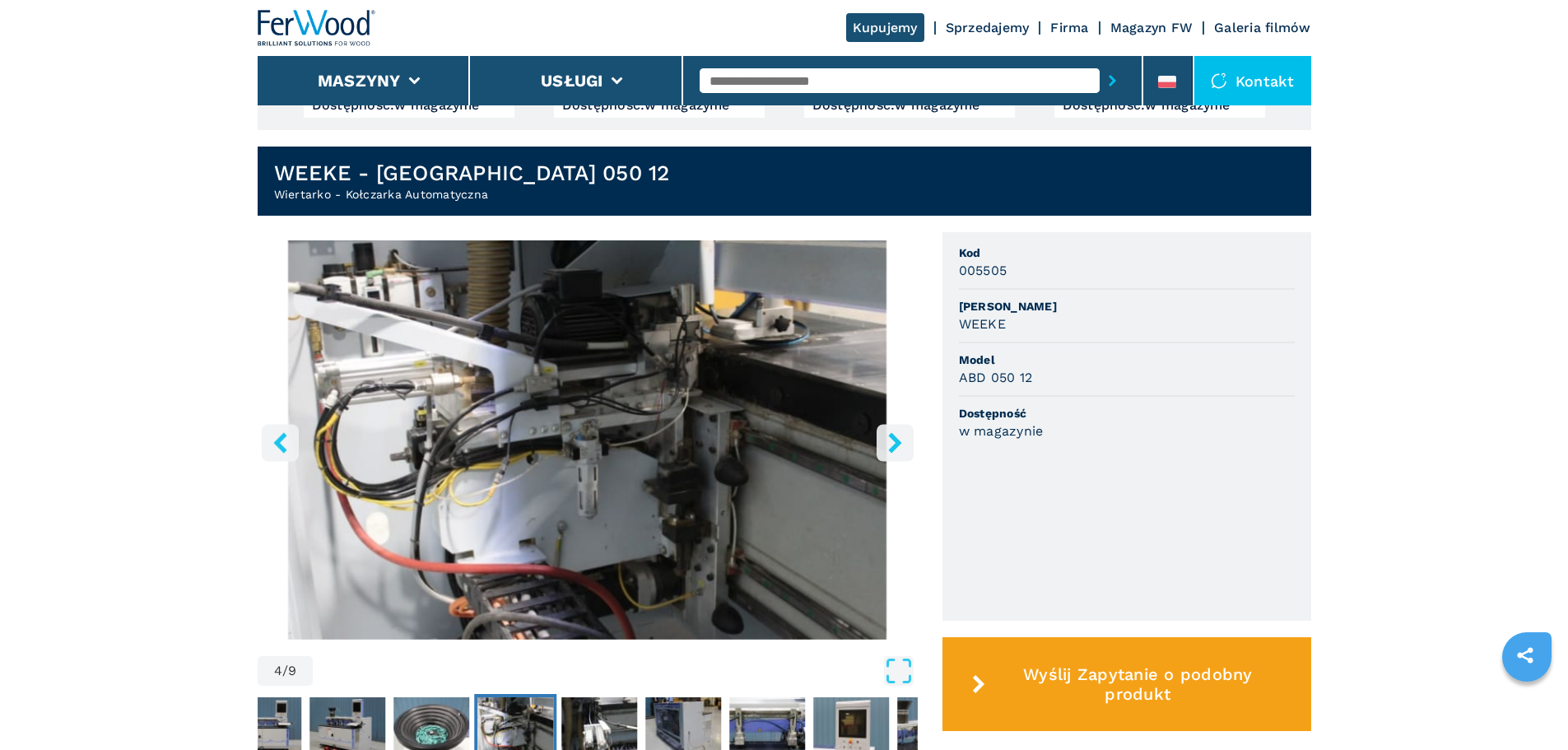
click at [887, 445] on icon "right-button" at bounding box center [894, 442] width 20 height 20
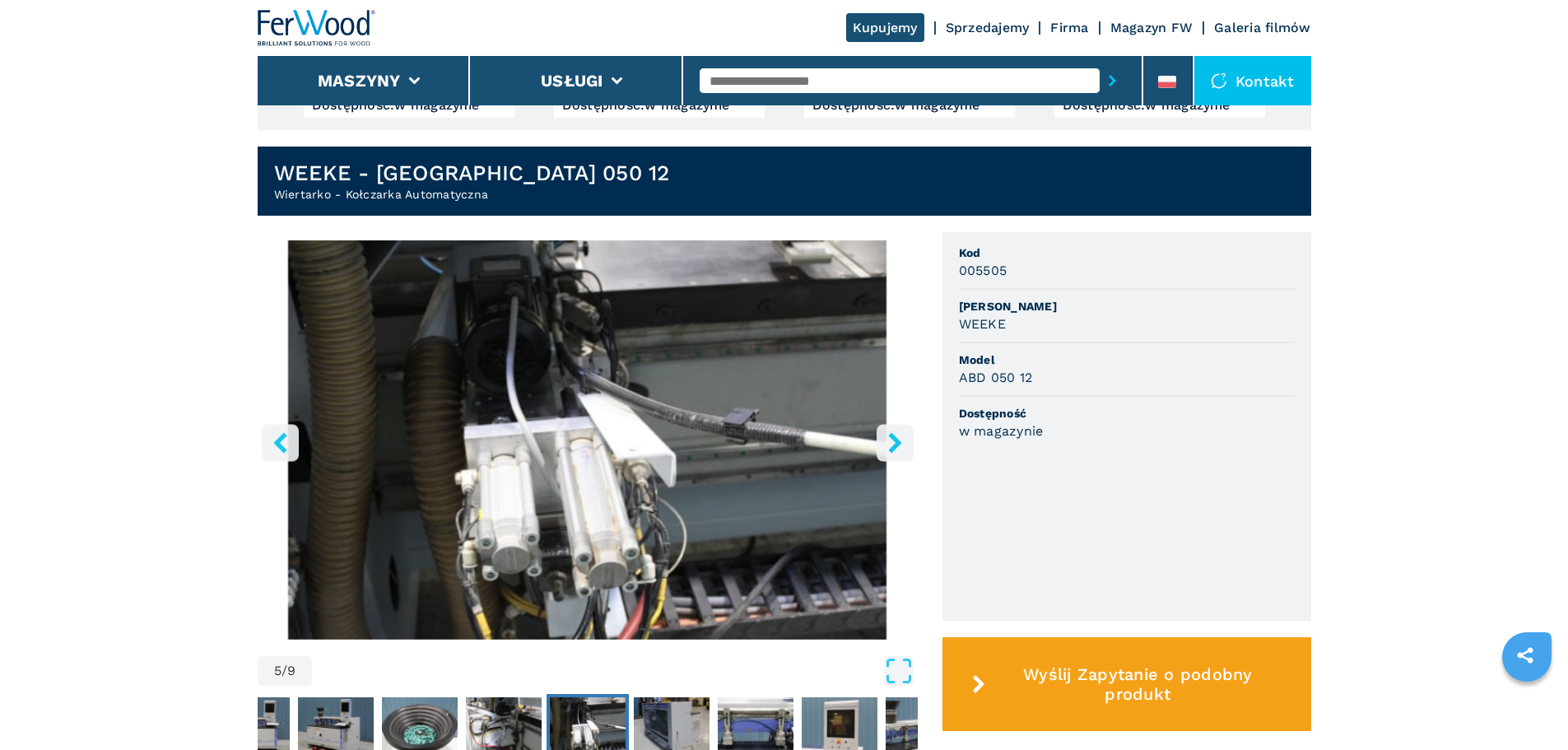
click at [887, 445] on icon "right-button" at bounding box center [894, 442] width 20 height 20
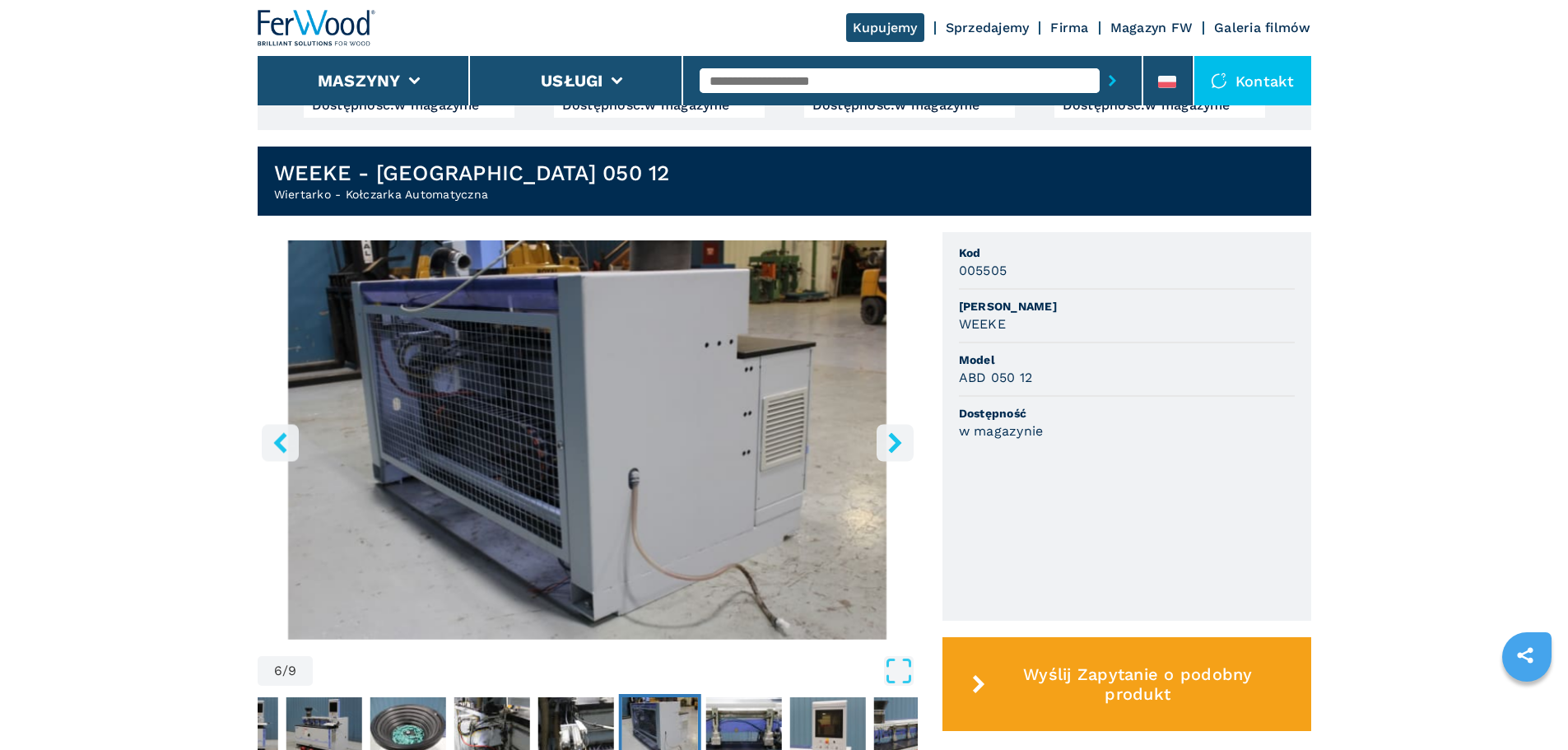
click at [887, 445] on icon "right-button" at bounding box center [894, 442] width 20 height 20
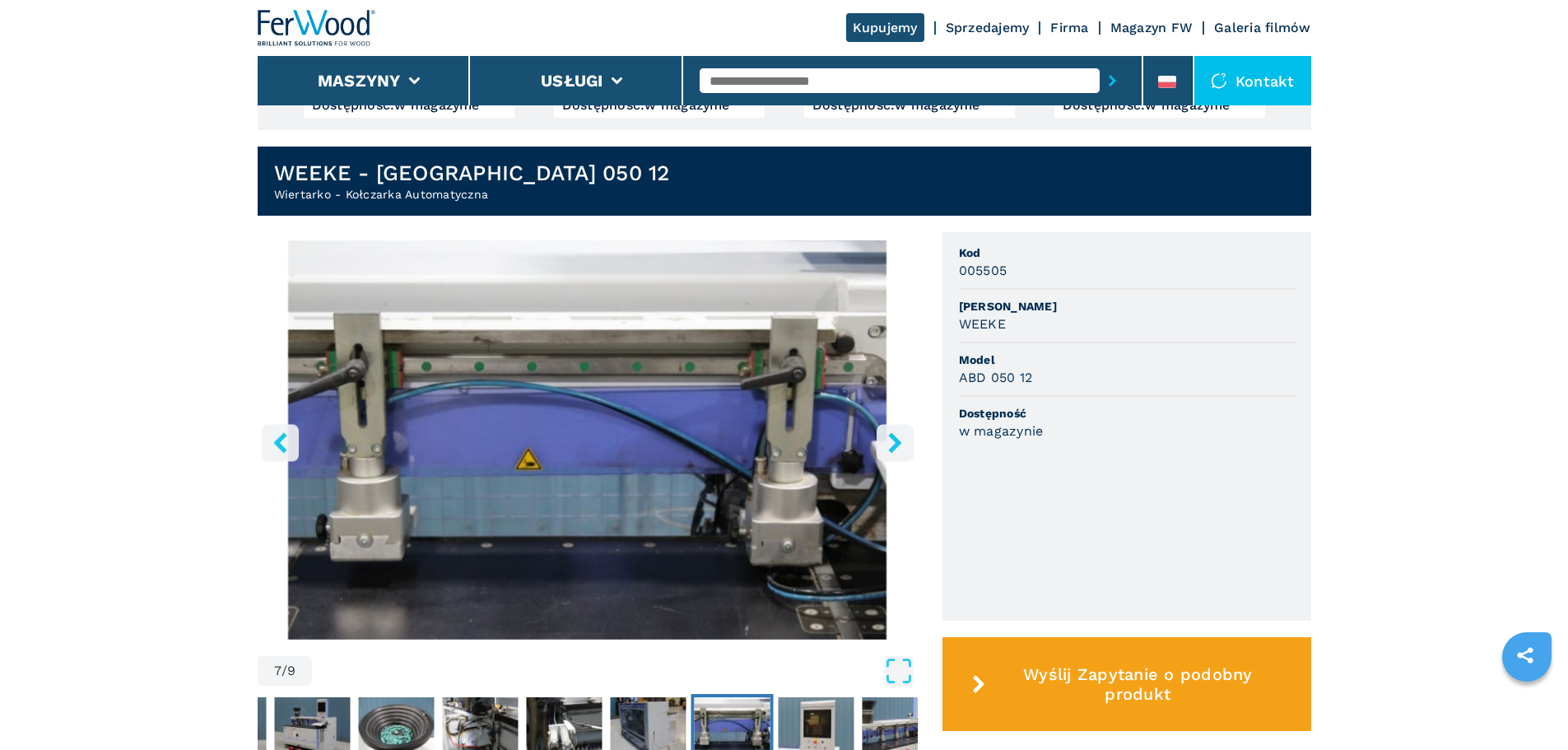
click at [887, 445] on icon "right-button" at bounding box center [894, 442] width 20 height 20
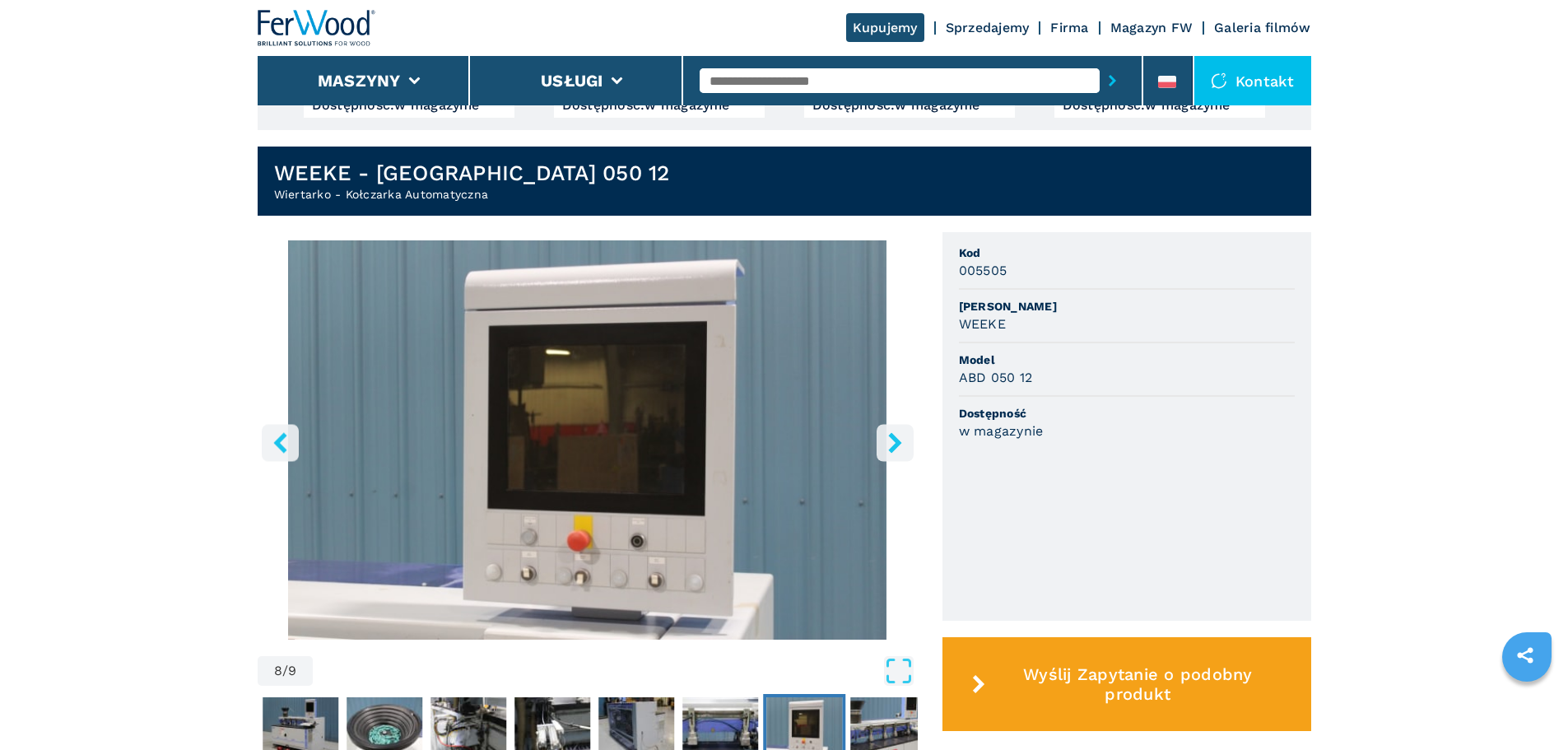
click at [897, 445] on icon "right-button" at bounding box center [894, 442] width 13 height 20
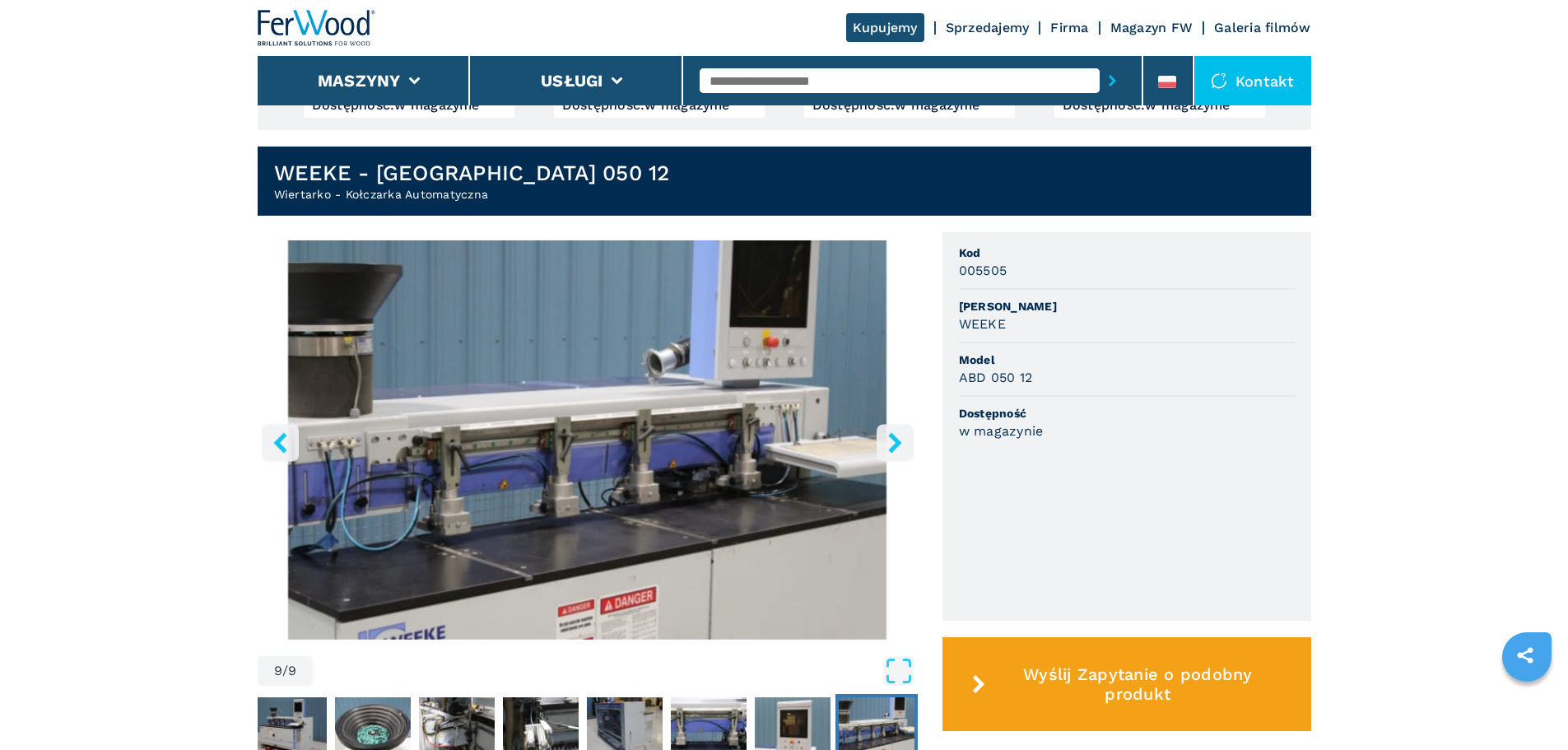
click at [890, 443] on icon "right-button" at bounding box center [894, 442] width 20 height 20
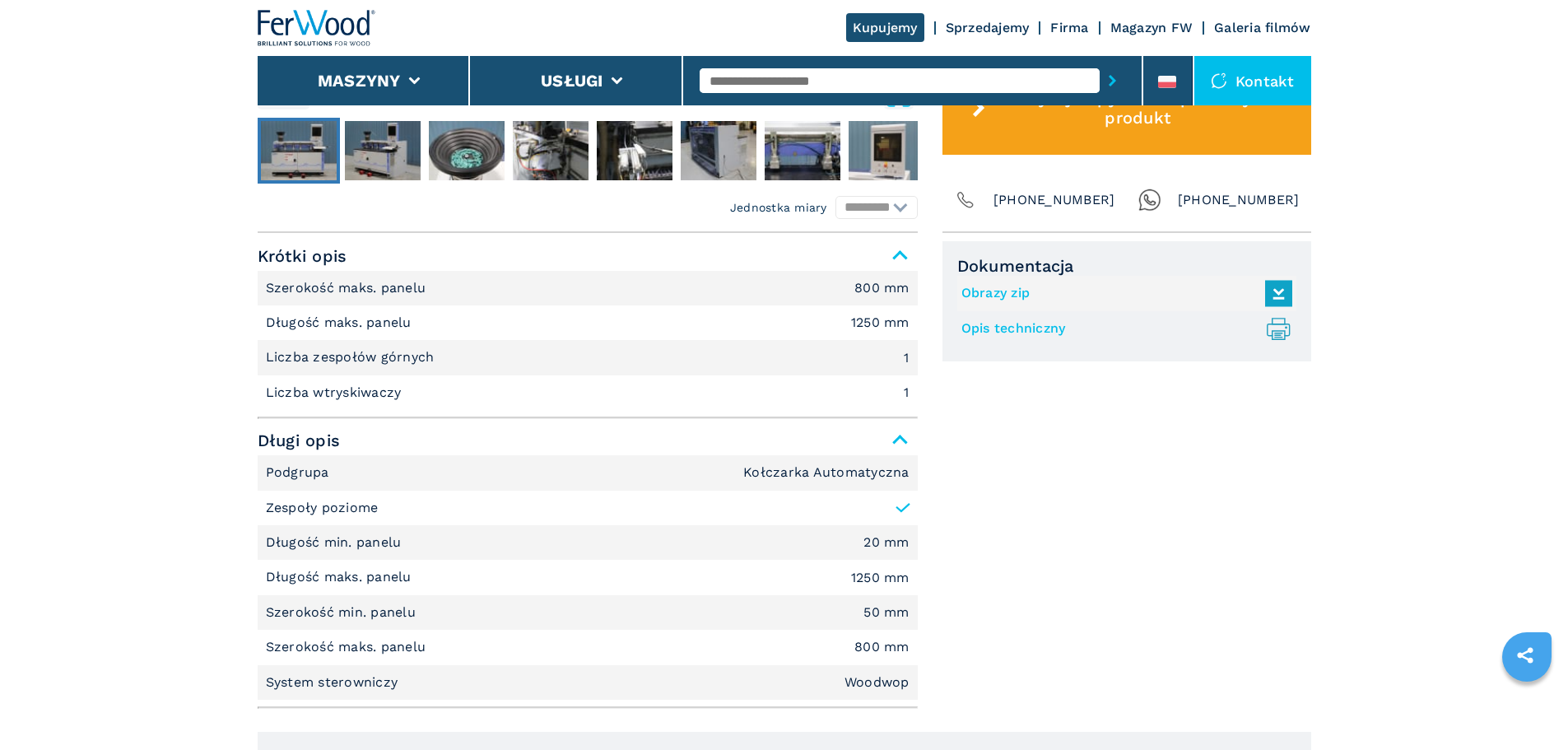
scroll to position [700, 0]
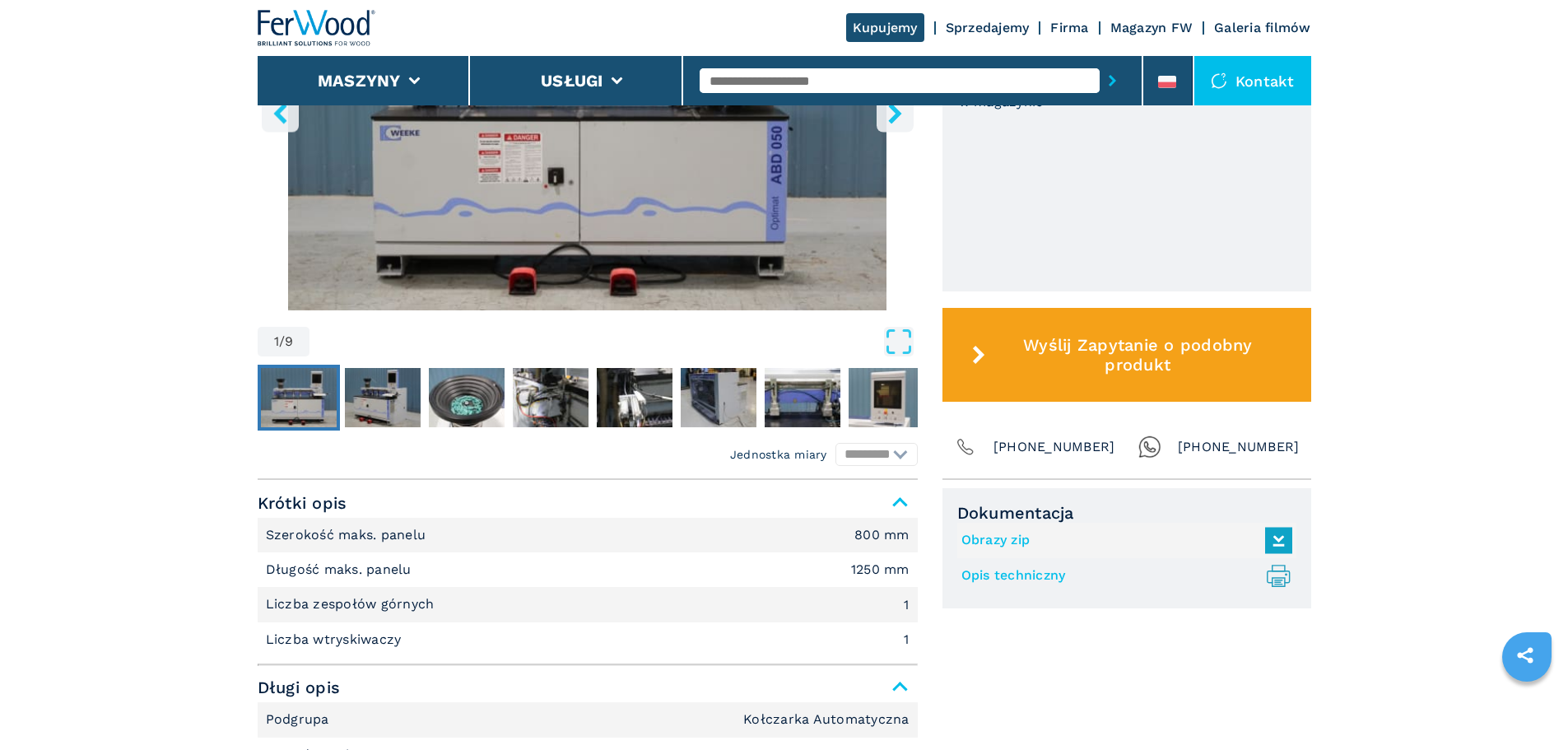
click at [1044, 570] on link "Opis techniczny .prefix__st0{stroke-linecap:round;stroke-linejoin:round}.prefix…" at bounding box center [1122, 576] width 323 height 27
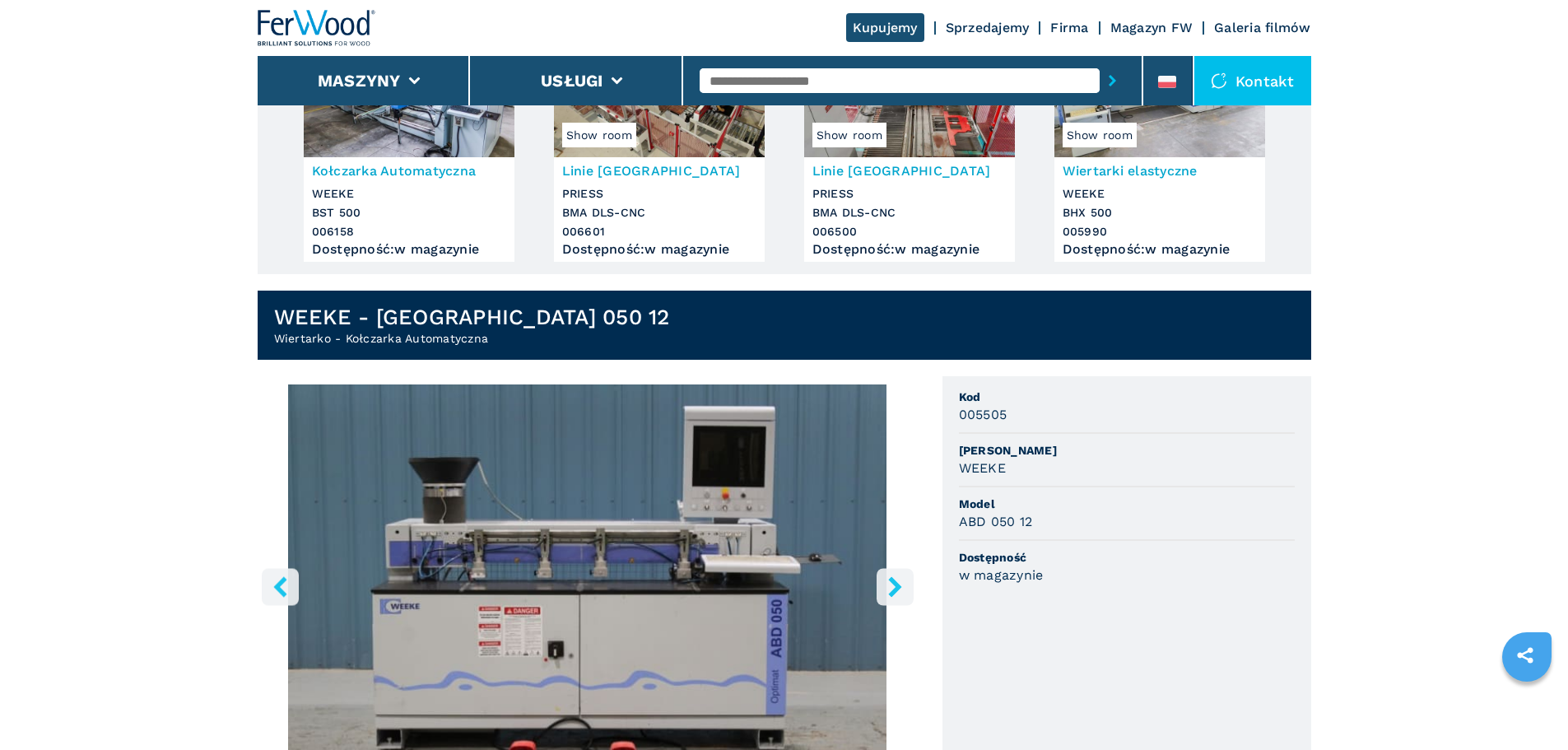
scroll to position [206, 0]
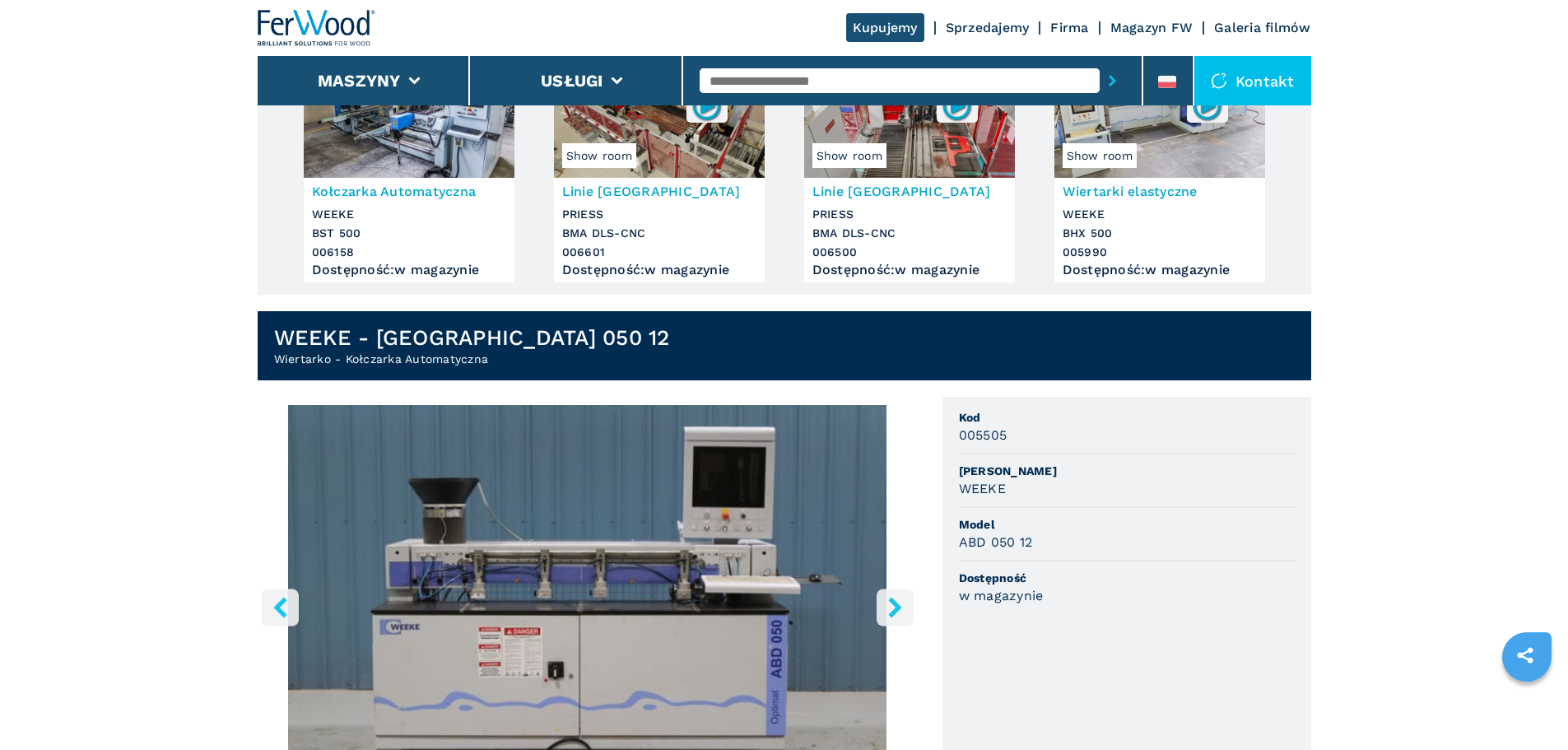
click at [898, 612] on icon "right-button" at bounding box center [894, 607] width 20 height 20
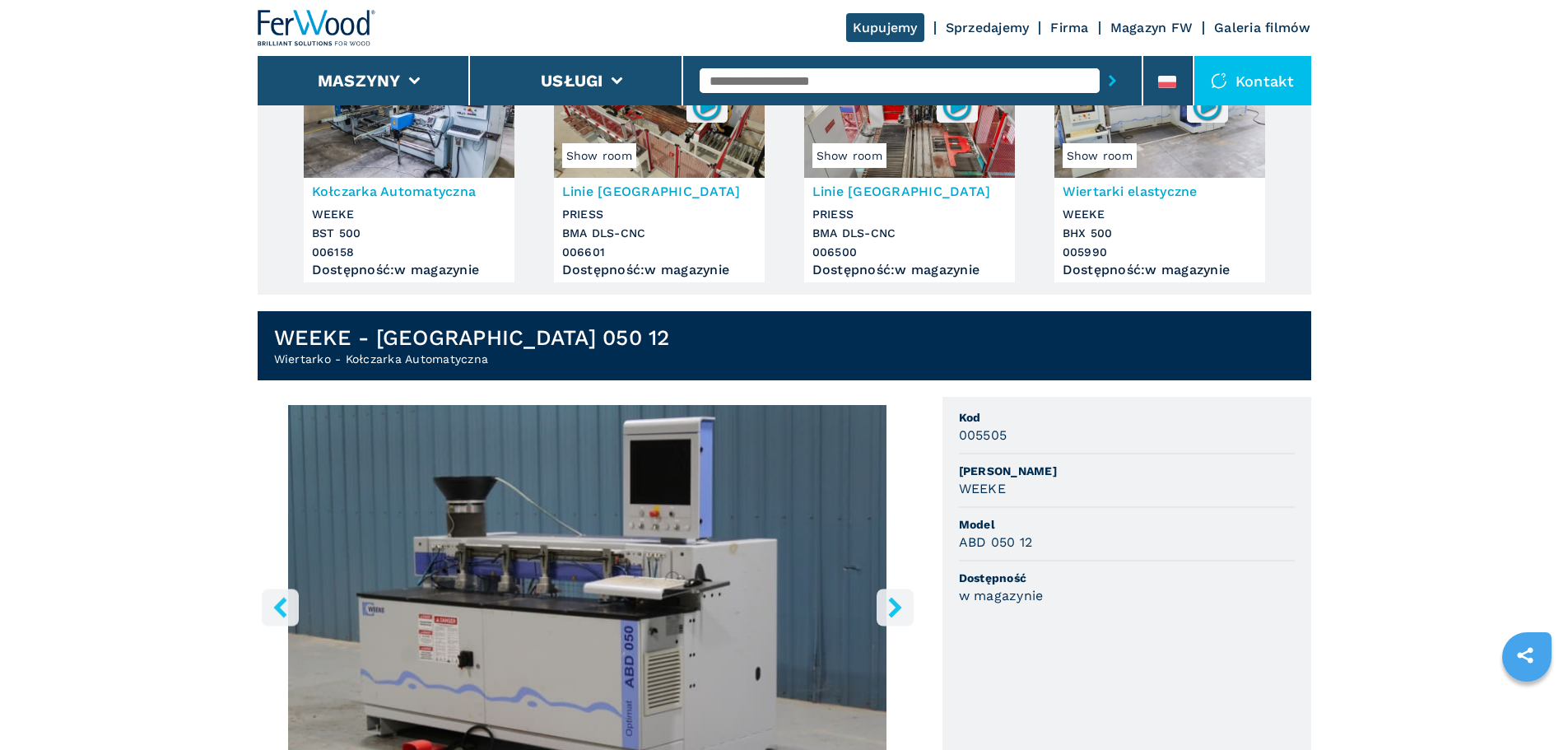
click at [897, 610] on icon "right-button" at bounding box center [894, 607] width 13 height 20
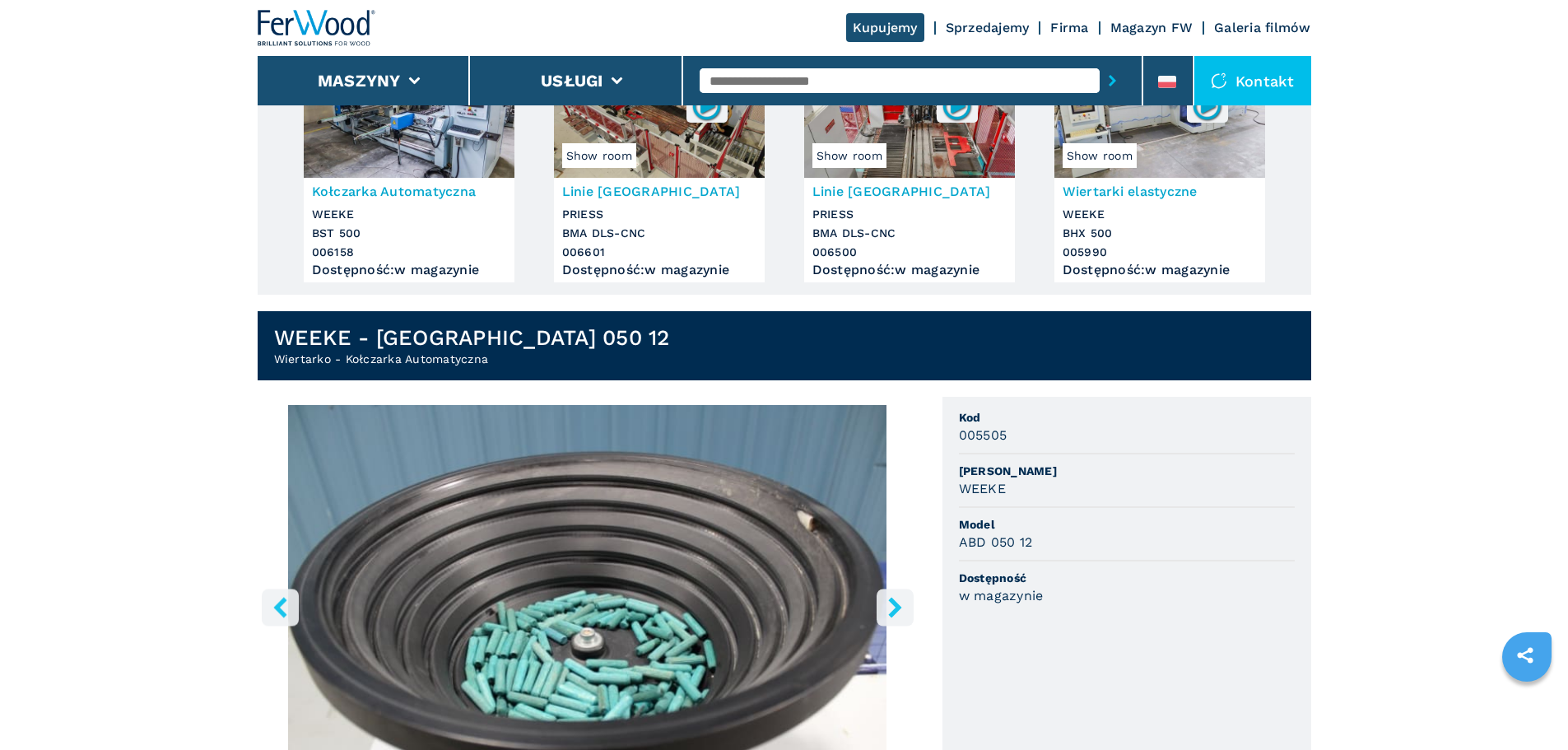
click at [896, 608] on icon "right-button" at bounding box center [894, 607] width 13 height 20
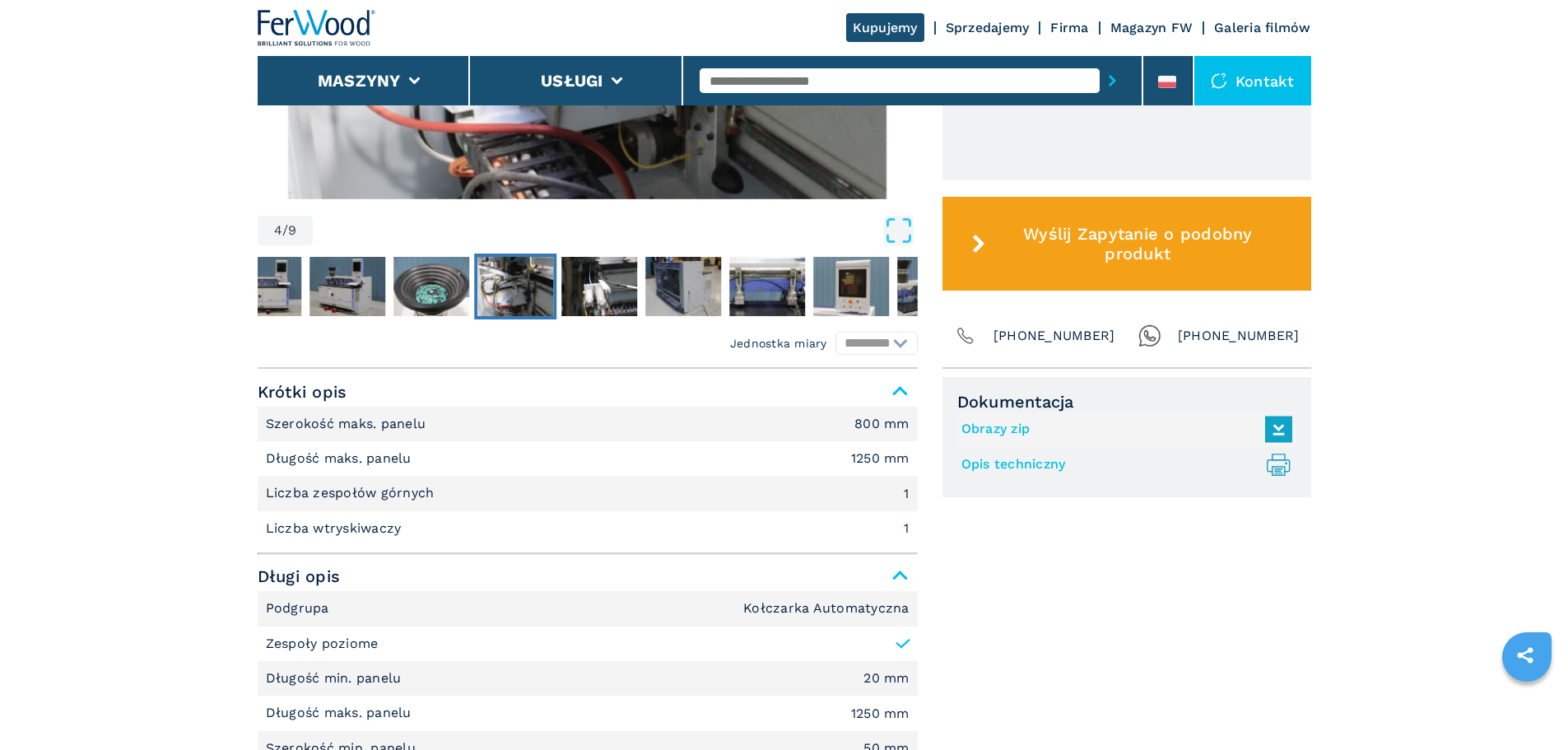
scroll to position [782, 0]
